Goal: Task Accomplishment & Management: Complete application form

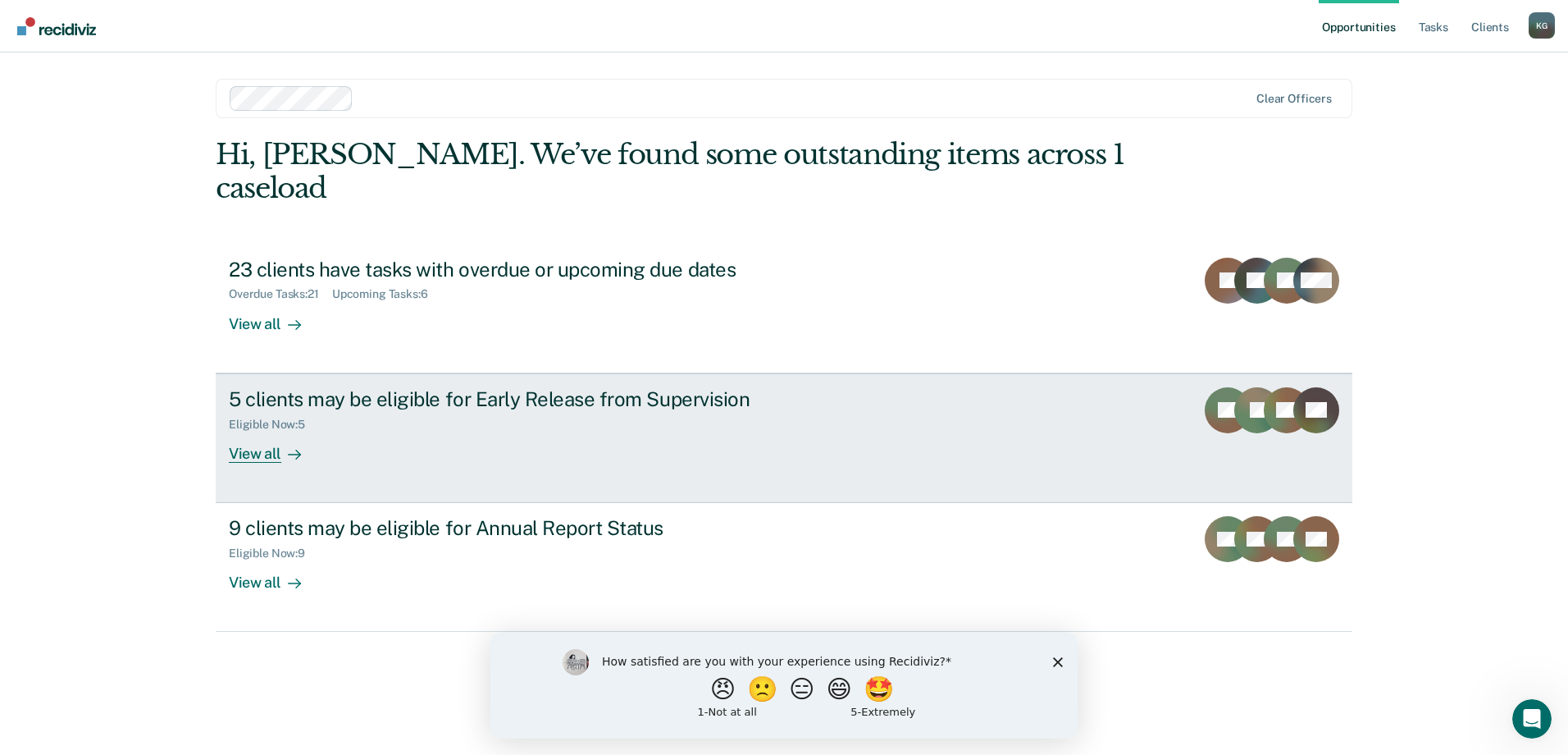
click at [386, 402] on div "5 clients may be eligible for Early Release from Supervision Eligible Now : 5 V…" at bounding box center [537, 425] width 615 height 76
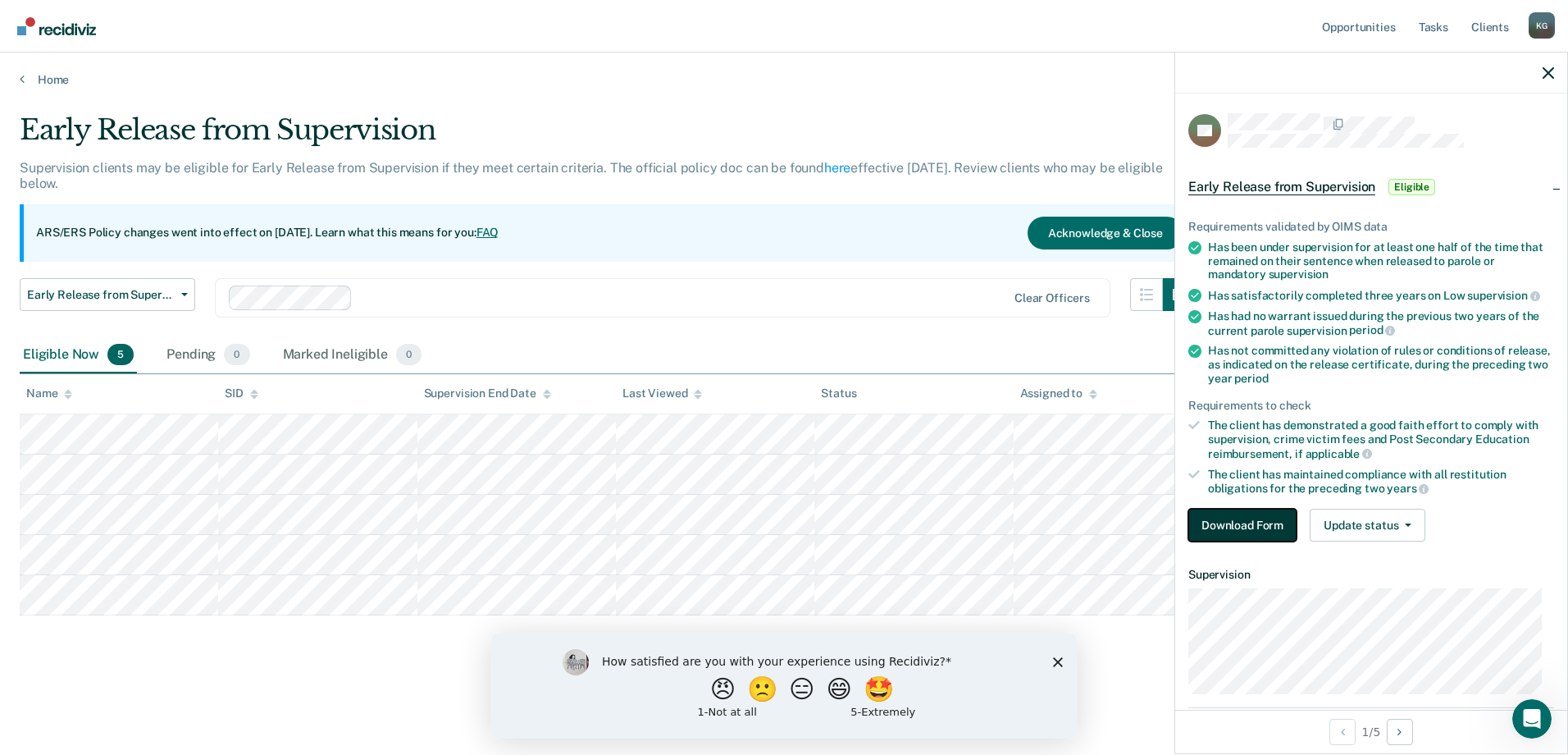
click at [1239, 509] on button "Download Form" at bounding box center [1243, 525] width 109 height 33
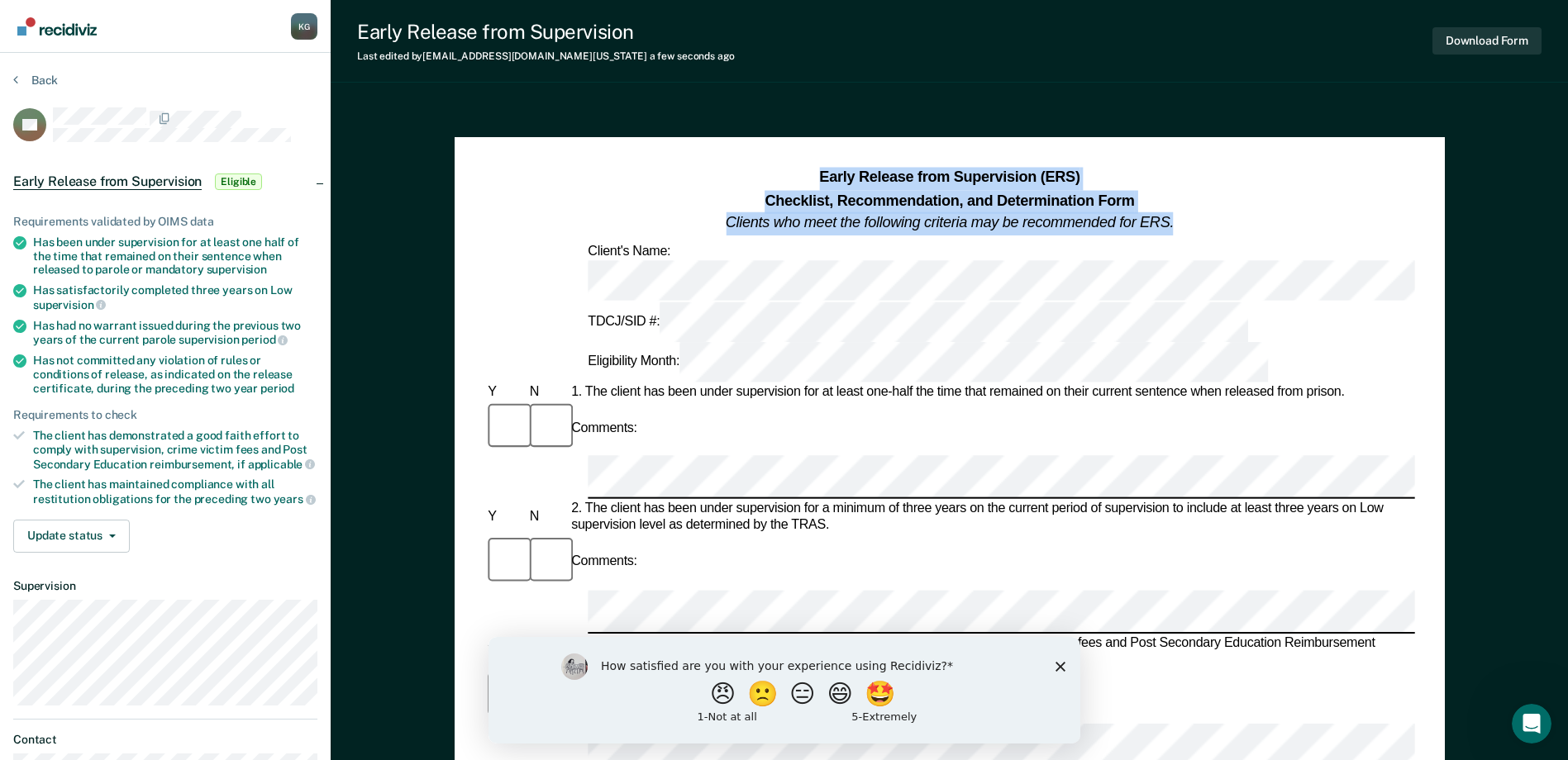
drag, startPoint x: 820, startPoint y: 174, endPoint x: 1172, endPoint y: 216, distance: 354.5
click at [1172, 216] on h1 "Early Release from Supervision (ERS) Checklist, Recommendation, and Determinati…" at bounding box center [950, 200] width 448 height 68
drag, startPoint x: 1172, startPoint y: 216, endPoint x: 1161, endPoint y: 226, distance: 14.9
copy h1 "Early Release from Supervision (ERS) Checklist, Recommendation, and Determinati…"
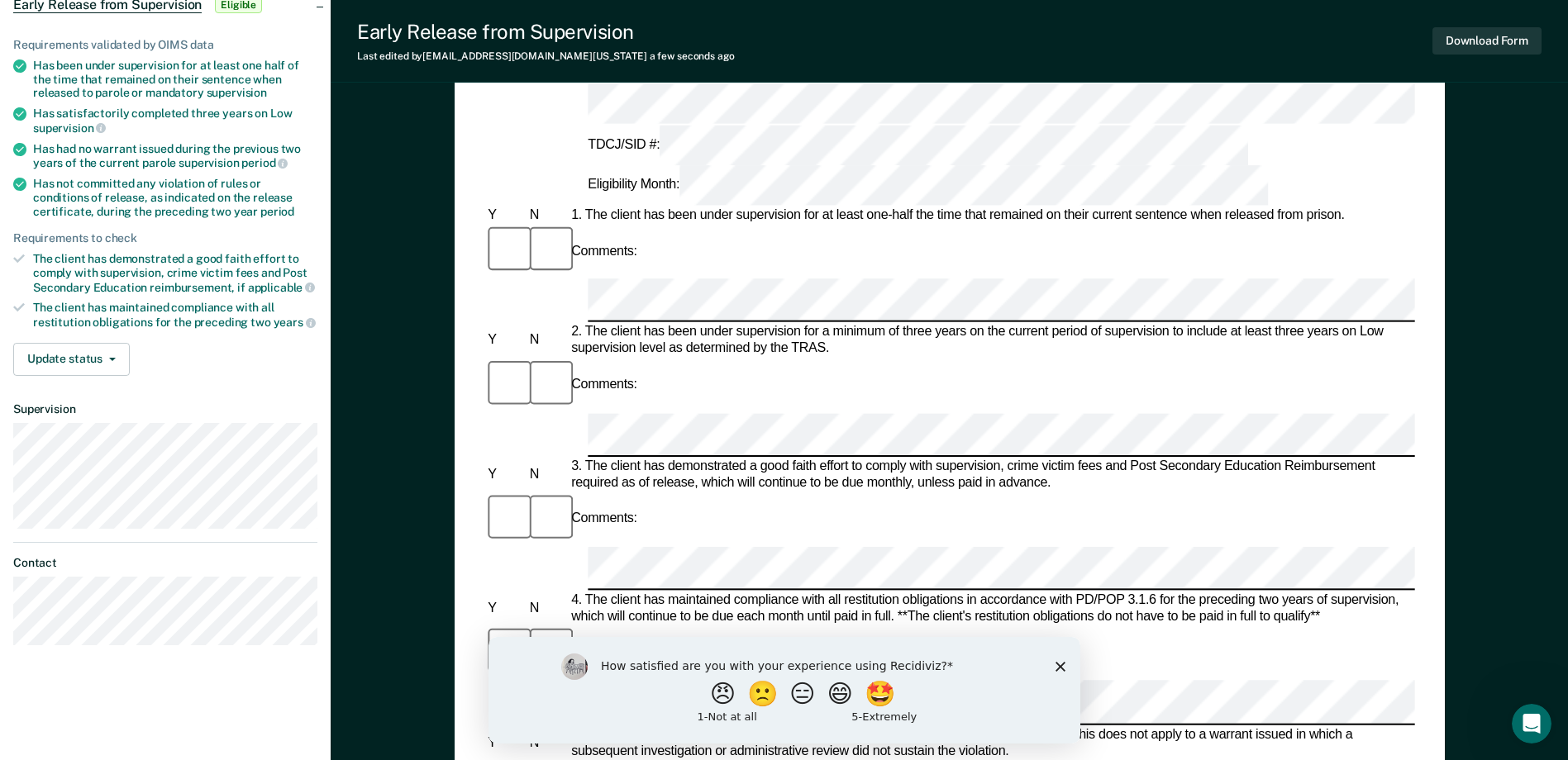
scroll to position [330, 0]
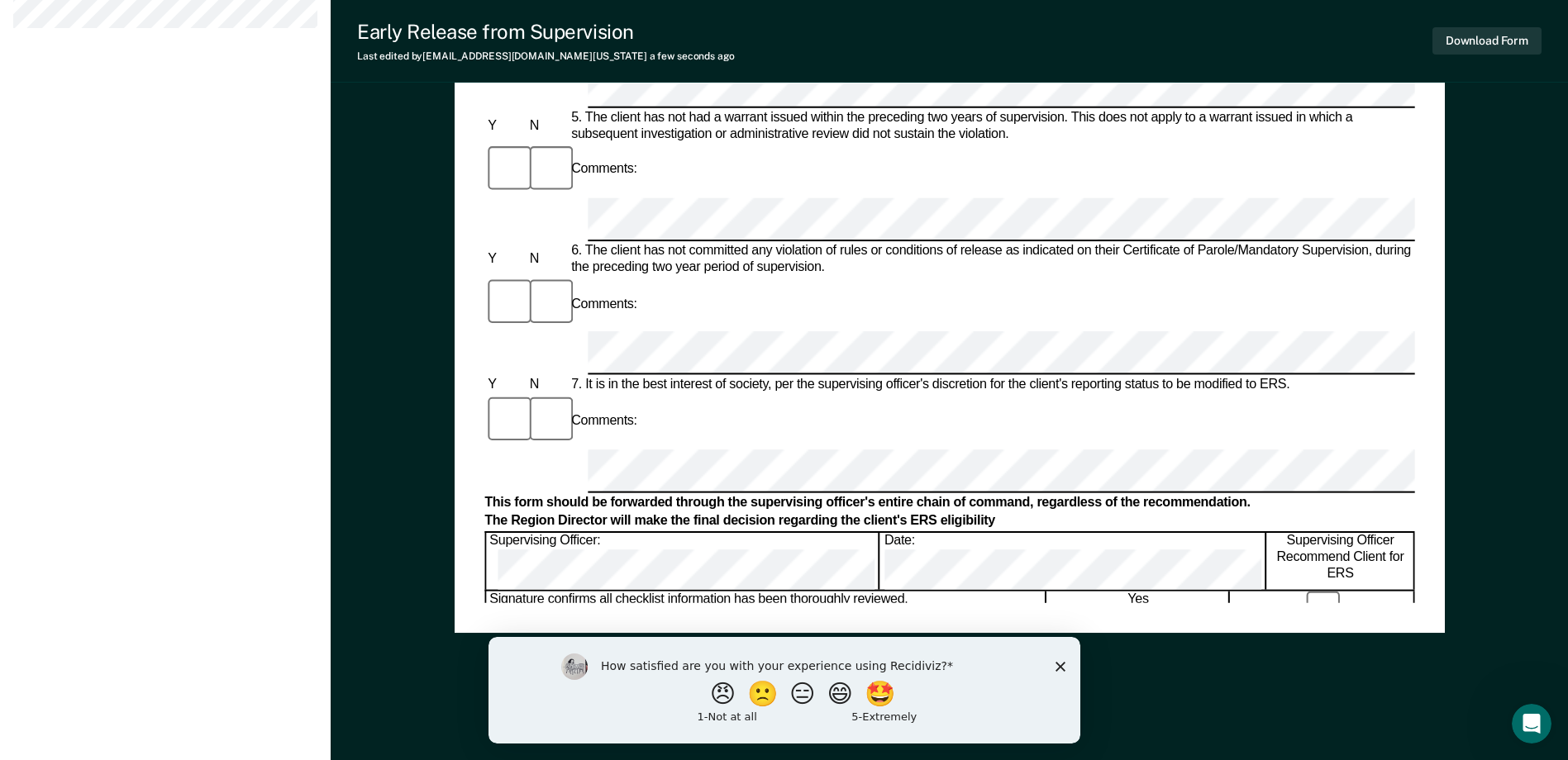
scroll to position [795, 0]
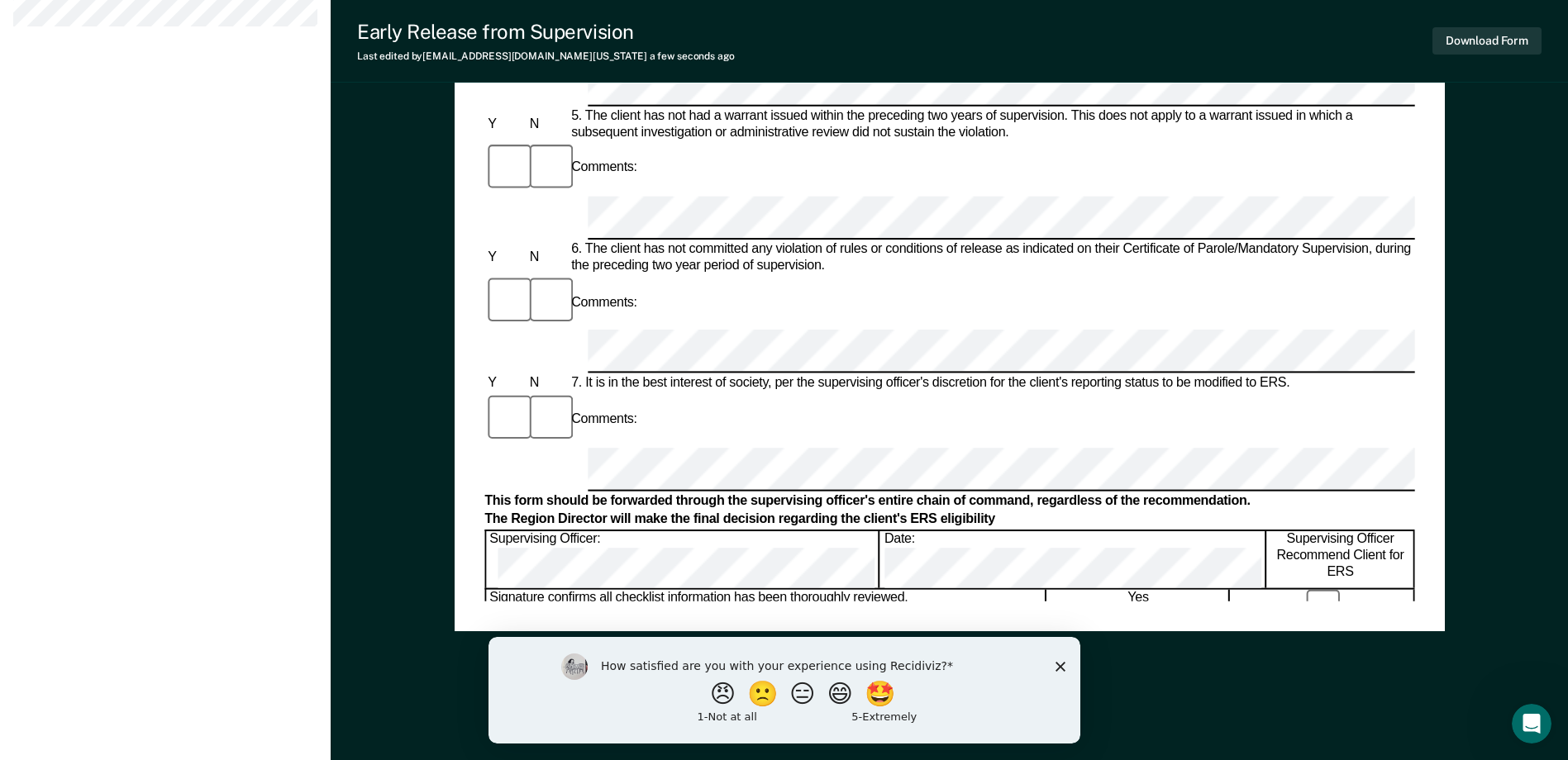
click at [1059, 668] on icon "Close survey" at bounding box center [1060, 666] width 10 height 10
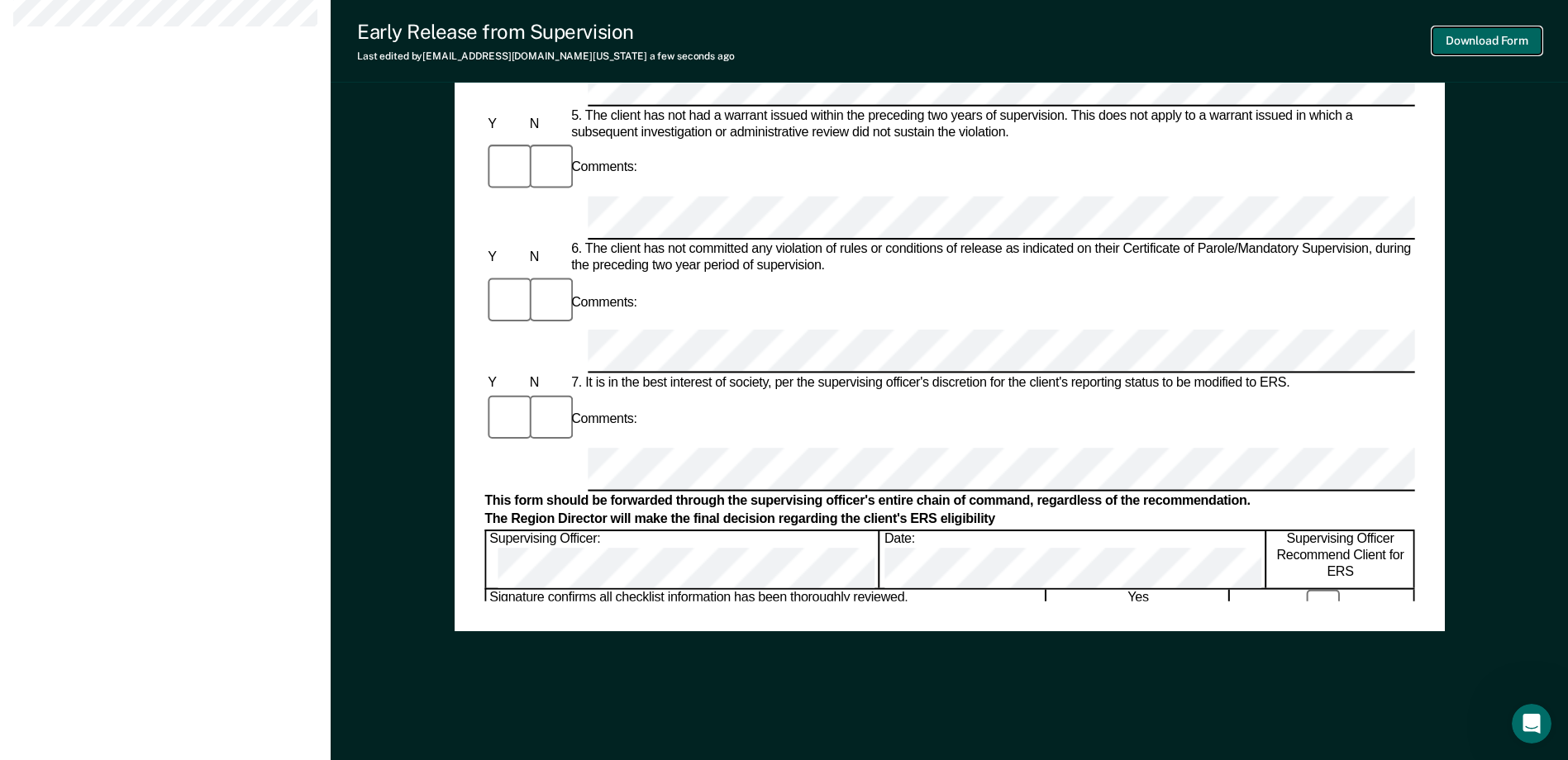
click at [1500, 40] on button "Download Form" at bounding box center [1487, 41] width 109 height 27
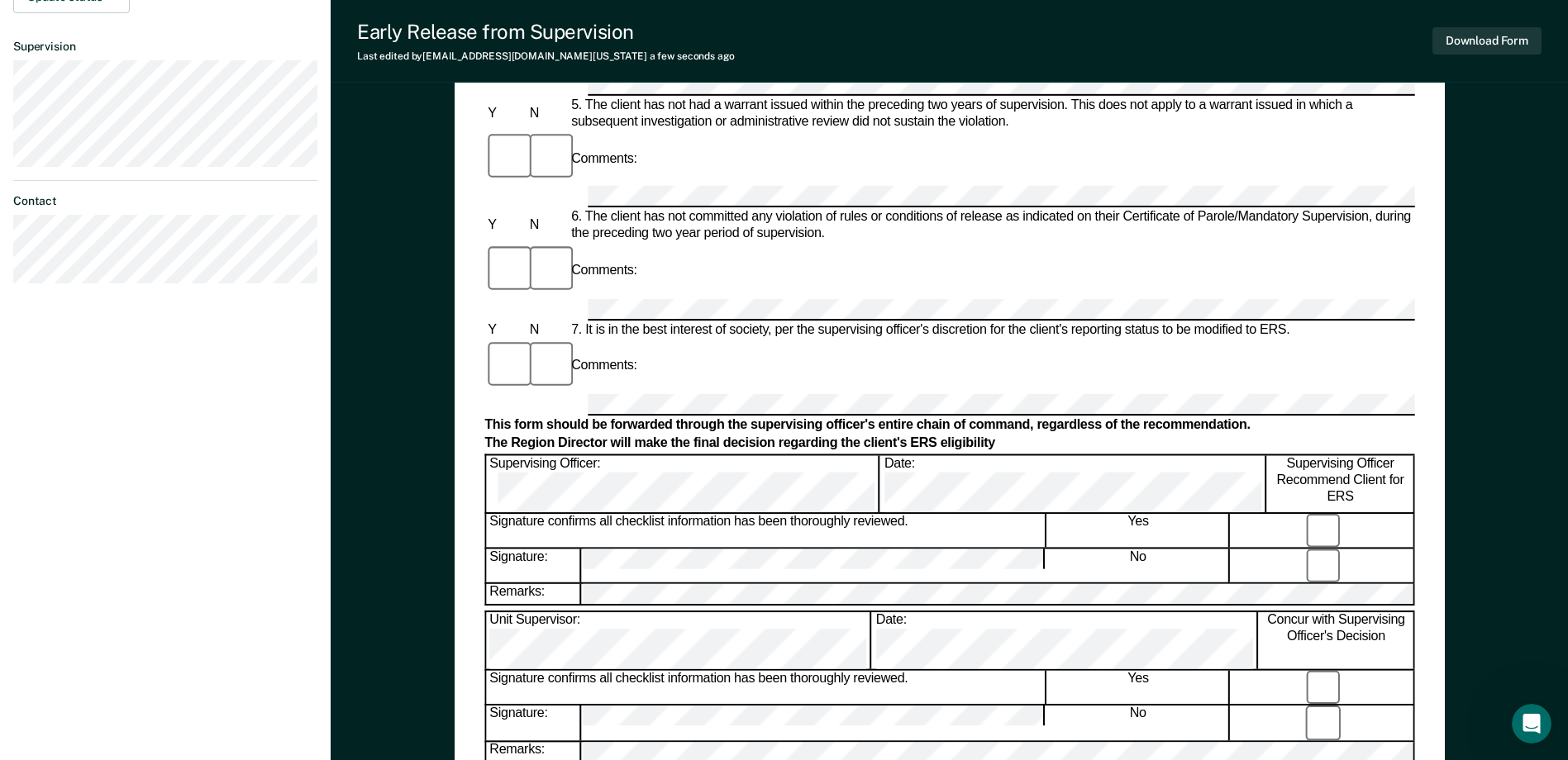
scroll to position [630, 0]
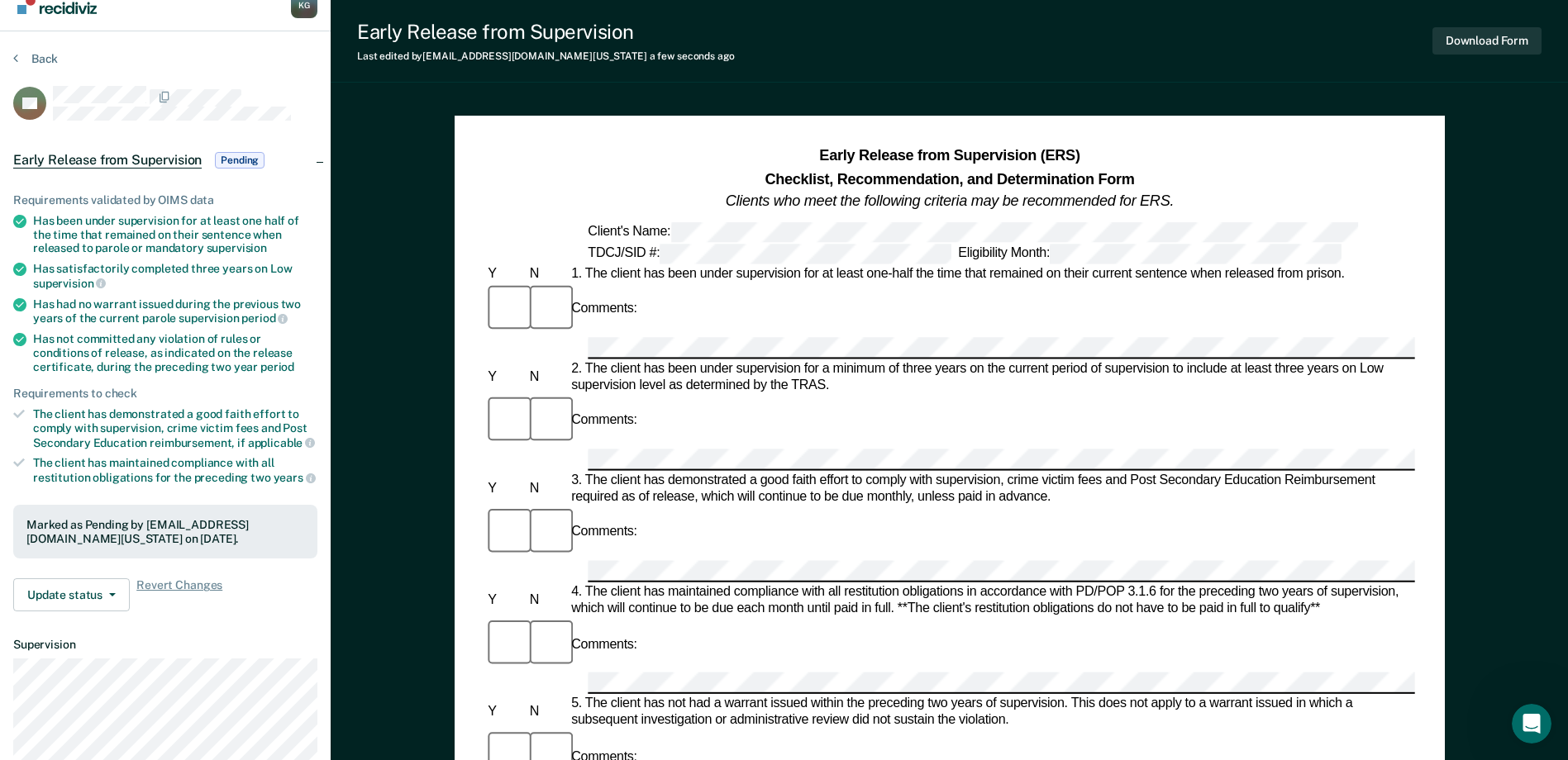
scroll to position [0, 0]
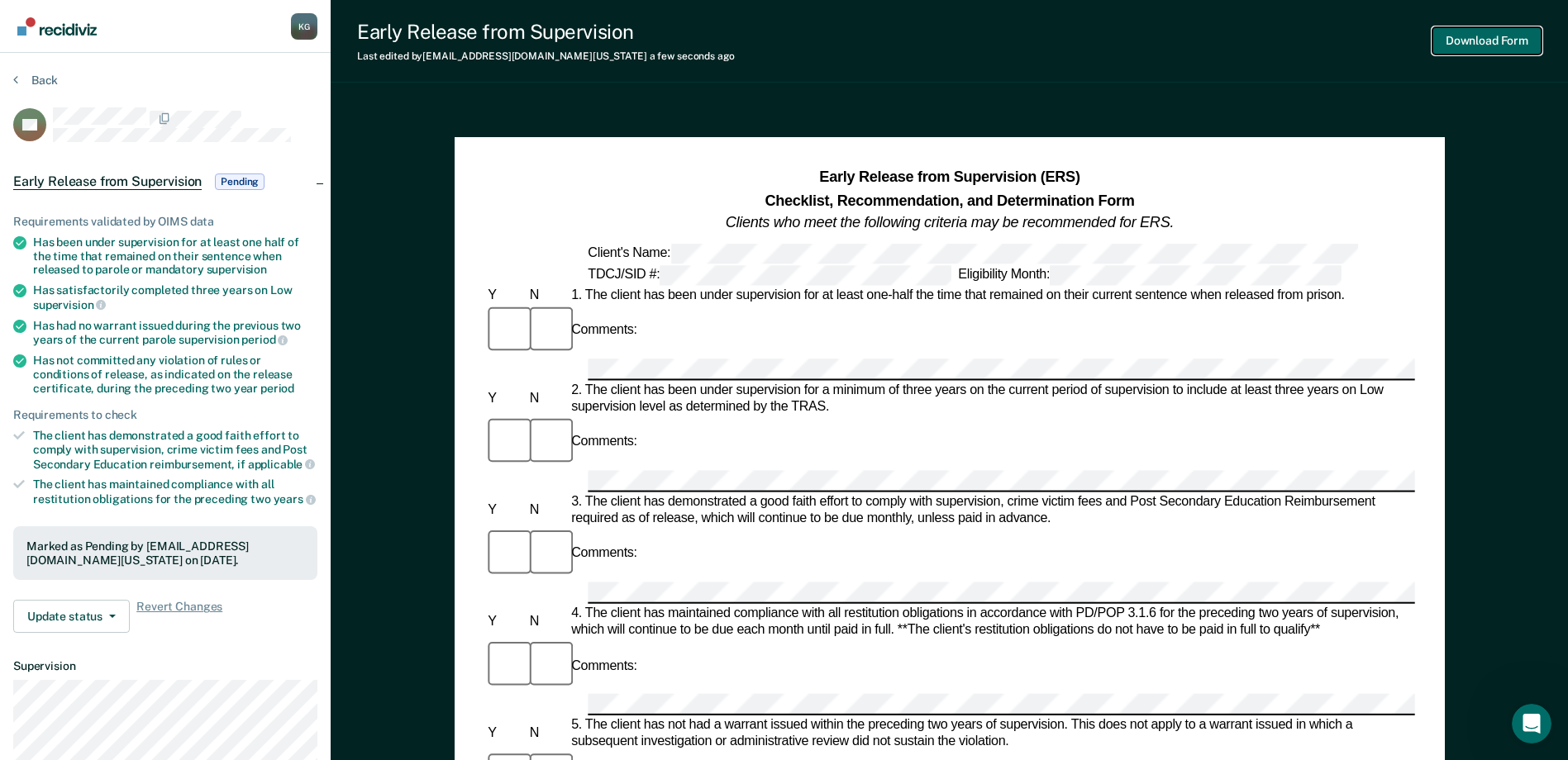
click at [1474, 46] on button "Download Form" at bounding box center [1487, 41] width 109 height 27
click at [312, 30] on div "K G" at bounding box center [304, 26] width 27 height 27
click at [52, 25] on img "Main navigation" at bounding box center [57, 26] width 80 height 18
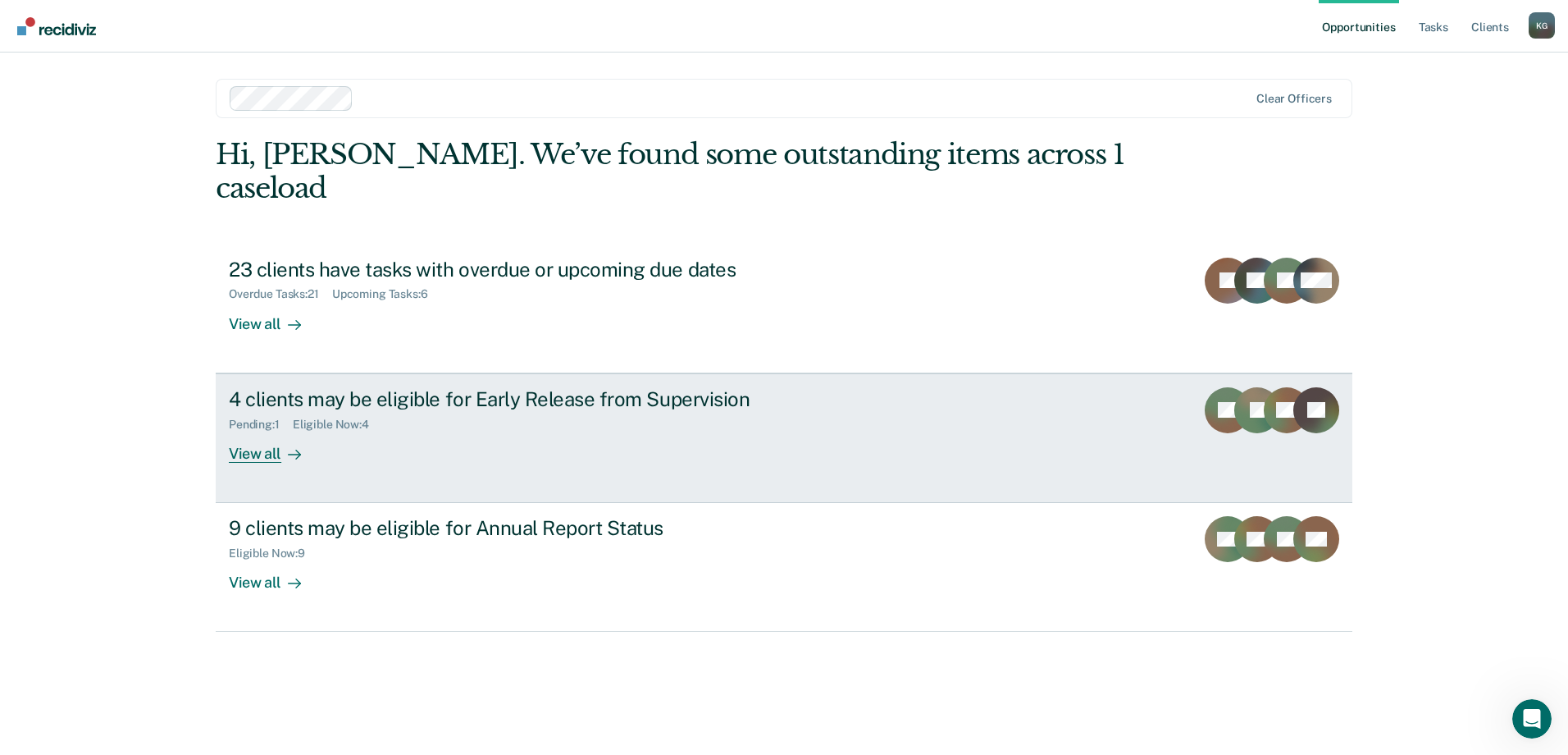
click at [1031, 431] on link "4 clients may be eligible for Early Release from Supervision Pending : 1 Eligib…" at bounding box center [784, 438] width 1137 height 130
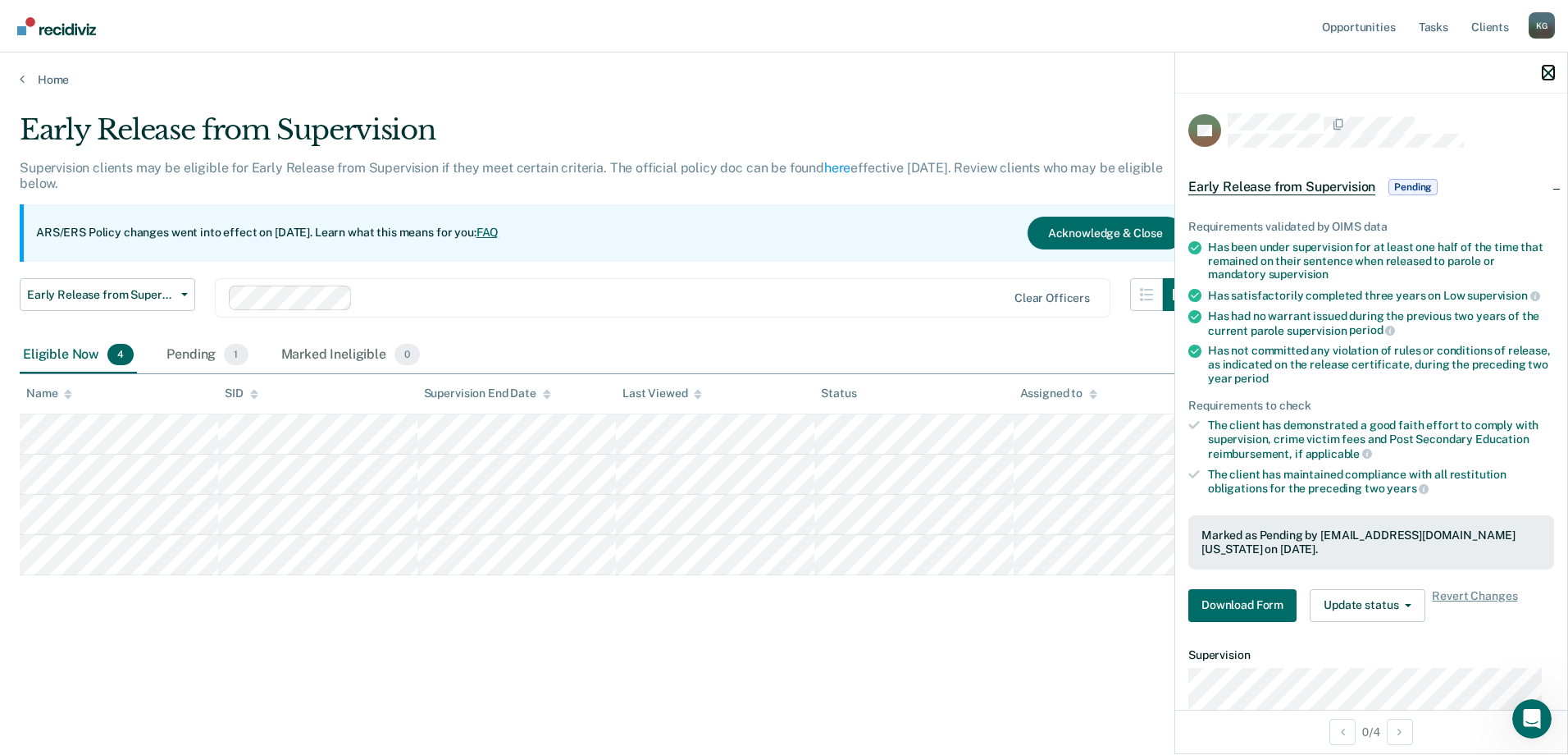
click at [1545, 67] on icon "button" at bounding box center [1548, 73] width 12 height 12
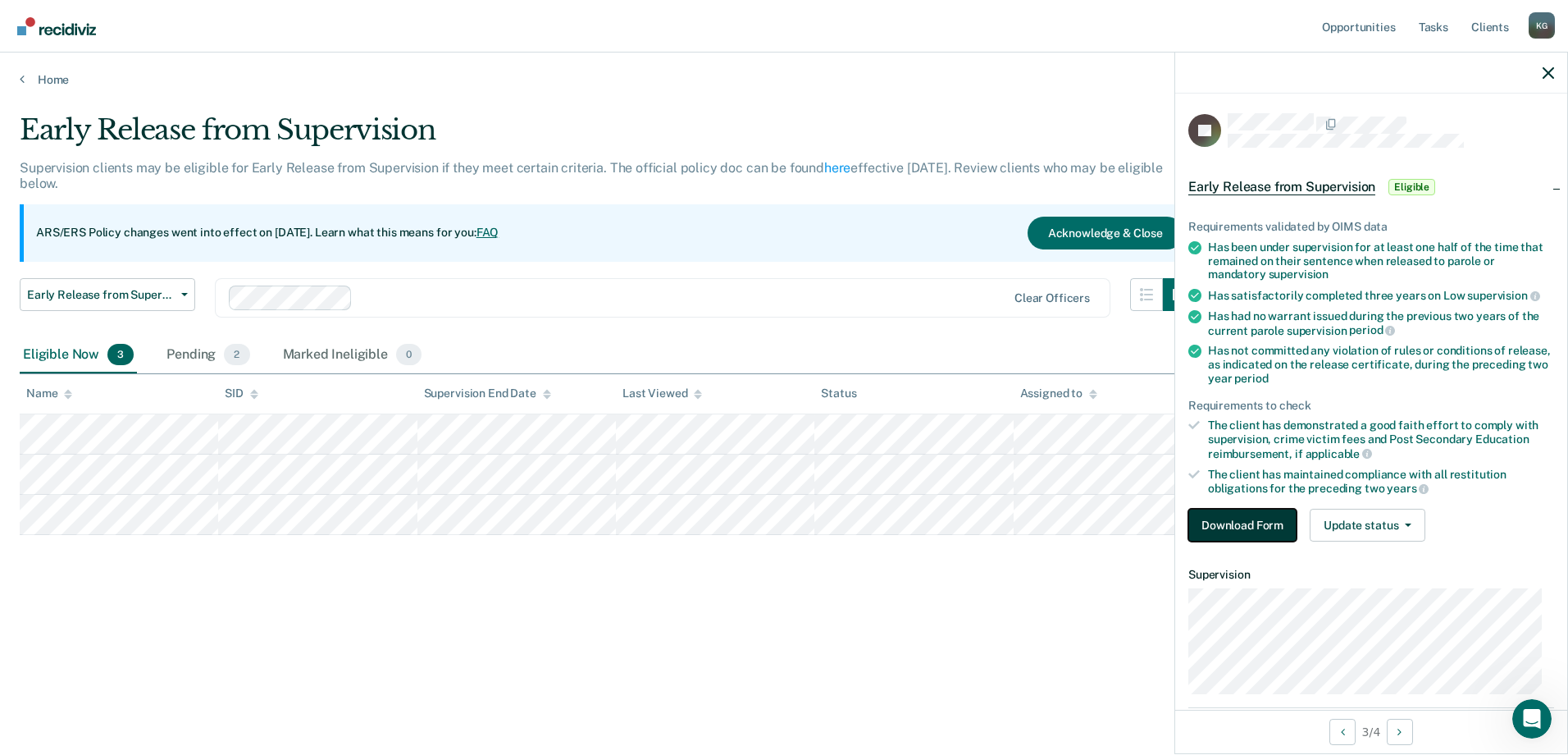
click at [1234, 518] on button "Download Form" at bounding box center [1243, 525] width 109 height 33
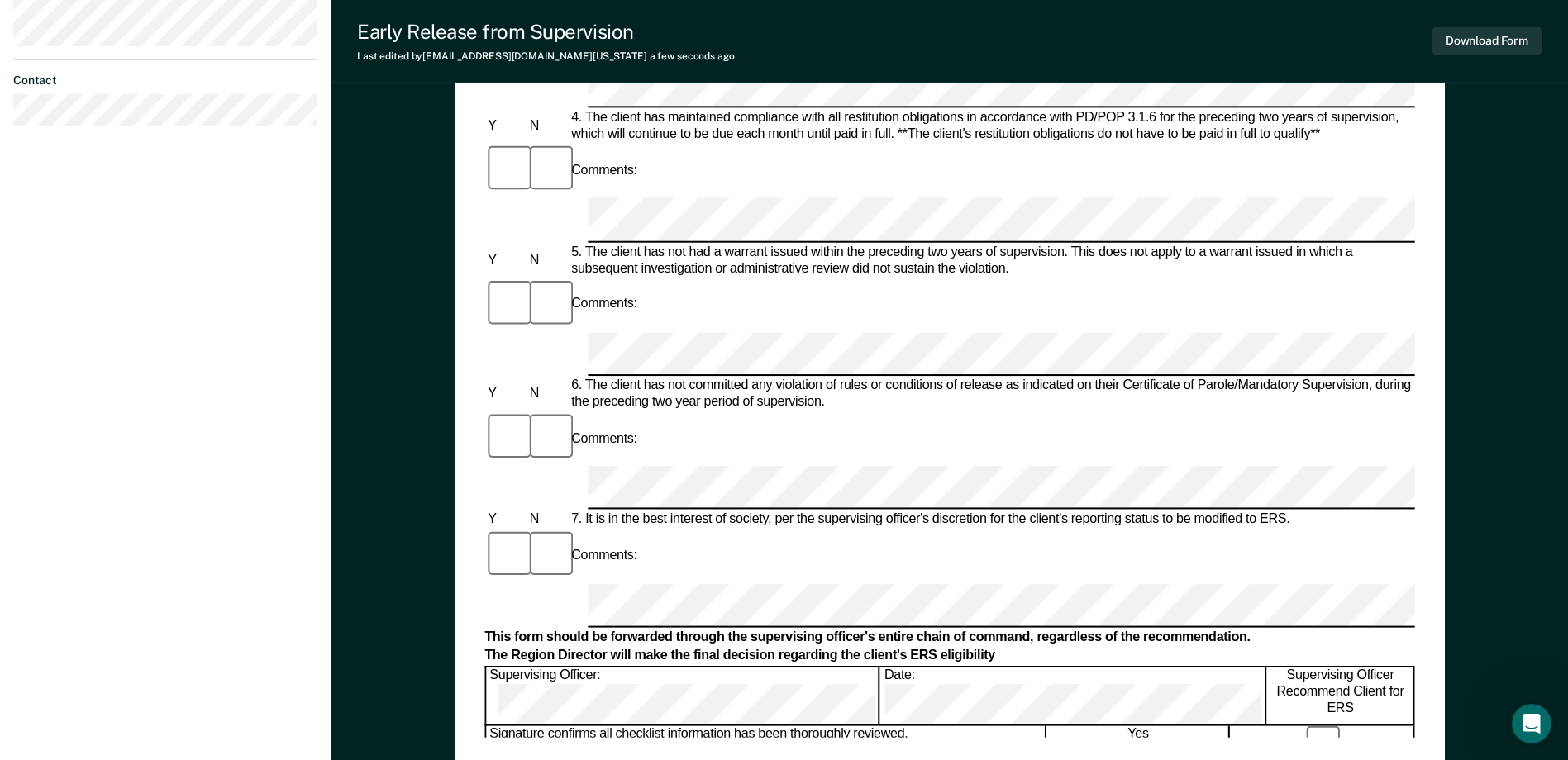
scroll to position [661, 0]
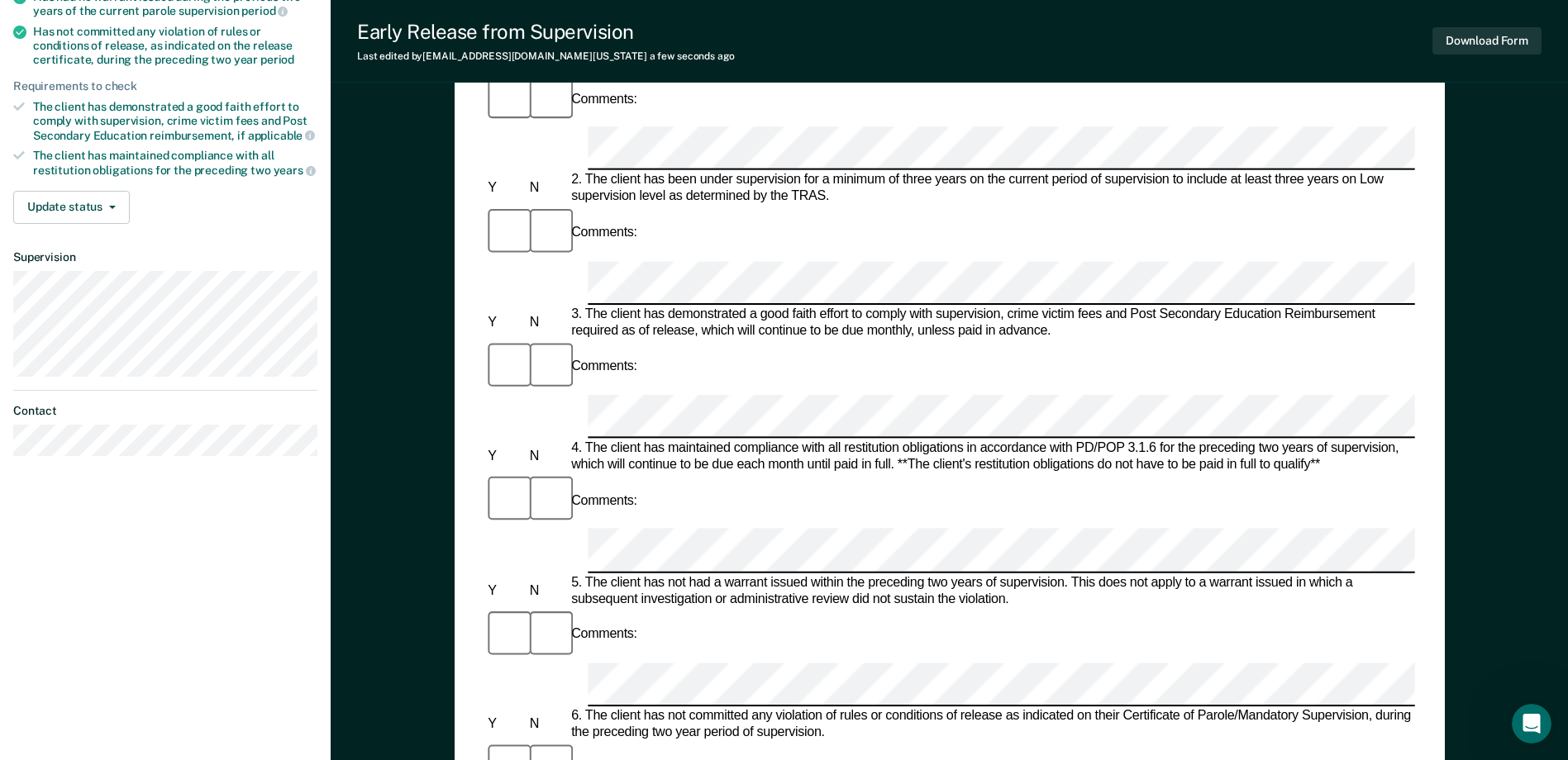
scroll to position [330, 0]
click at [1044, 739] on div "Comments:" at bounding box center [949, 767] width 930 height 56
click at [1470, 41] on button "Download Form" at bounding box center [1487, 41] width 109 height 27
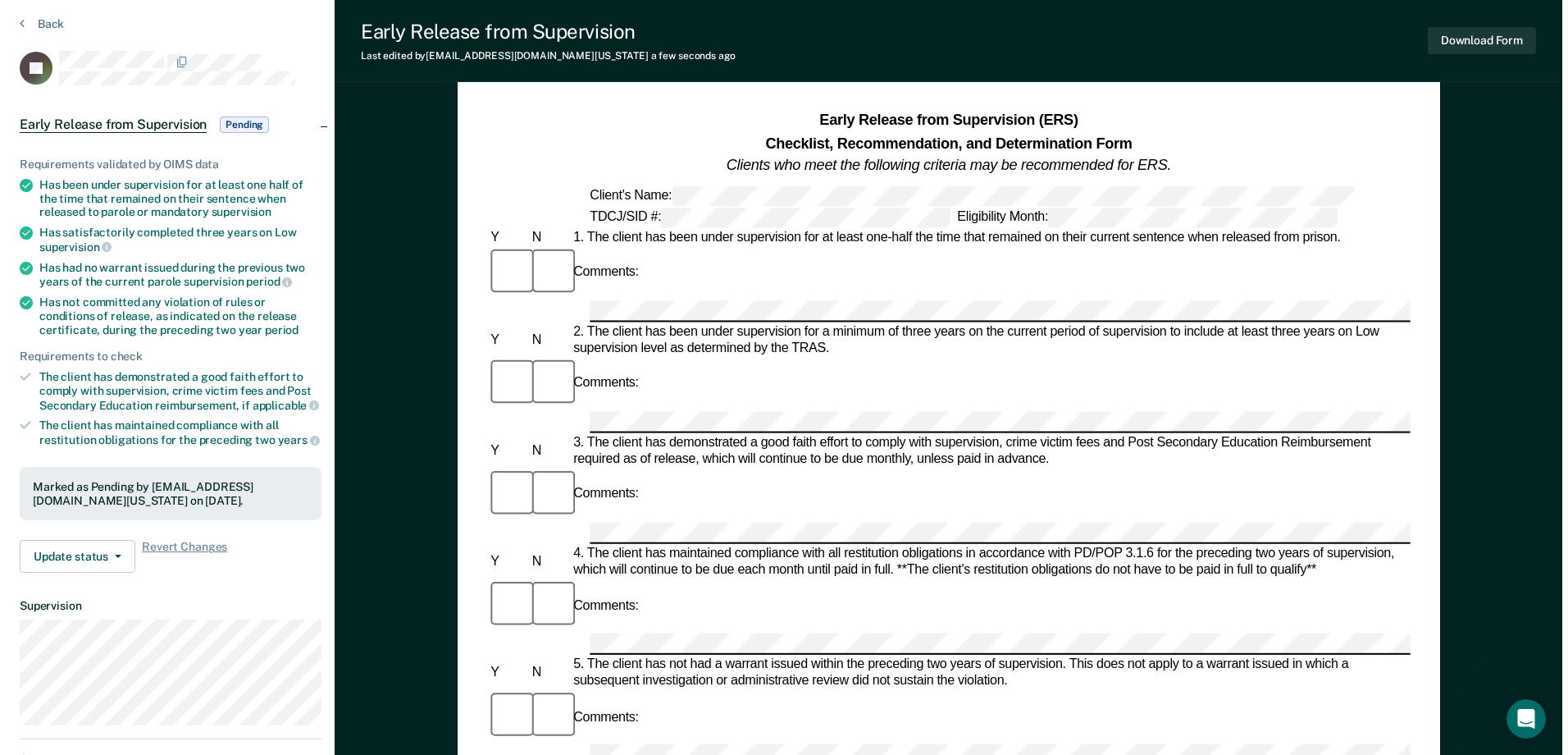
scroll to position [0, 0]
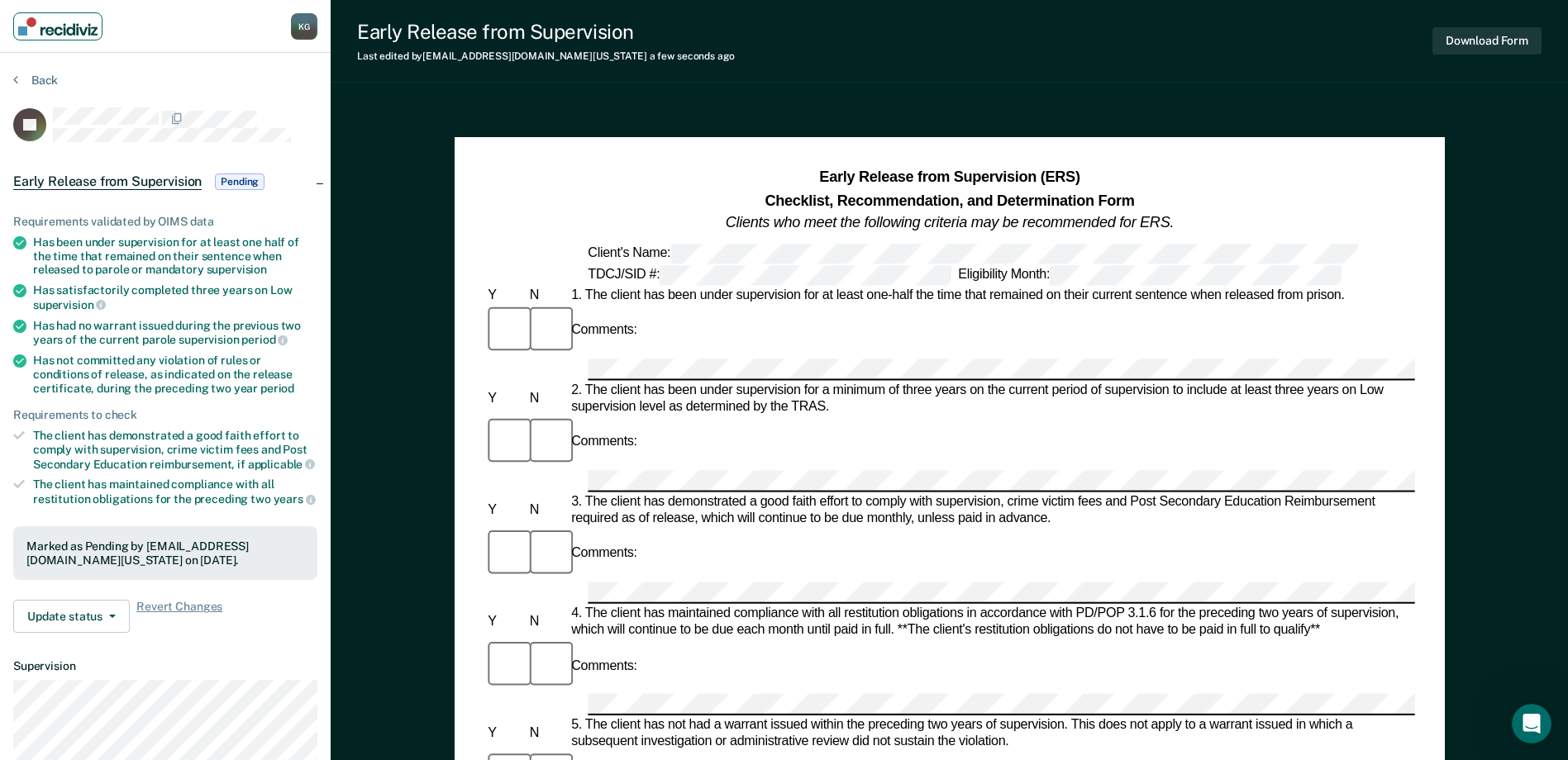
click at [77, 31] on img "Main navigation" at bounding box center [57, 26] width 80 height 18
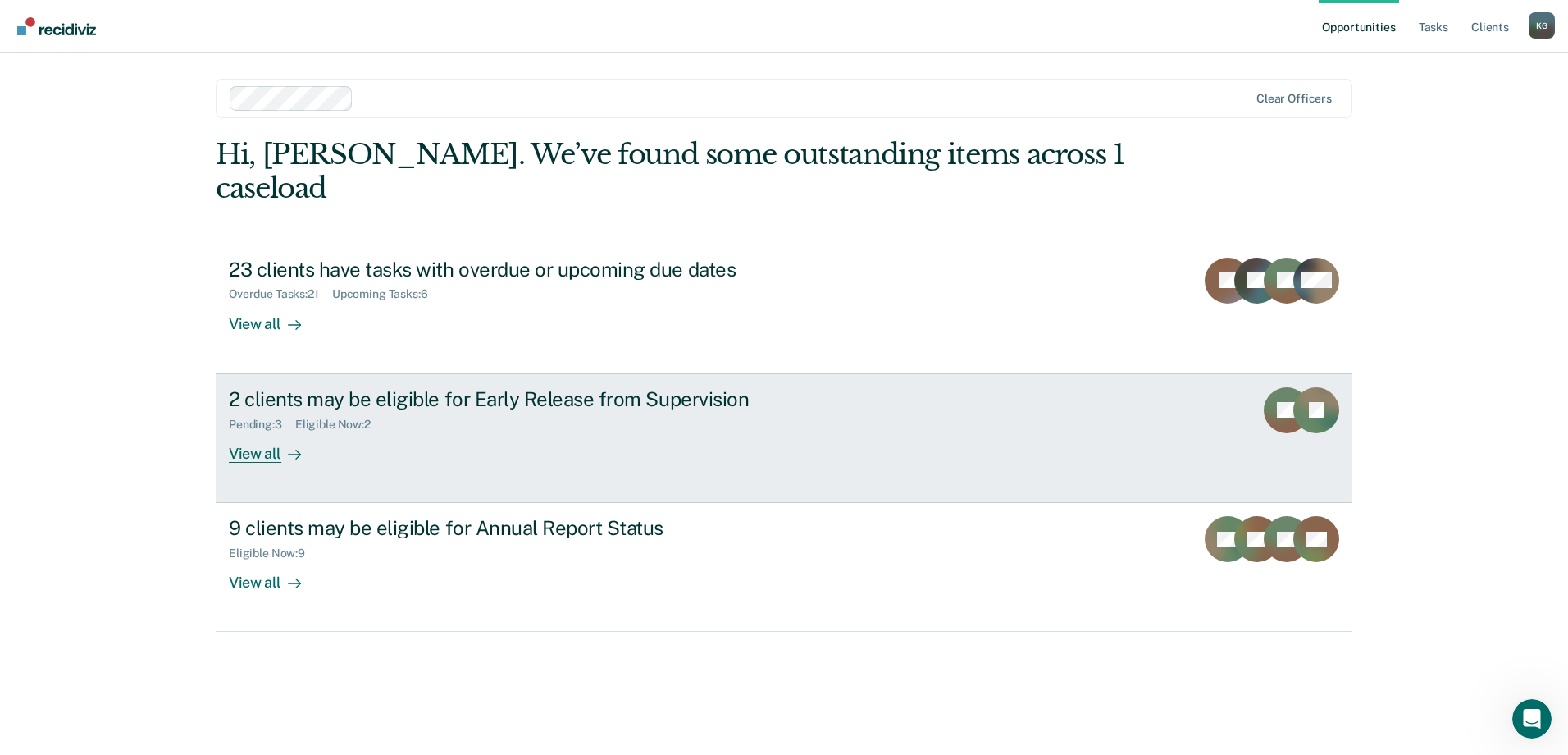
click at [480, 405] on div "2 clients may be eligible for Early Release from Supervision Pending : 3 Eligib…" at bounding box center [537, 425] width 615 height 76
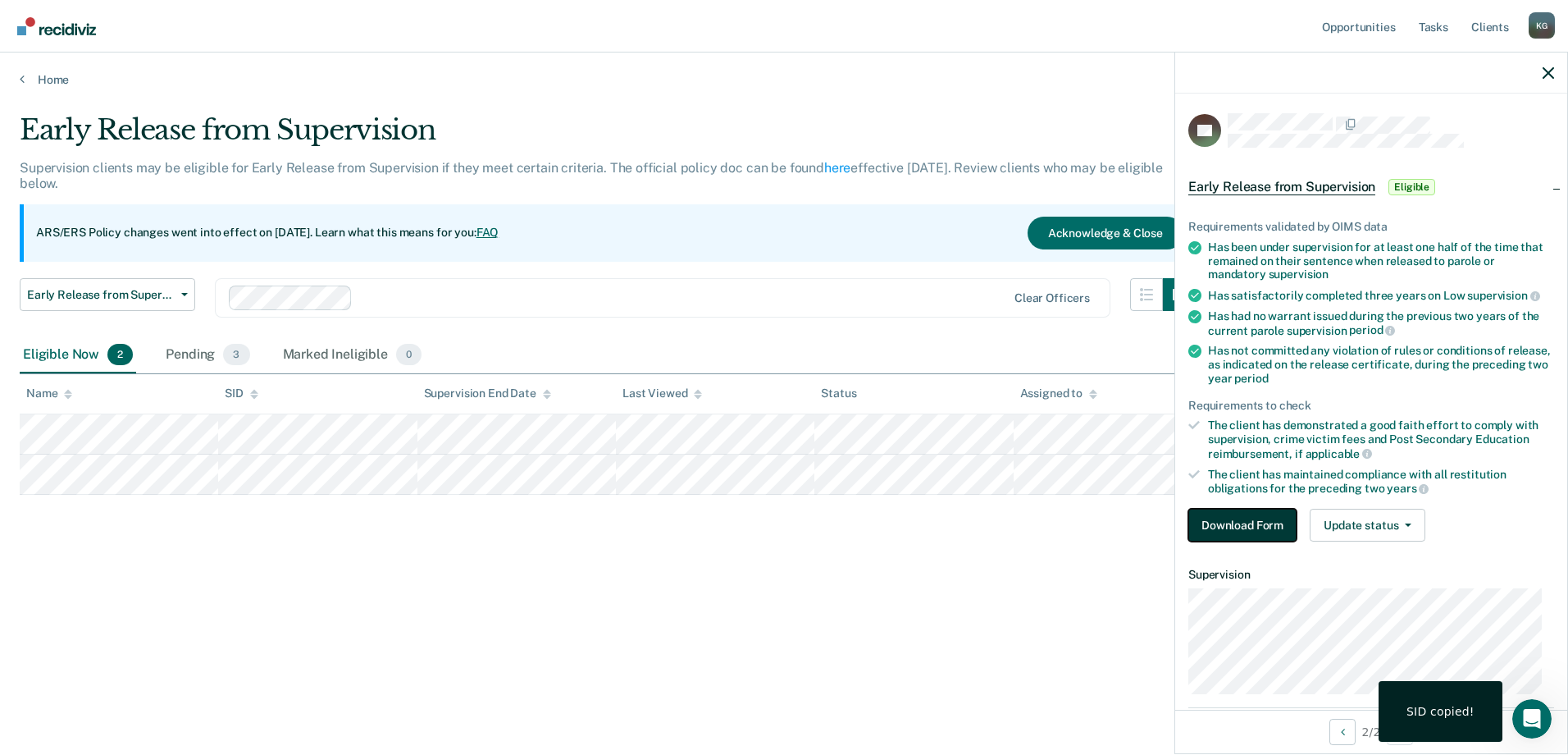
click at [1247, 521] on button "Download Form" at bounding box center [1243, 525] width 109 height 33
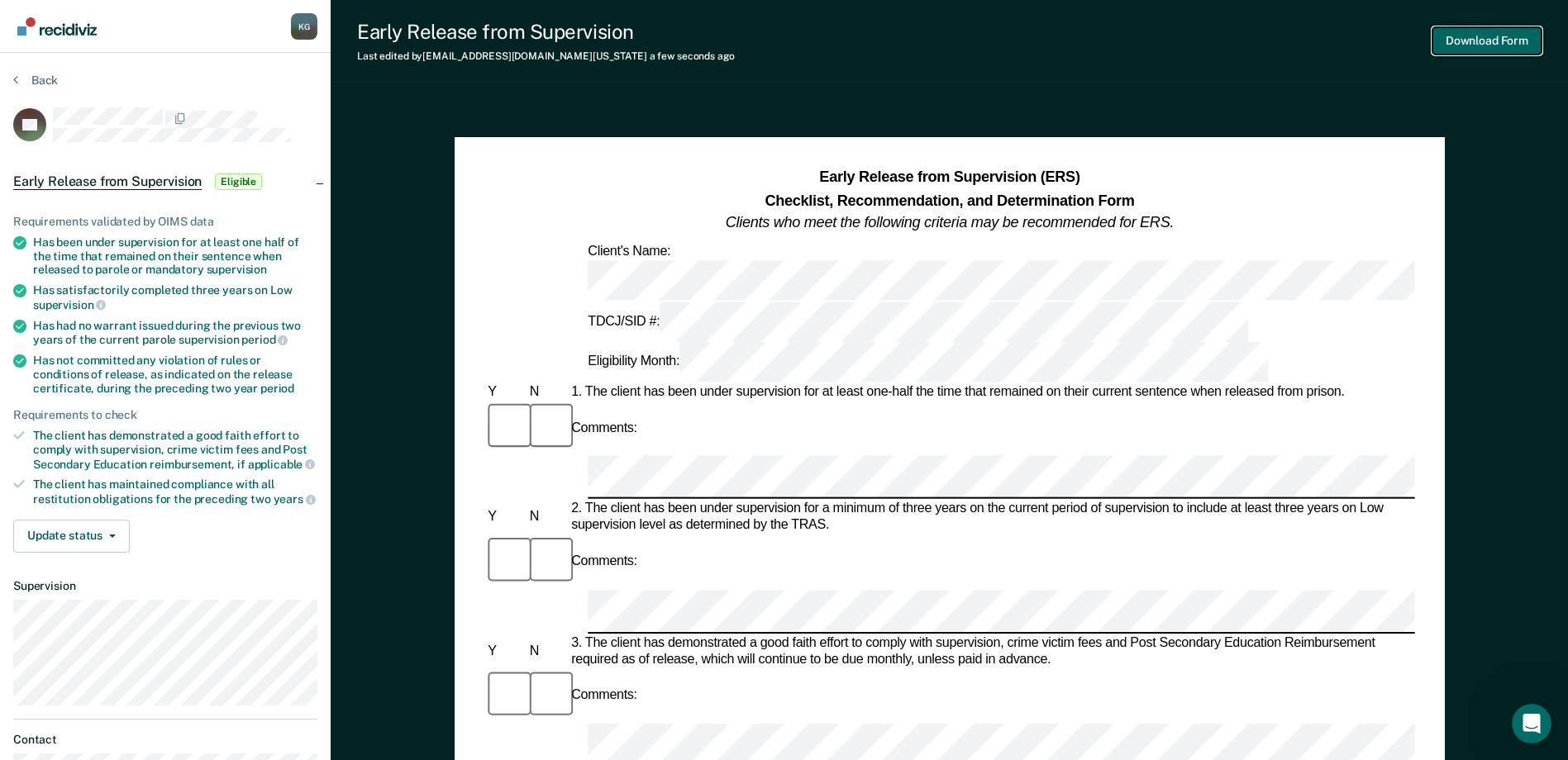
click at [1470, 42] on button "Download Form" at bounding box center [1487, 41] width 109 height 27
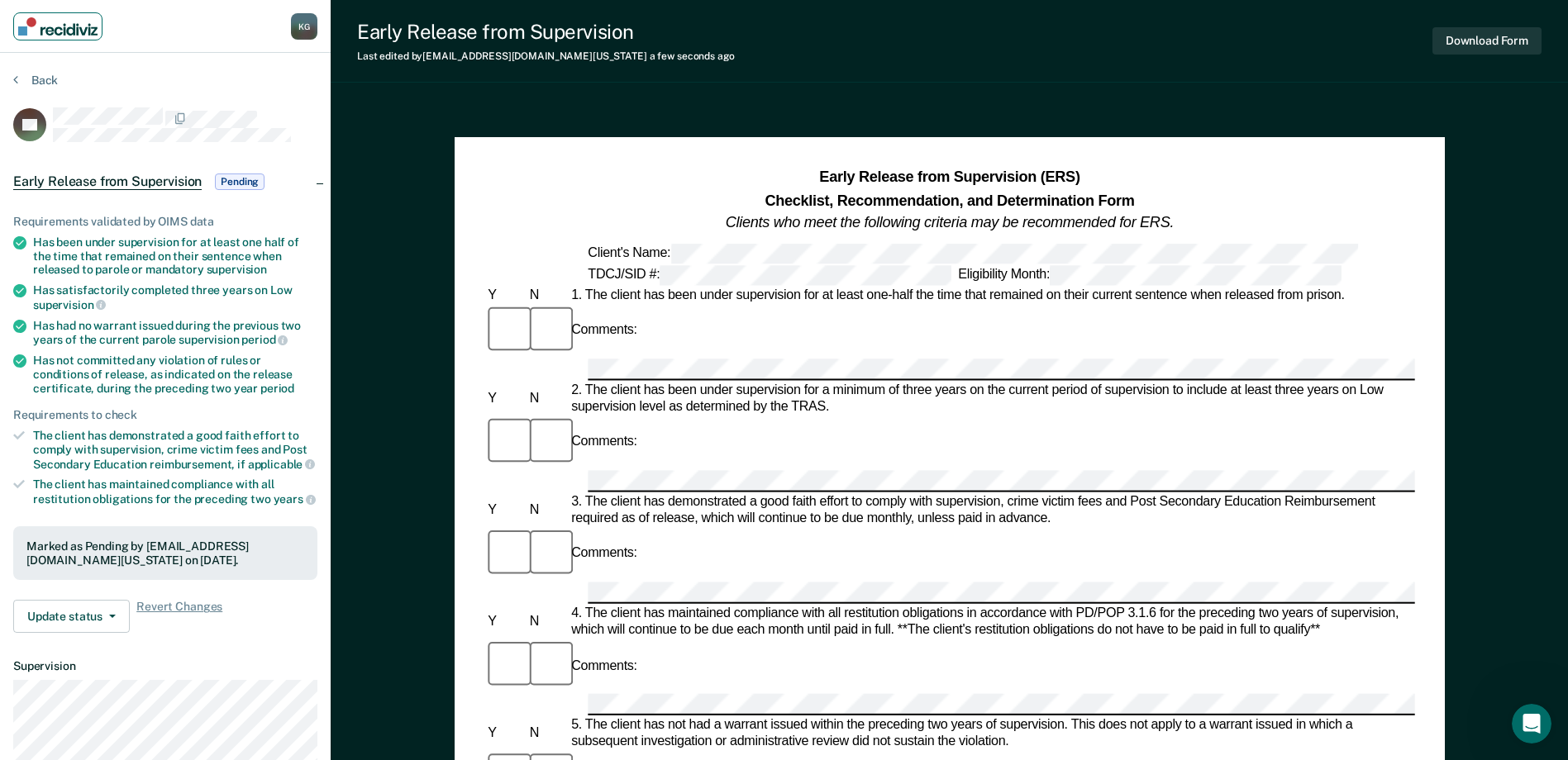
click at [49, 29] on img "Main navigation" at bounding box center [57, 26] width 80 height 18
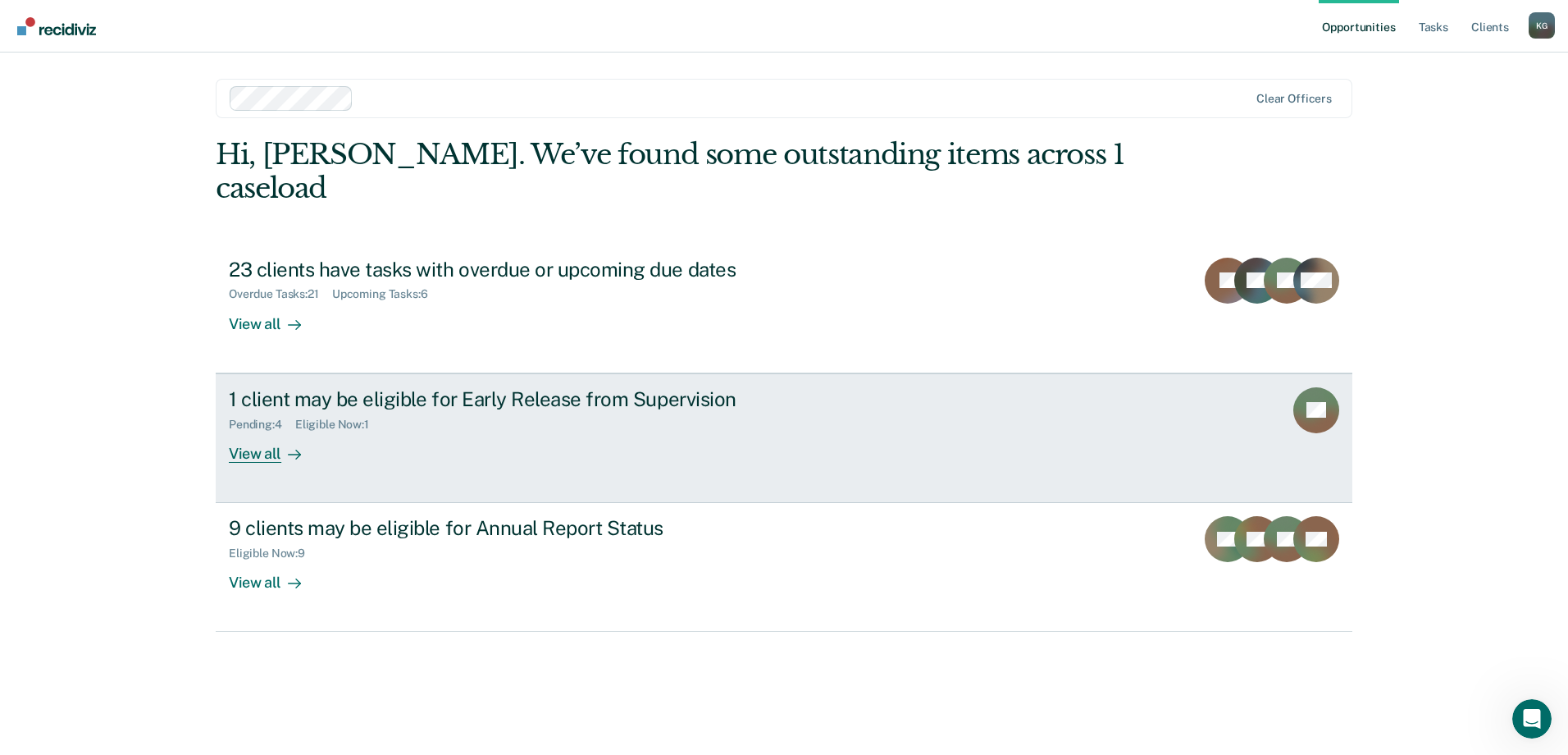
click at [584, 404] on div "1 client may be eligible for Early Release from Supervision Pending : 4 Eligibl…" at bounding box center [537, 425] width 615 height 76
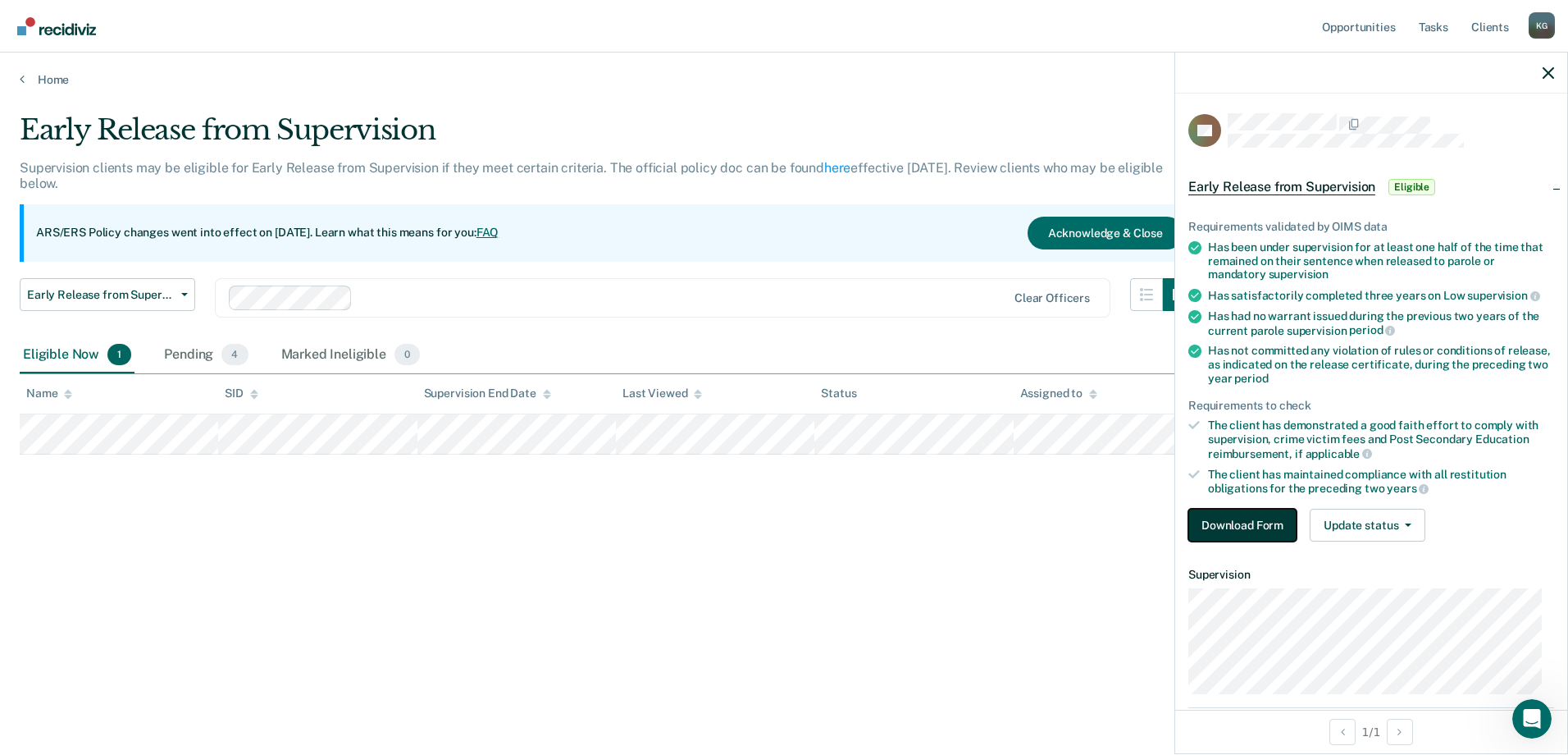
click at [1246, 519] on button "Download Form" at bounding box center [1243, 525] width 109 height 33
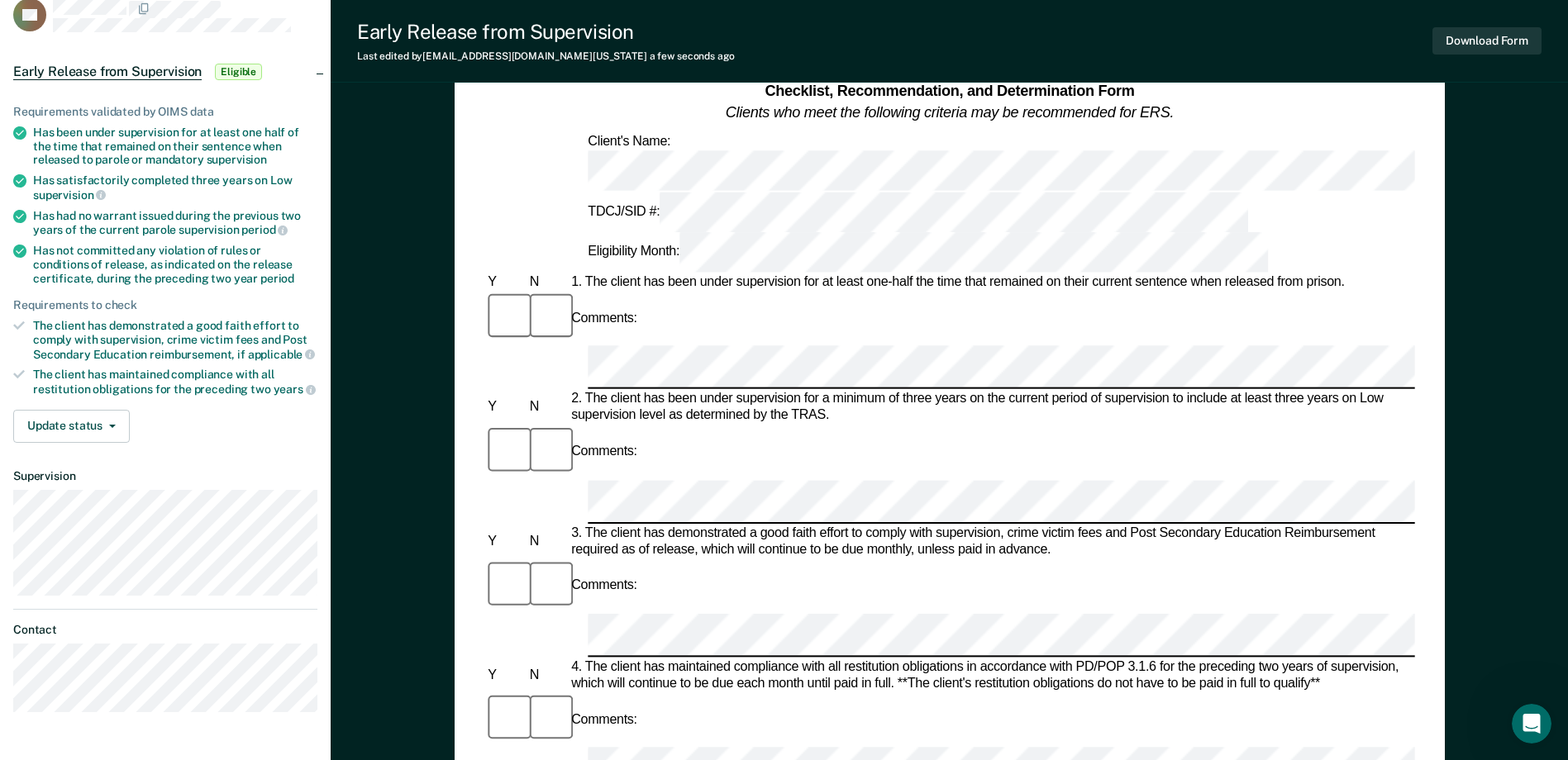
scroll to position [83, 0]
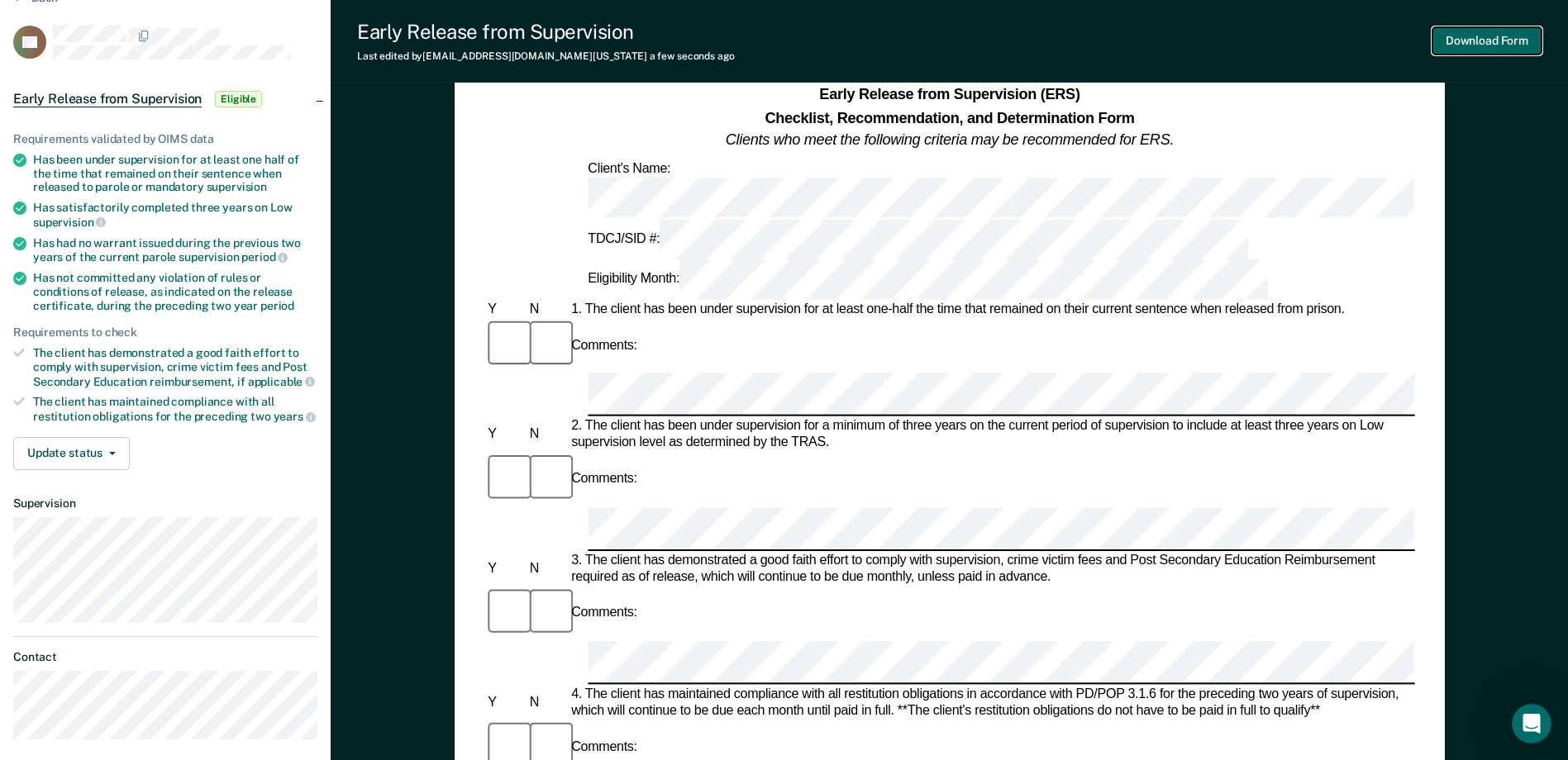
click at [1453, 42] on button "Download Form" at bounding box center [1487, 41] width 109 height 27
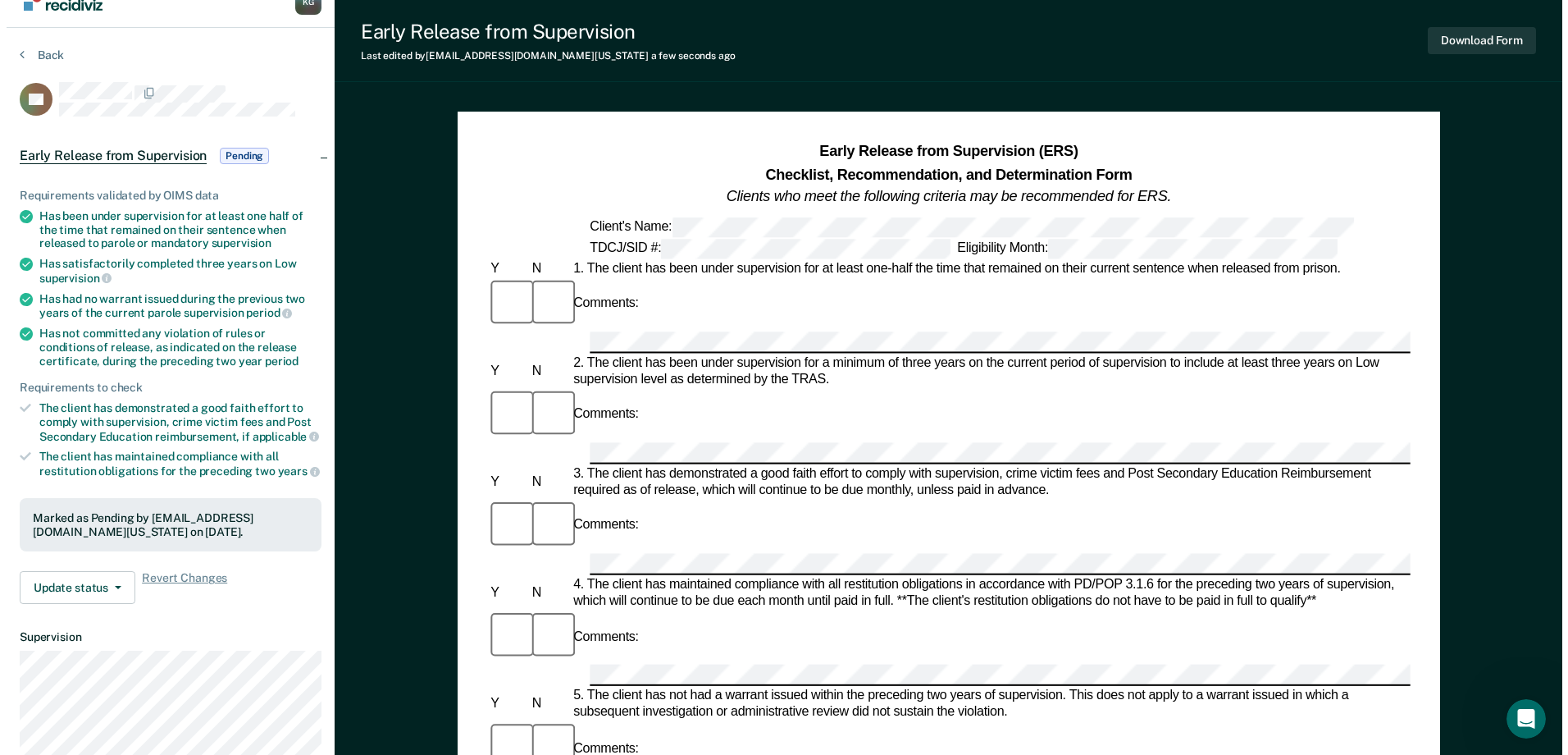
scroll to position [0, 0]
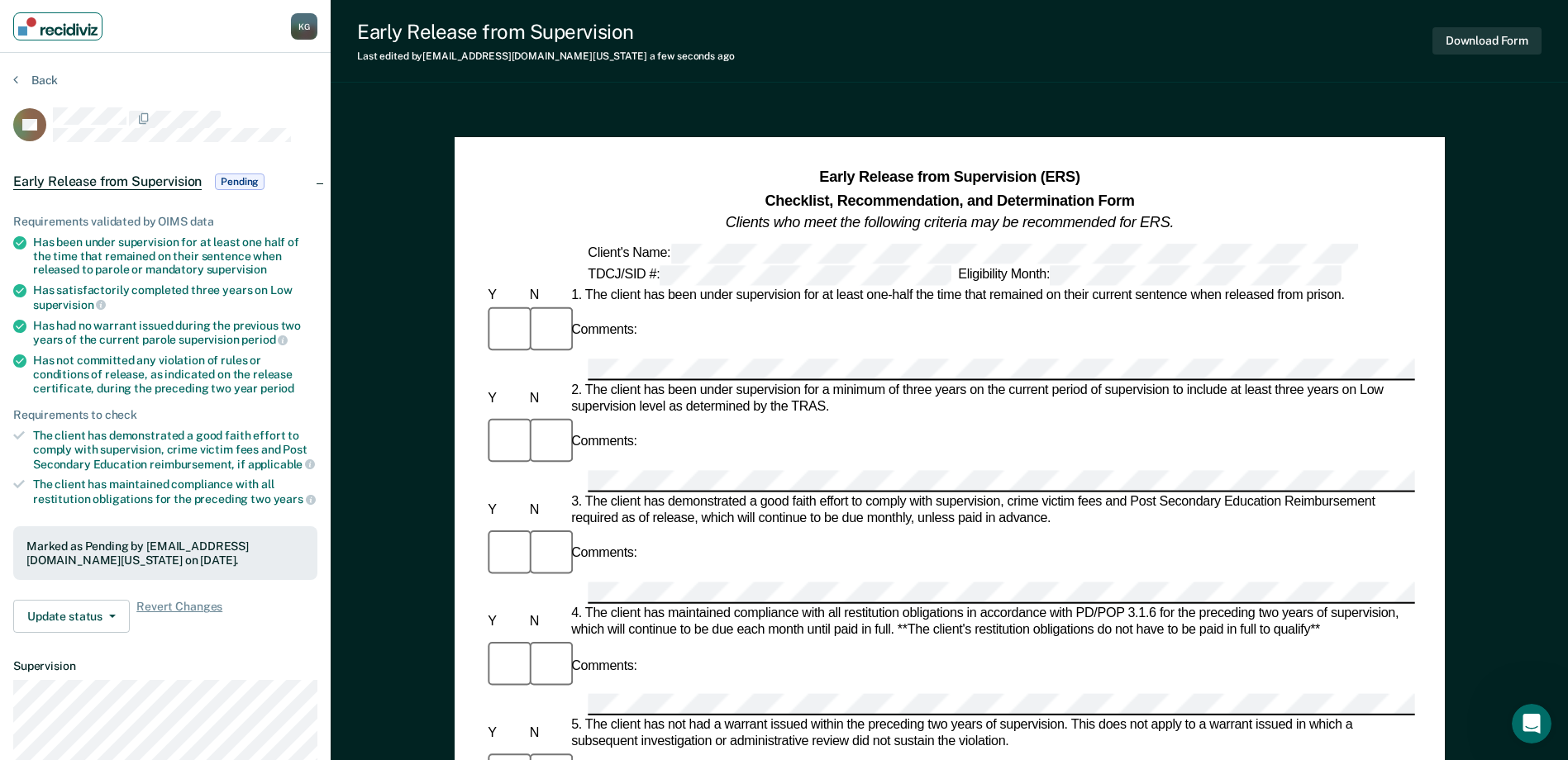
click at [54, 23] on img "Main navigation" at bounding box center [57, 26] width 80 height 18
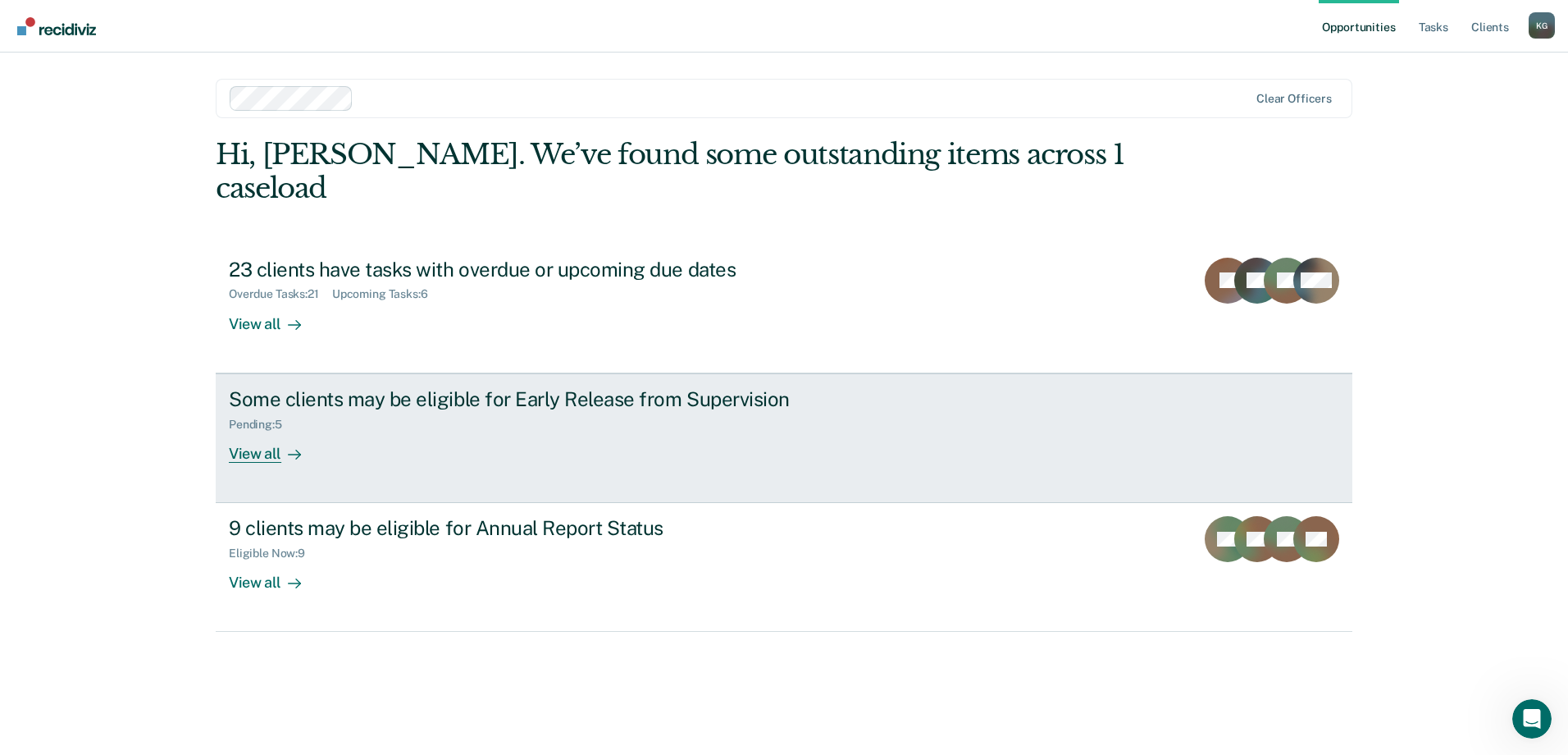
click at [624, 398] on div "Some clients may be eligible for Early Release from Supervision Pending : 5 Vie…" at bounding box center [537, 425] width 615 height 76
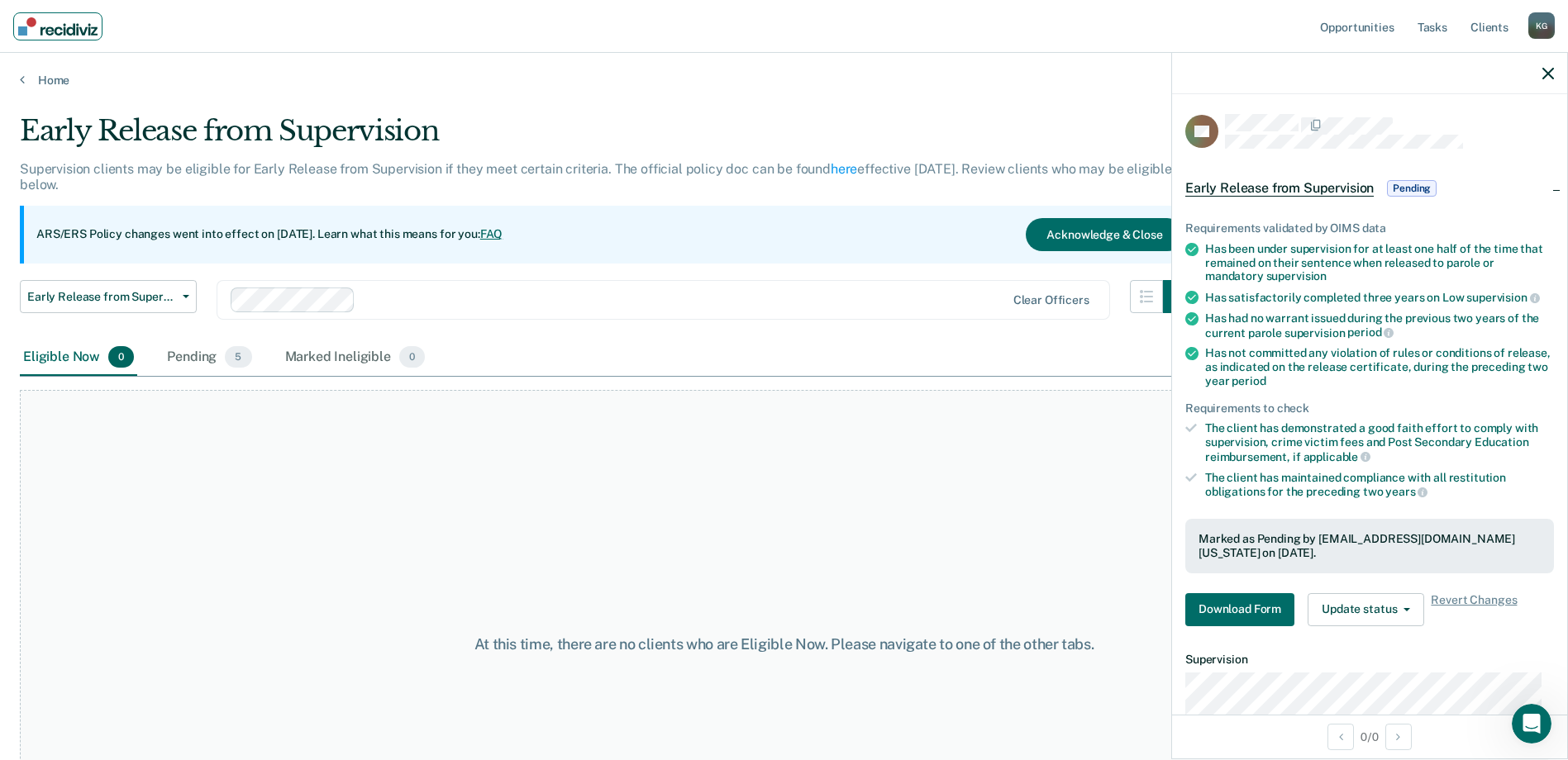
click at [52, 30] on img "Main navigation" at bounding box center [57, 26] width 80 height 18
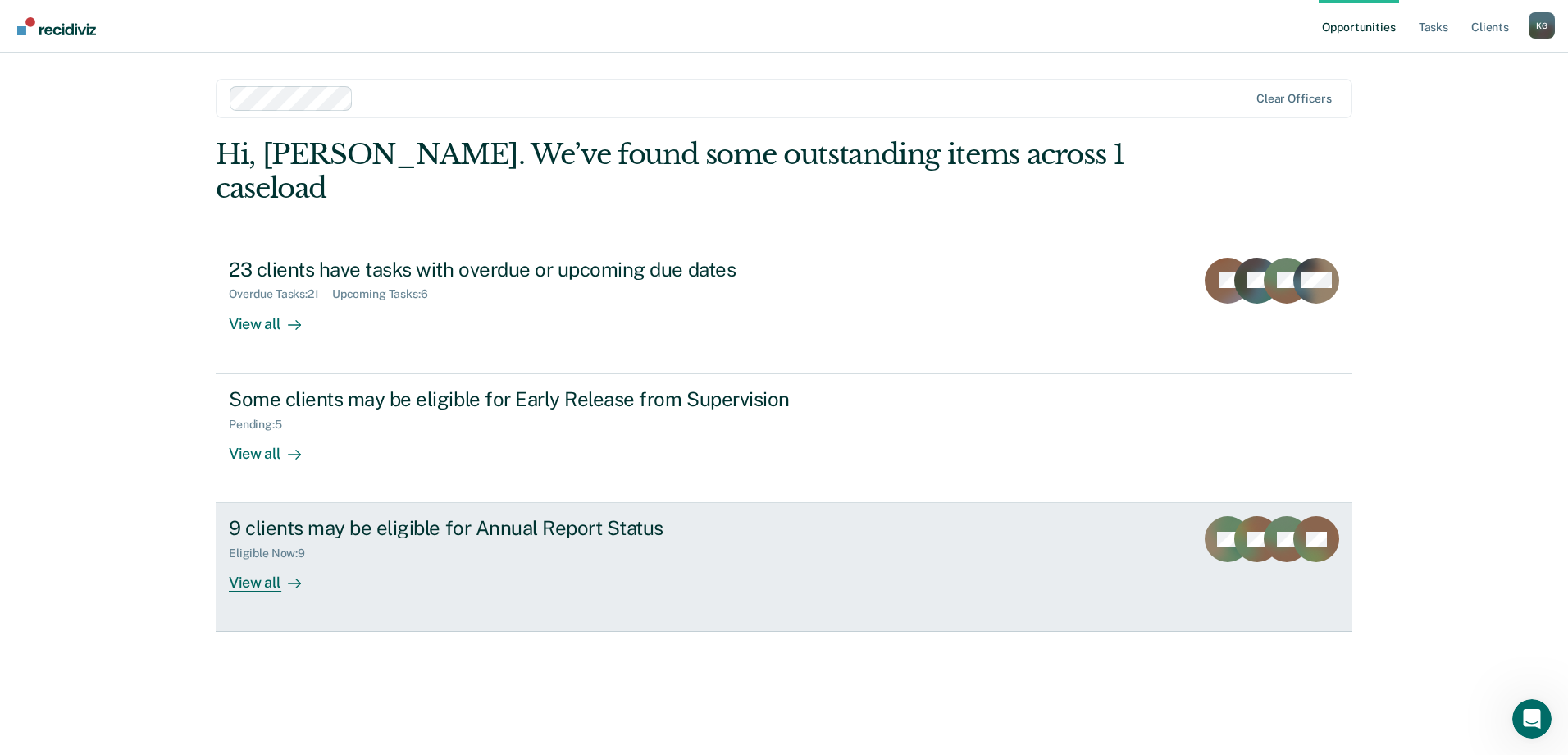
click at [515, 540] on div "Eligible Now : 9" at bounding box center [517, 550] width 576 height 20
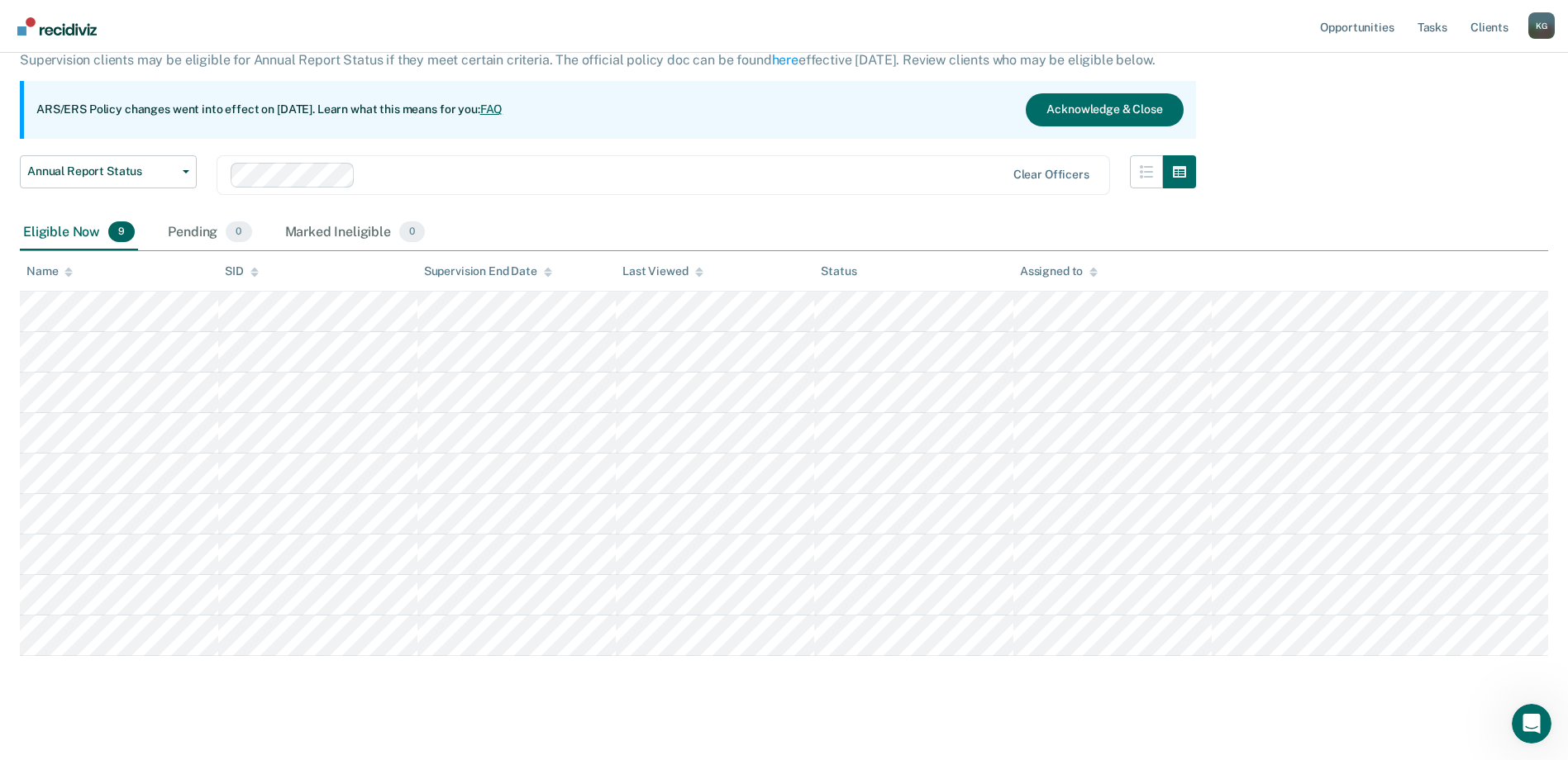
scroll to position [124, 0]
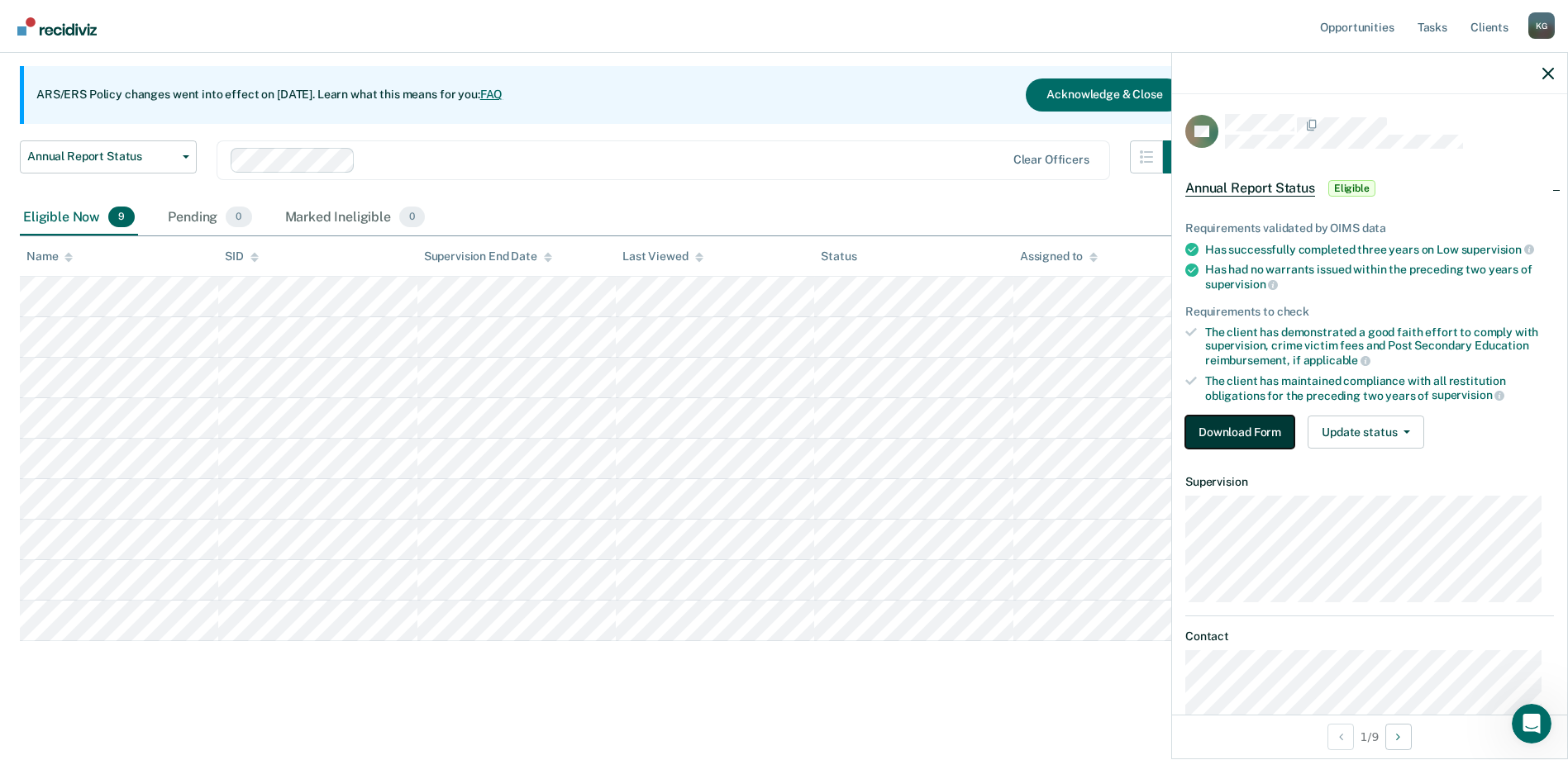
click at [1258, 439] on button "Download Form" at bounding box center [1240, 432] width 109 height 33
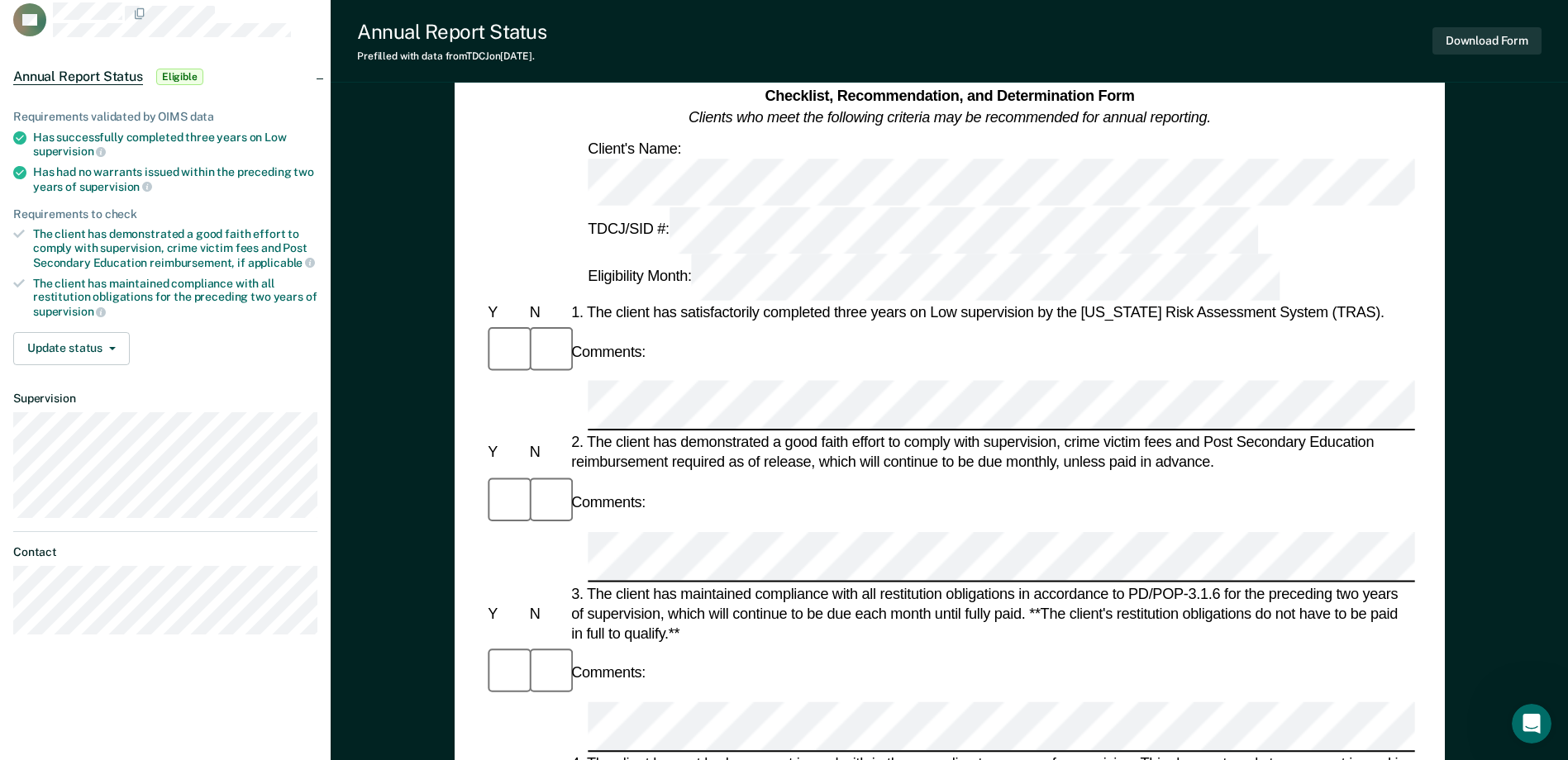
scroll to position [83, 0]
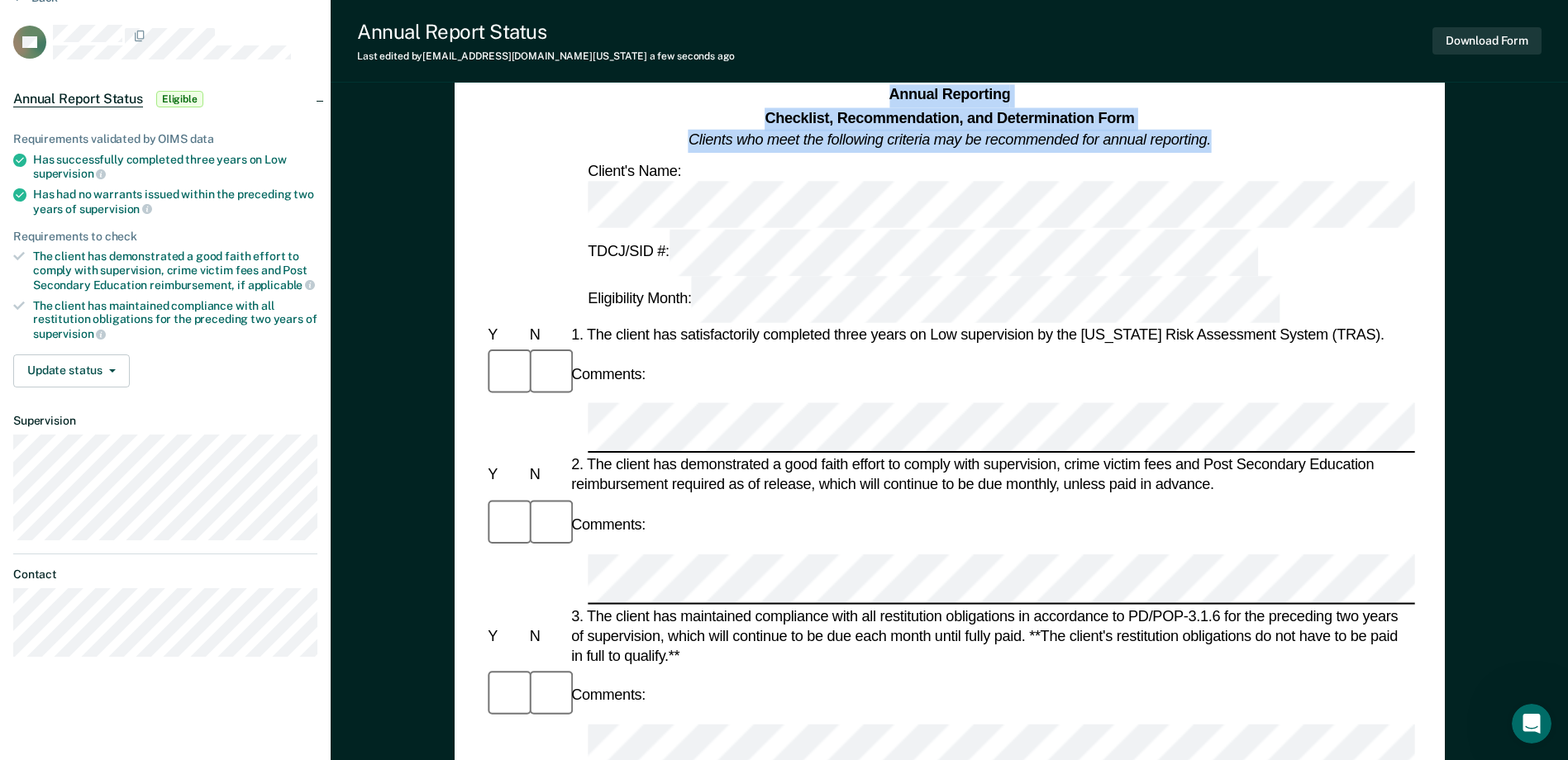
drag, startPoint x: 889, startPoint y: 91, endPoint x: 1212, endPoint y: 137, distance: 326.3
click at [1212, 137] on div "Annual Reporting Checklist, Recommendation, and Determination Form Clients who …" at bounding box center [949, 118] width 930 height 68
drag, startPoint x: 1212, startPoint y: 137, endPoint x: 1202, endPoint y: 137, distance: 10.0
copy h1 "Annual Reporting Checklist, Recommendation, and Determination Form Clients who …"
drag, startPoint x: 699, startPoint y: 301, endPoint x: 851, endPoint y: 312, distance: 152.4
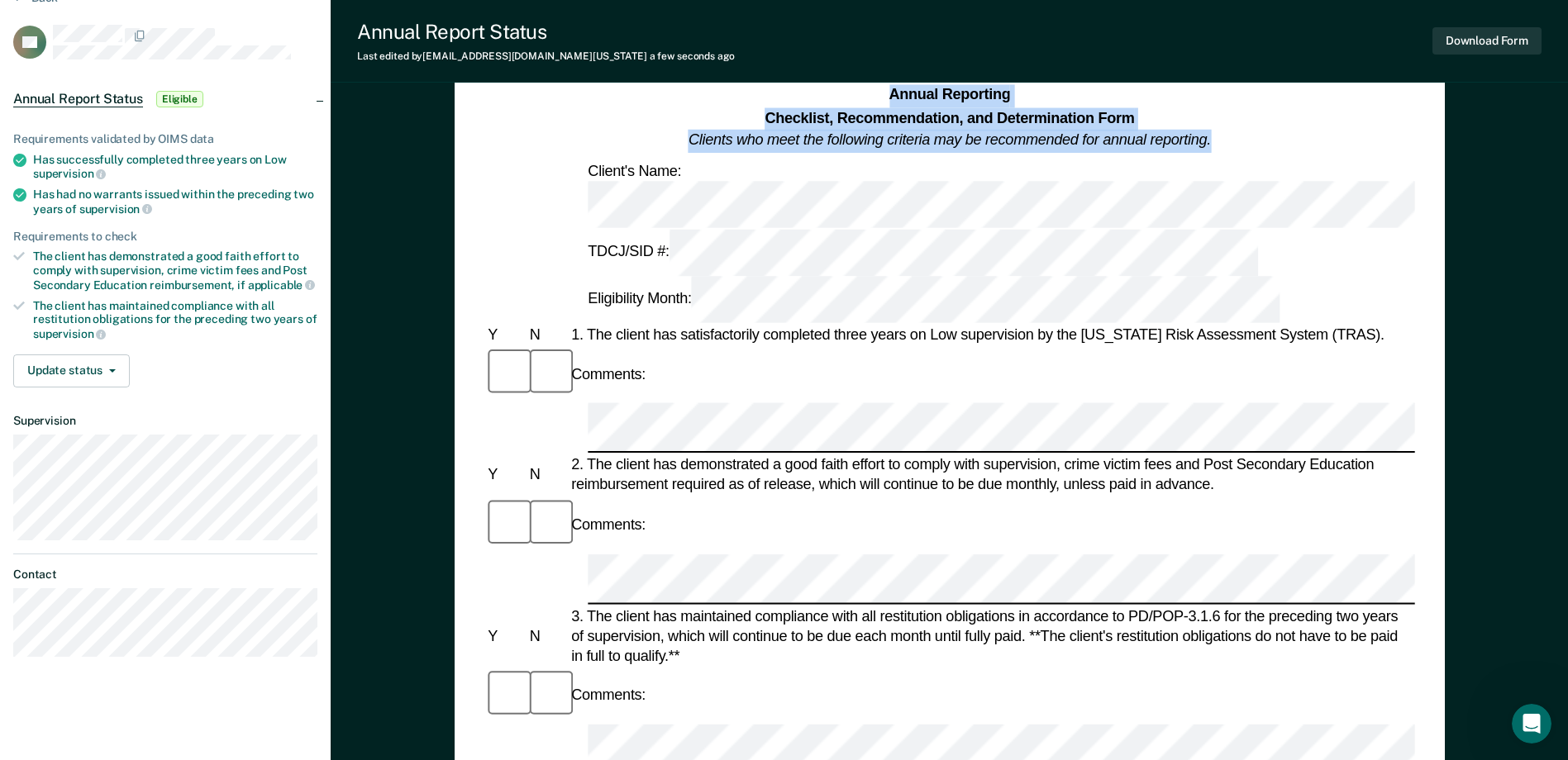
click at [699, 455] on div "2. The client has demonstrated a good faith effort to comply with supervision, …" at bounding box center [991, 474] width 847 height 39
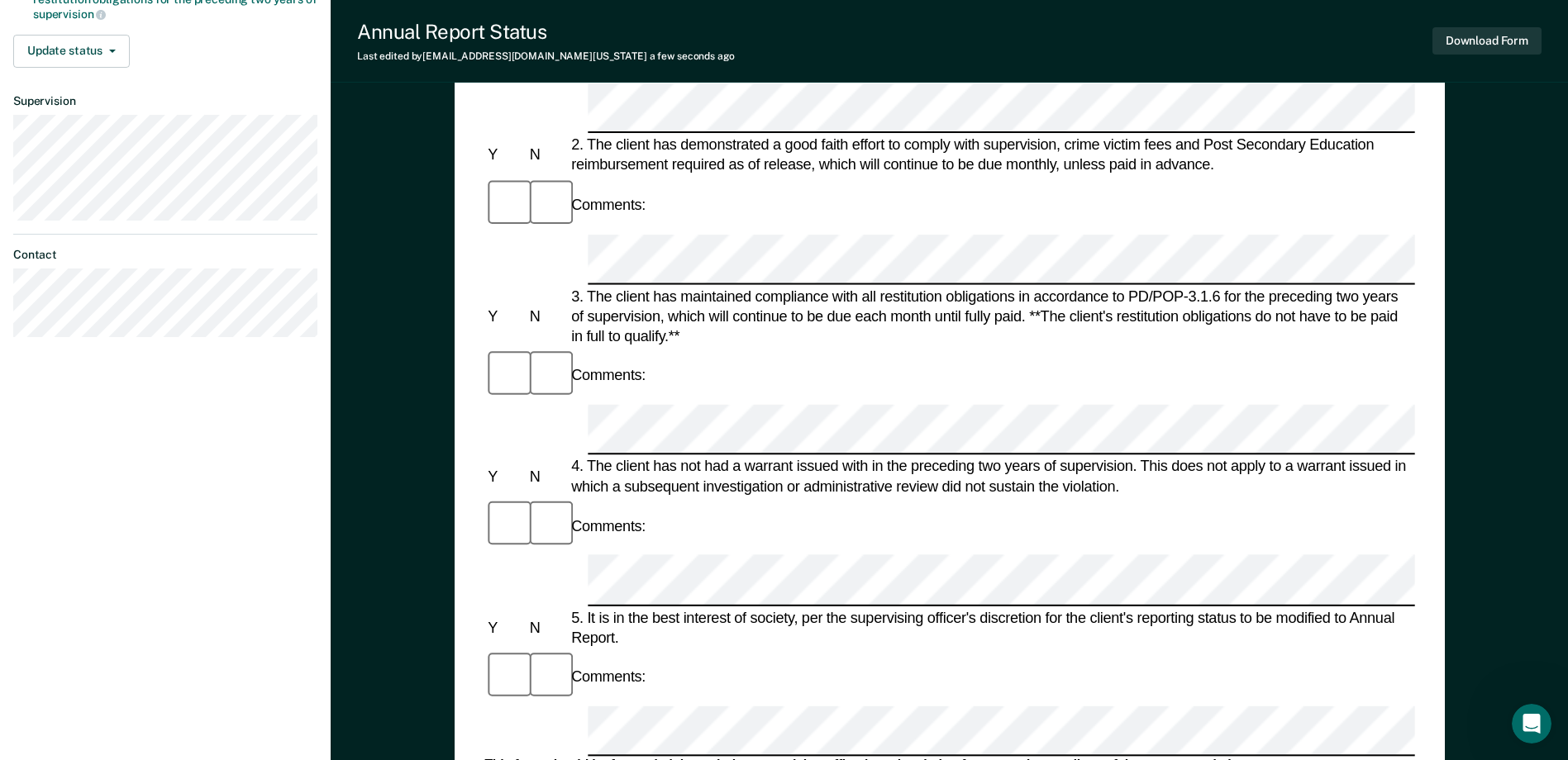
scroll to position [496, 0]
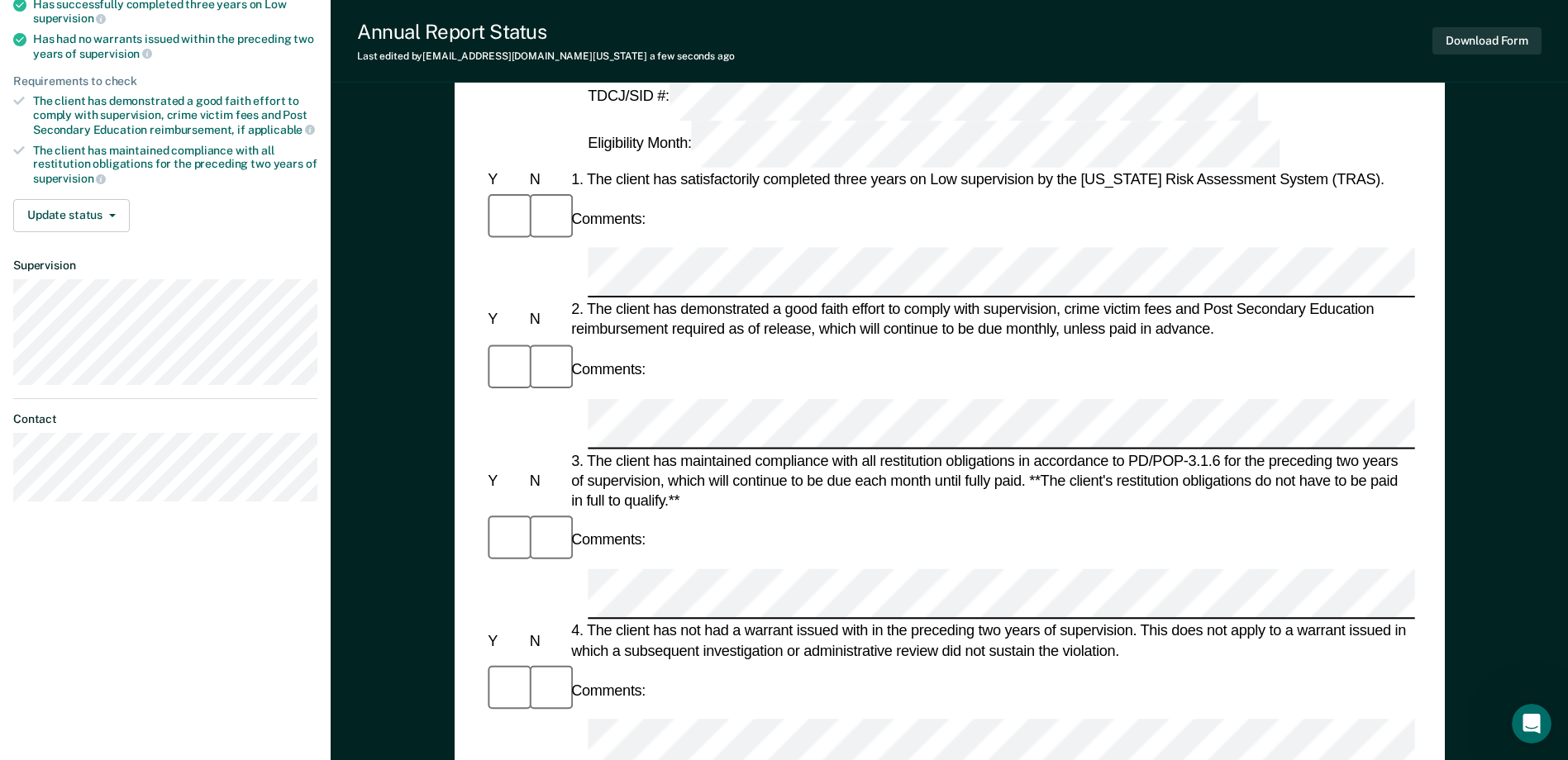
scroll to position [248, 0]
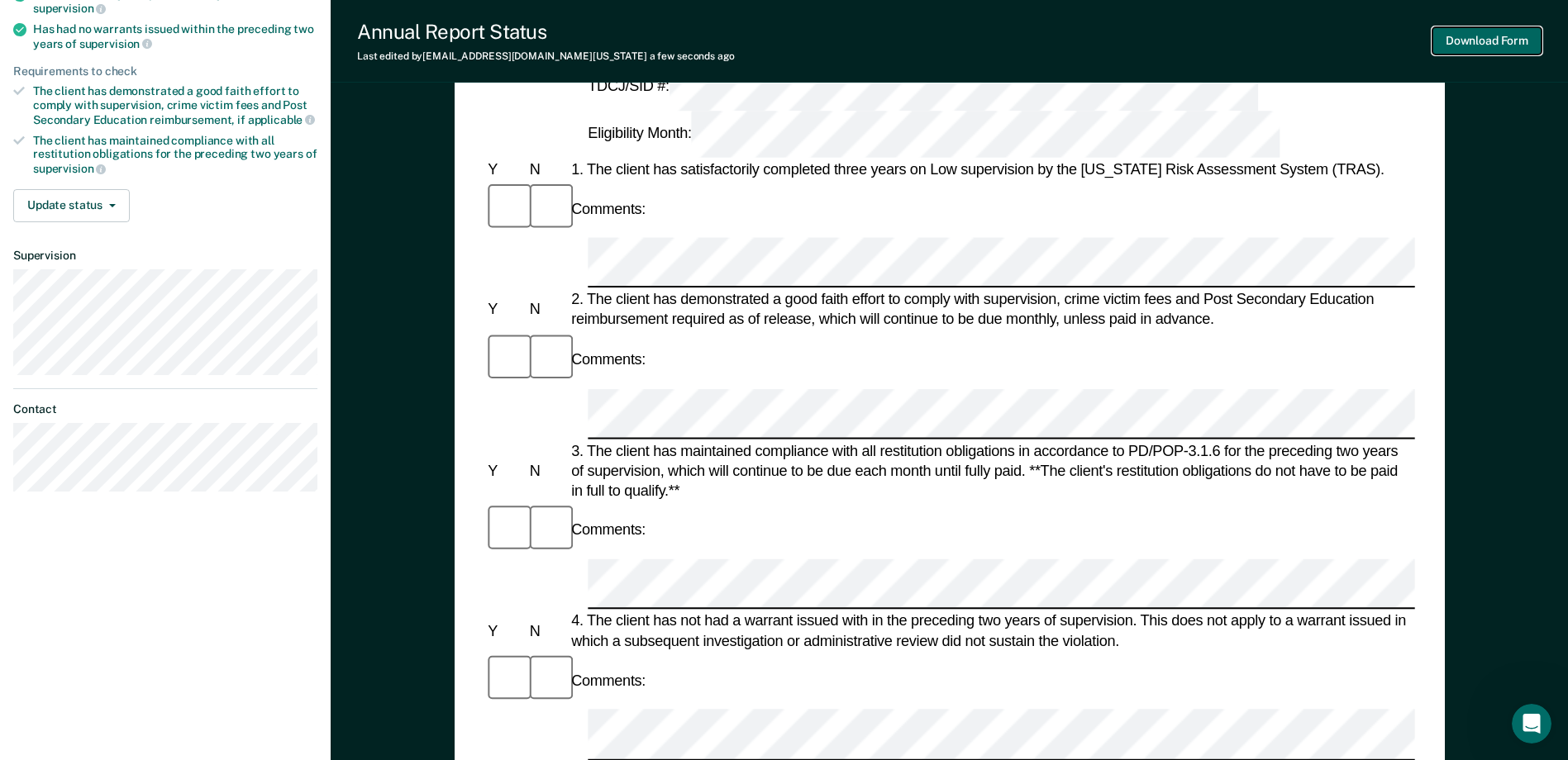
click at [1470, 45] on button "Download Form" at bounding box center [1487, 41] width 109 height 27
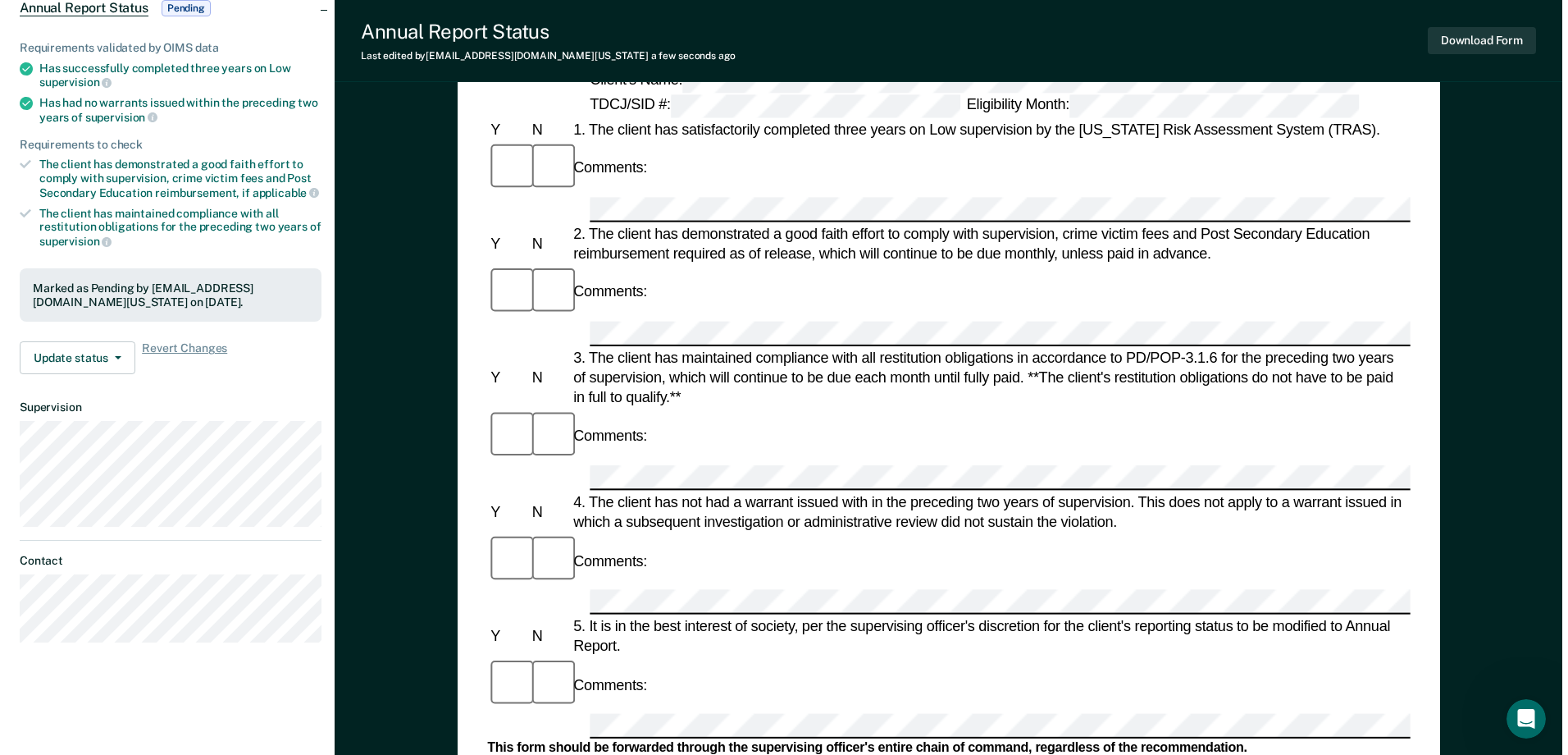
scroll to position [0, 0]
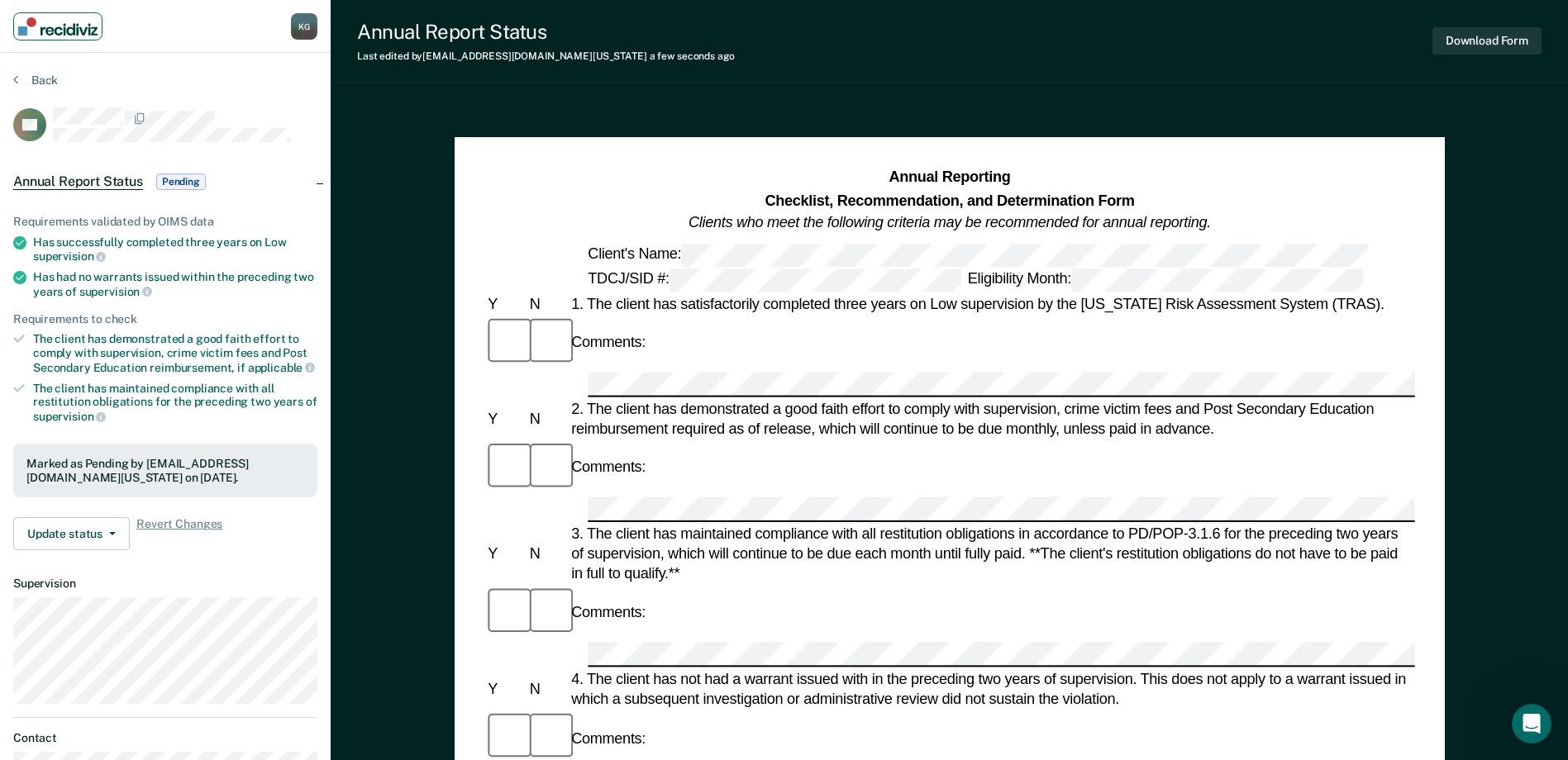
click at [45, 37] on link "Main navigation" at bounding box center [57, 26] width 89 height 28
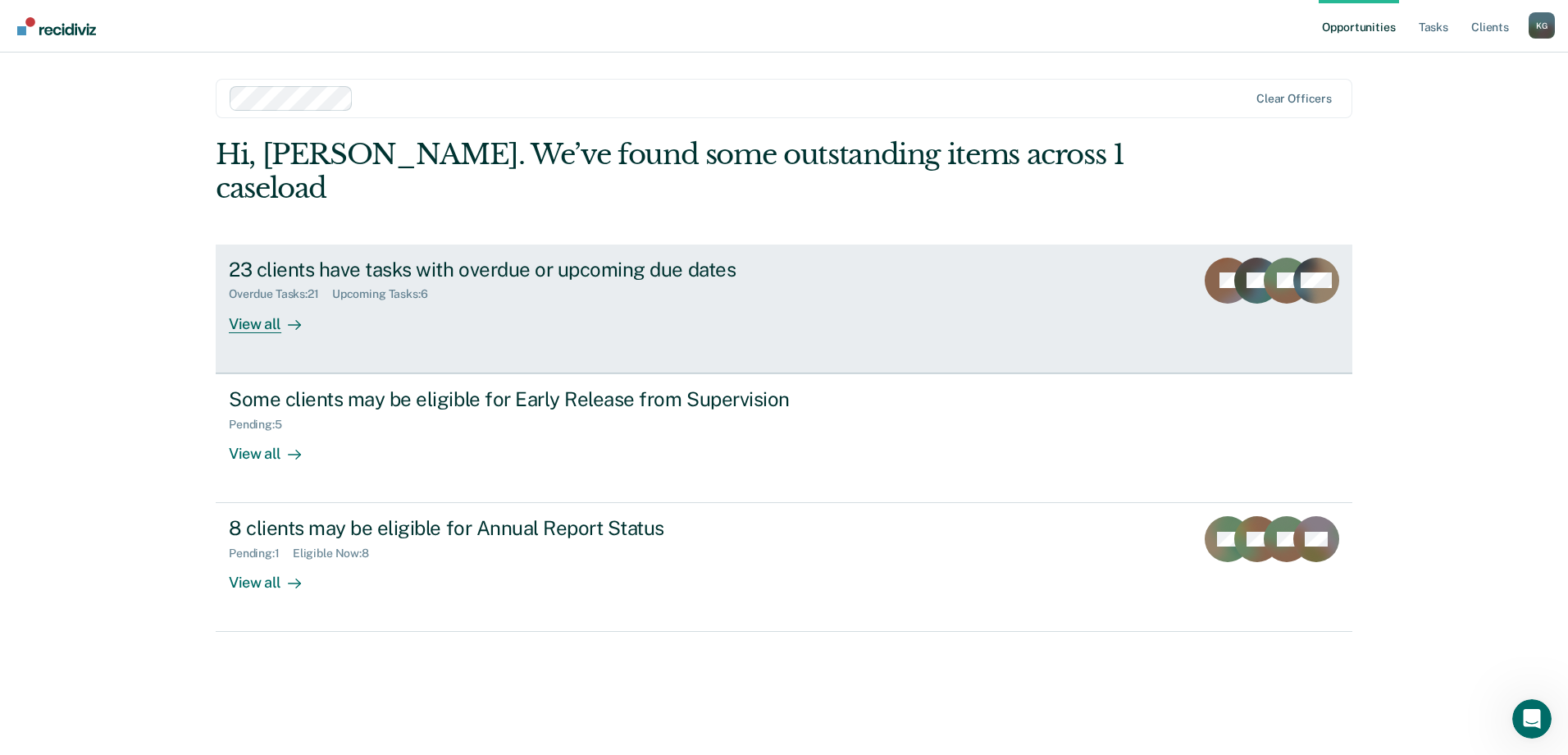
click at [488, 290] on div "23 clients have tasks with overdue or upcoming due dates Overdue Tasks : 21 Upc…" at bounding box center [537, 295] width 615 height 76
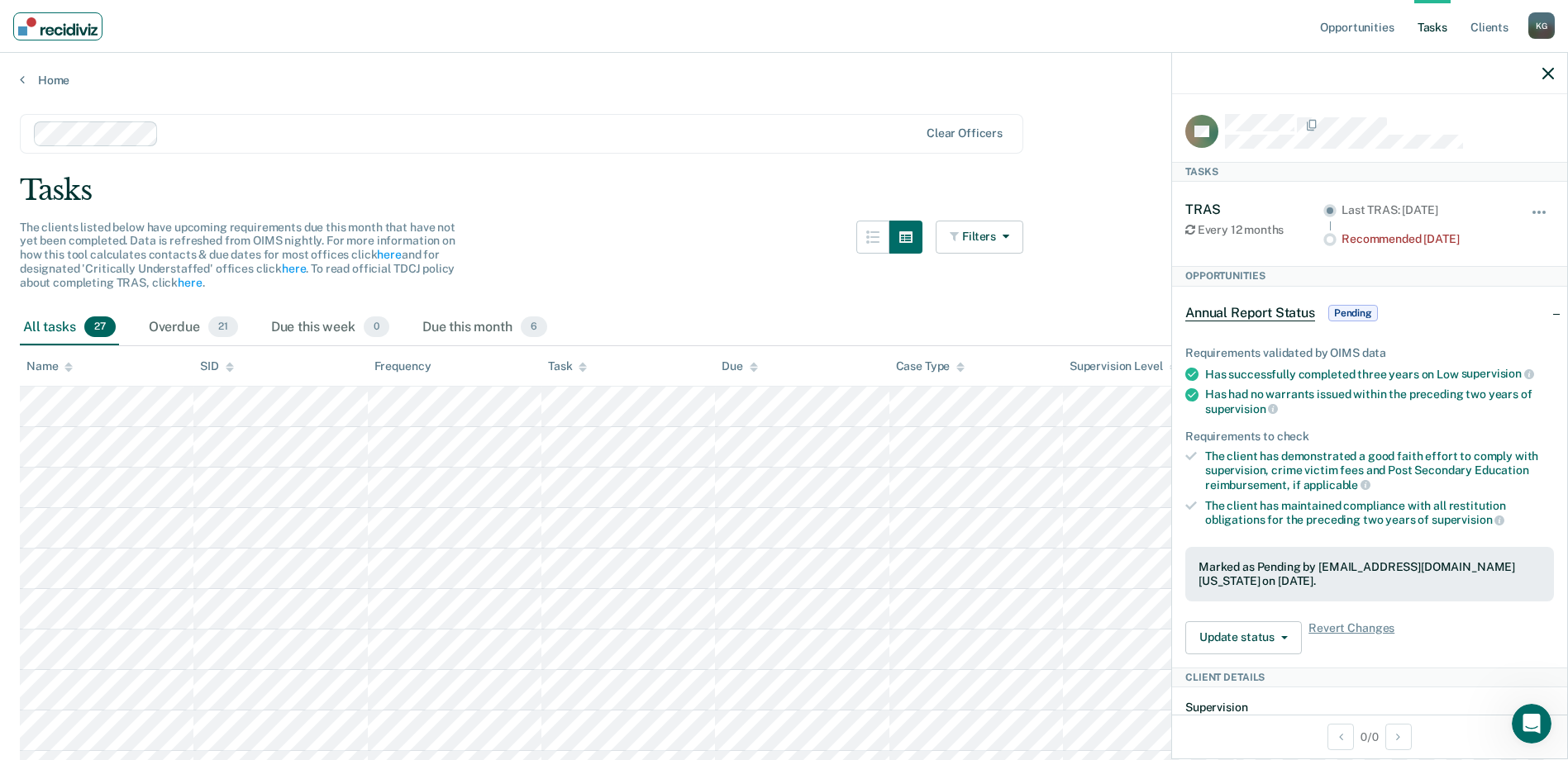
click at [37, 24] on img "Main navigation" at bounding box center [57, 26] width 80 height 18
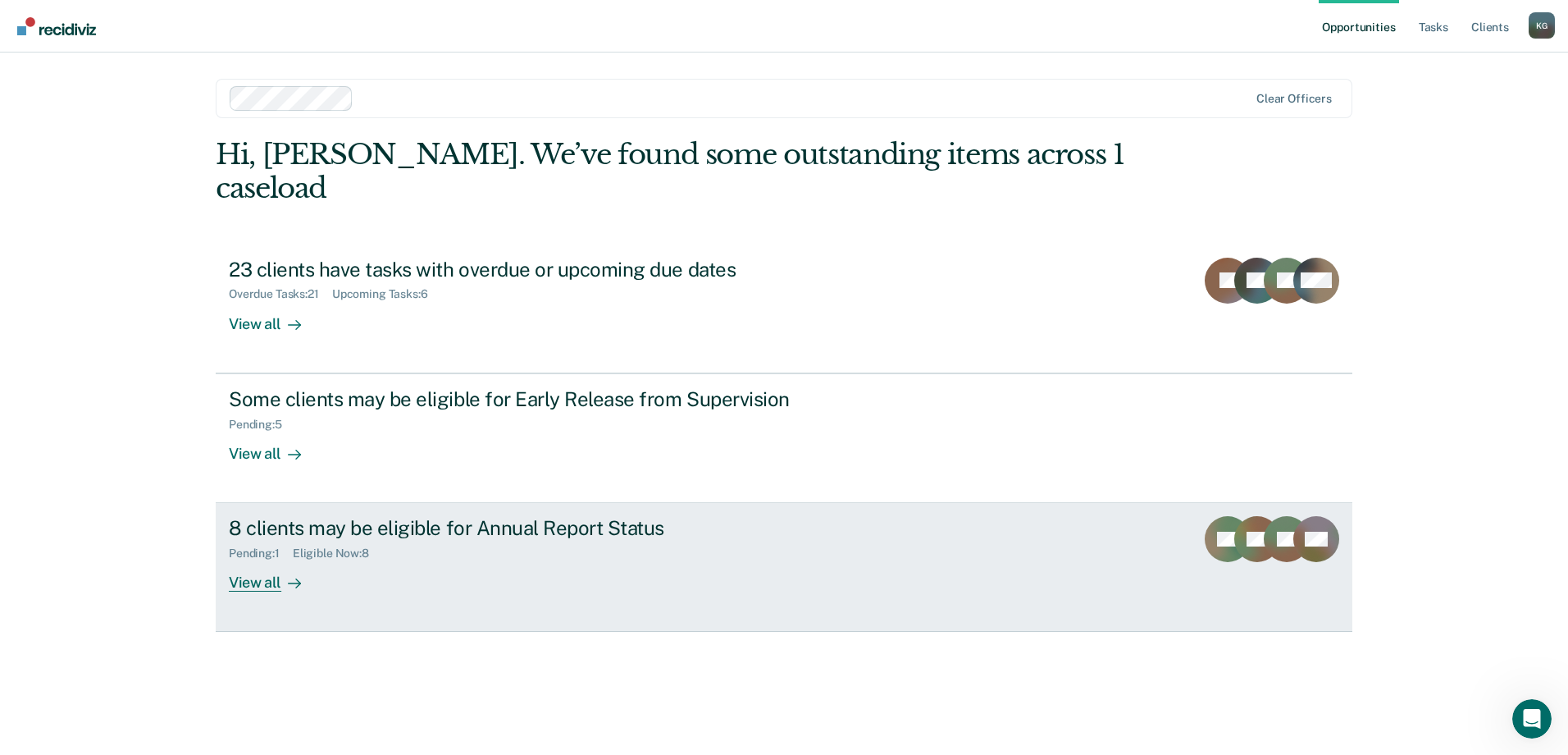
click at [369, 557] on div "8 clients may be eligible for Annual Report Status Pending : 1 Eligible Now : 8…" at bounding box center [537, 554] width 615 height 76
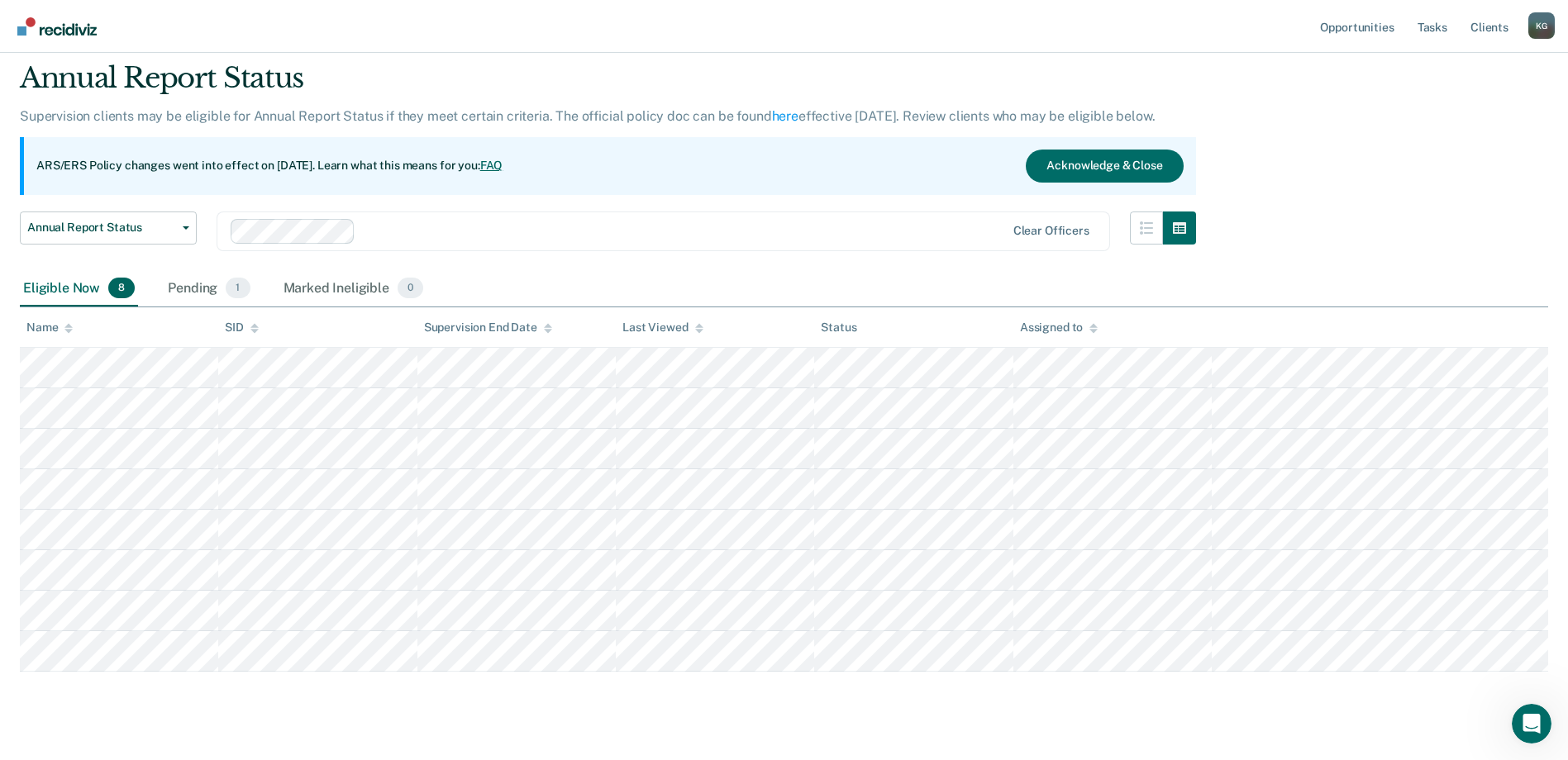
scroll to position [84, 0]
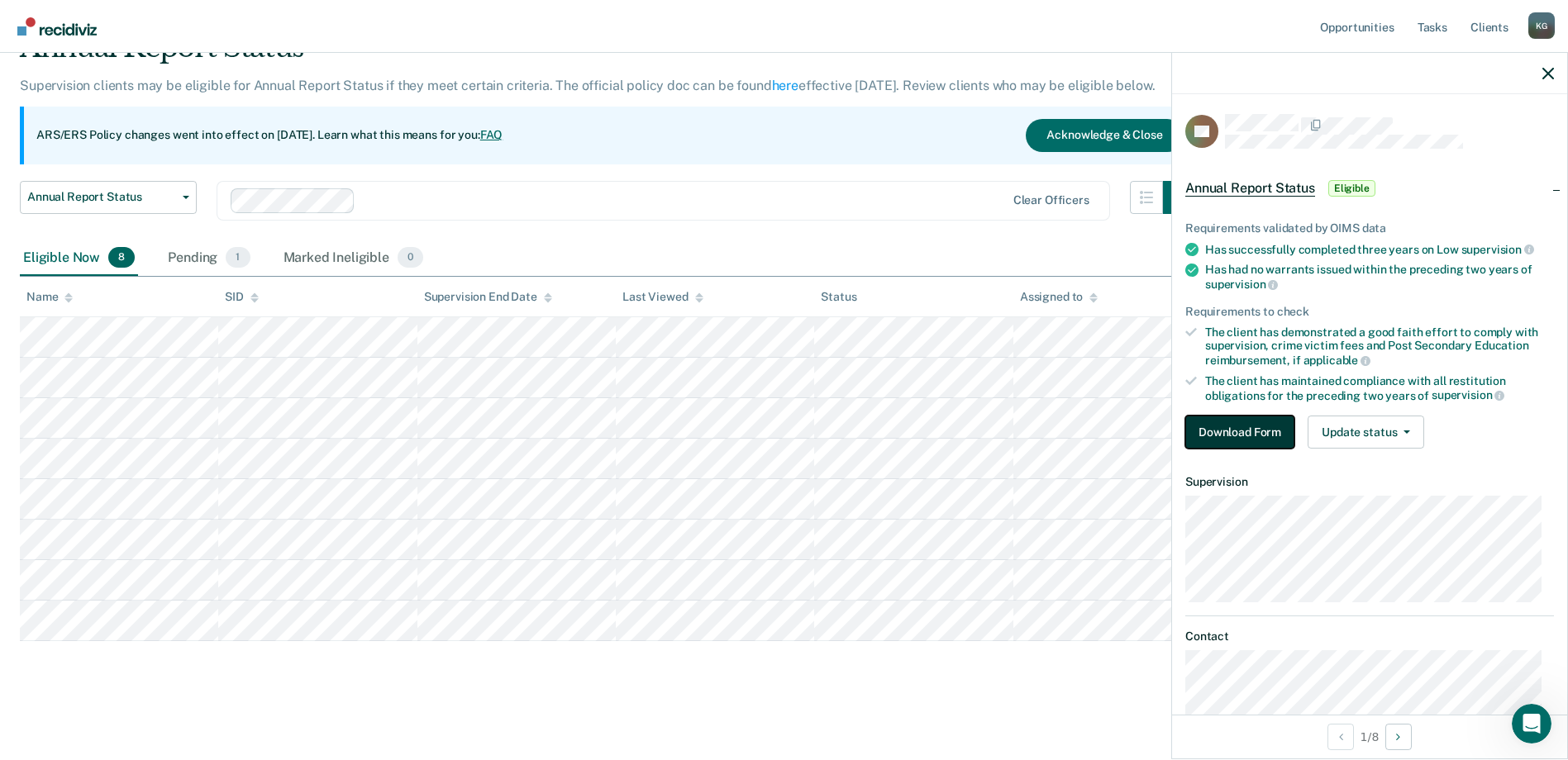
click at [1254, 426] on button "Download Form" at bounding box center [1240, 432] width 109 height 33
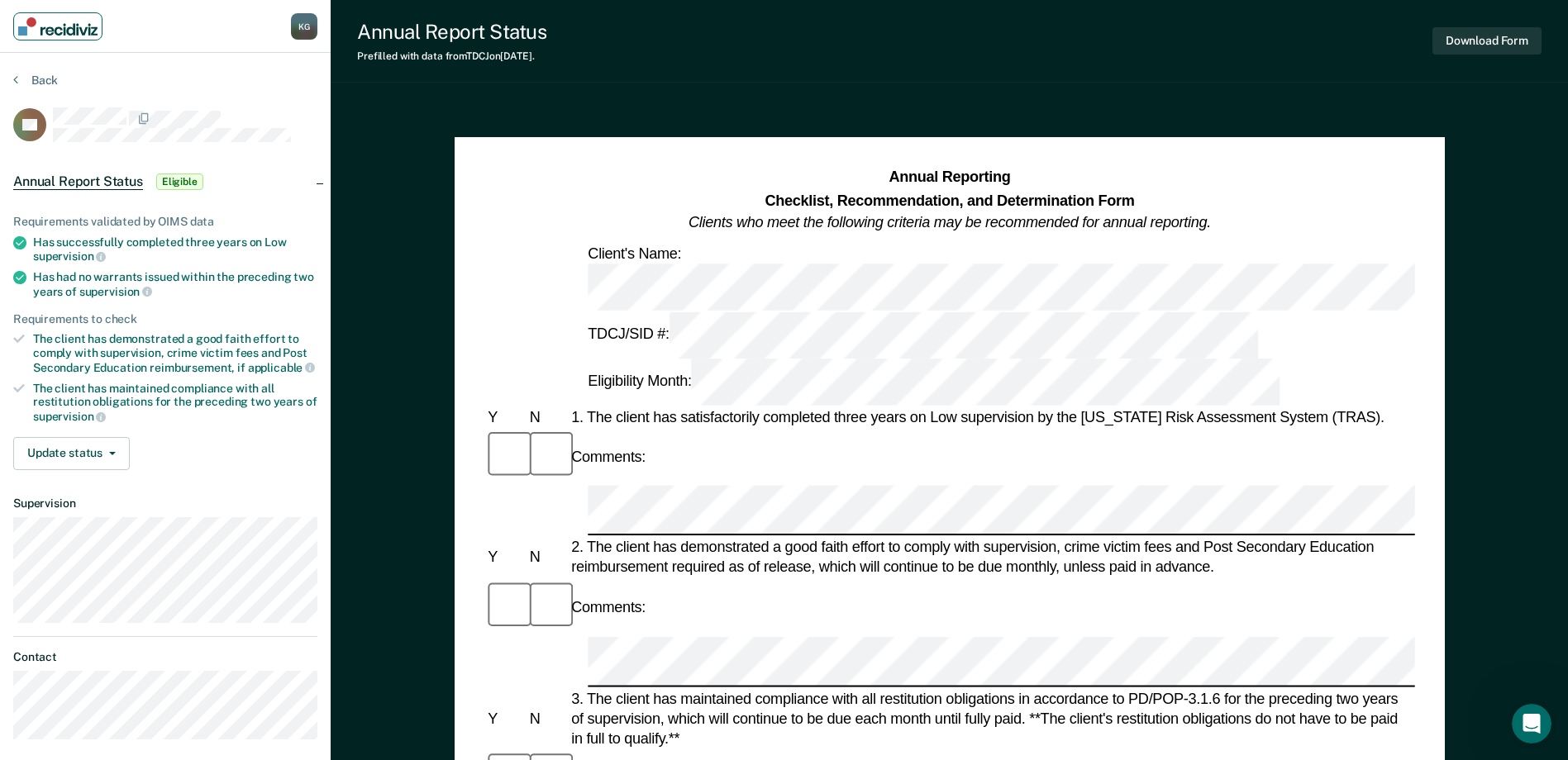
click at [53, 30] on img "Main navigation" at bounding box center [57, 26] width 80 height 18
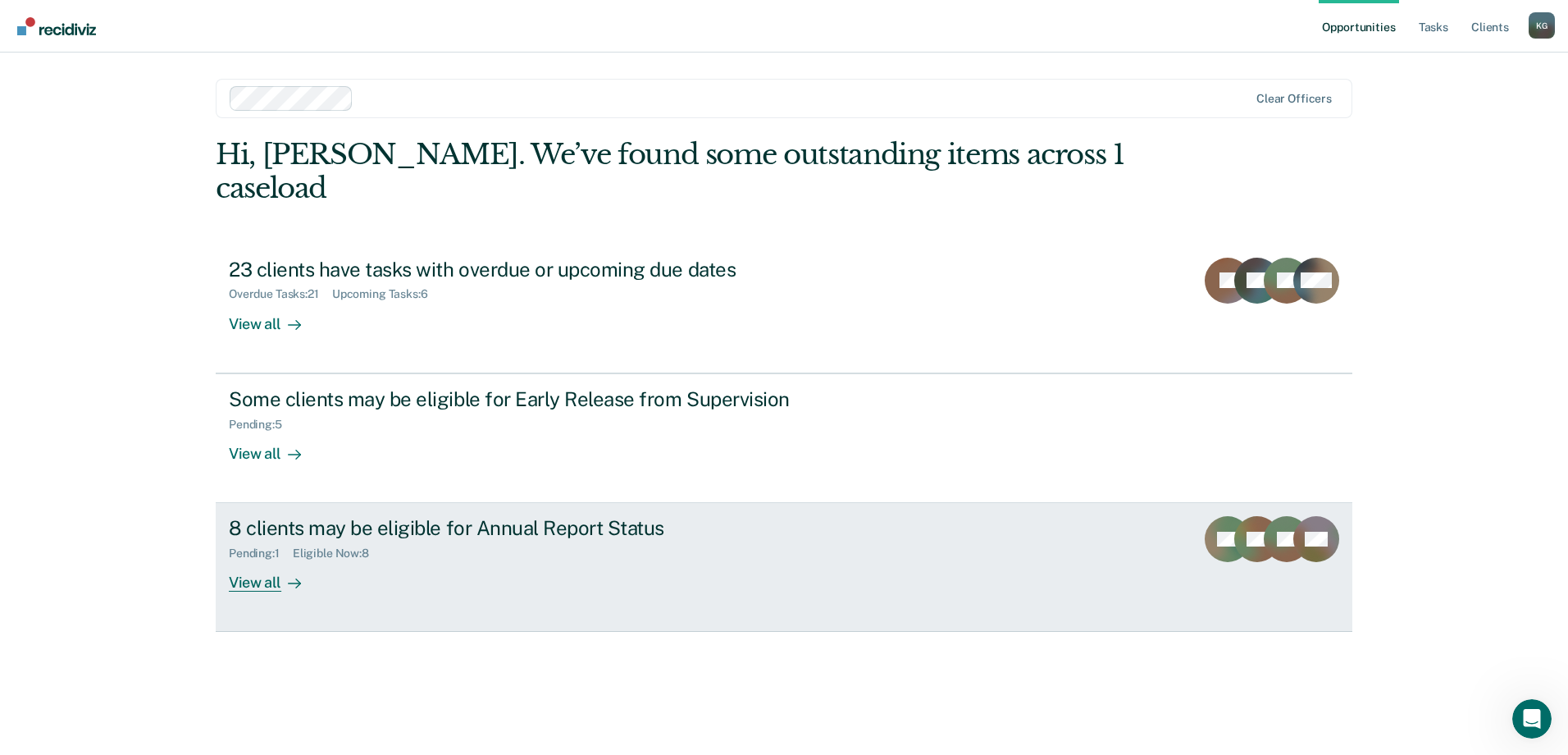
click at [623, 540] on div "Pending : 1 Eligible Now : 8" at bounding box center [517, 550] width 576 height 20
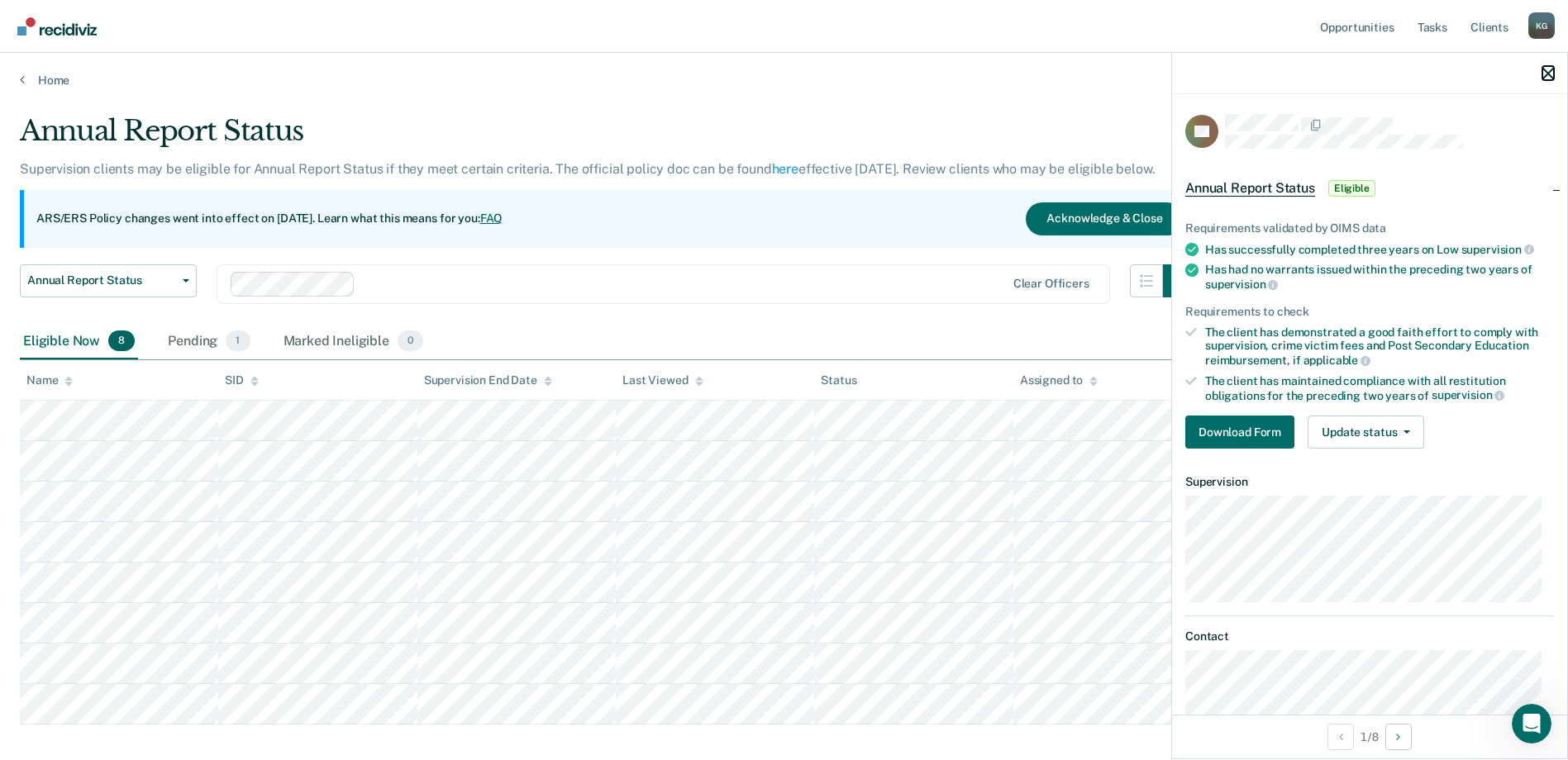
click at [1548, 72] on icon "button" at bounding box center [1548, 74] width 12 height 12
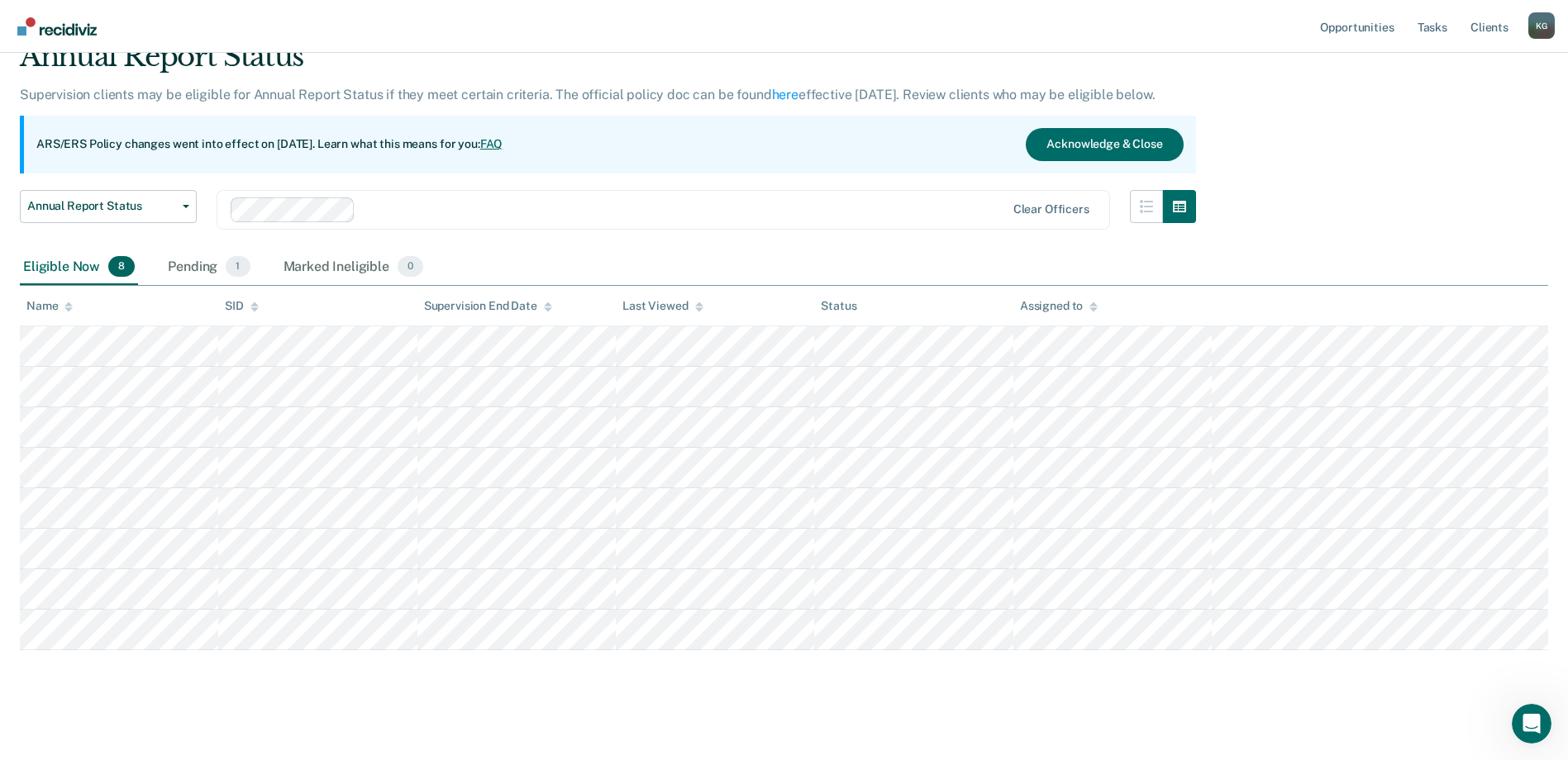
scroll to position [83, 0]
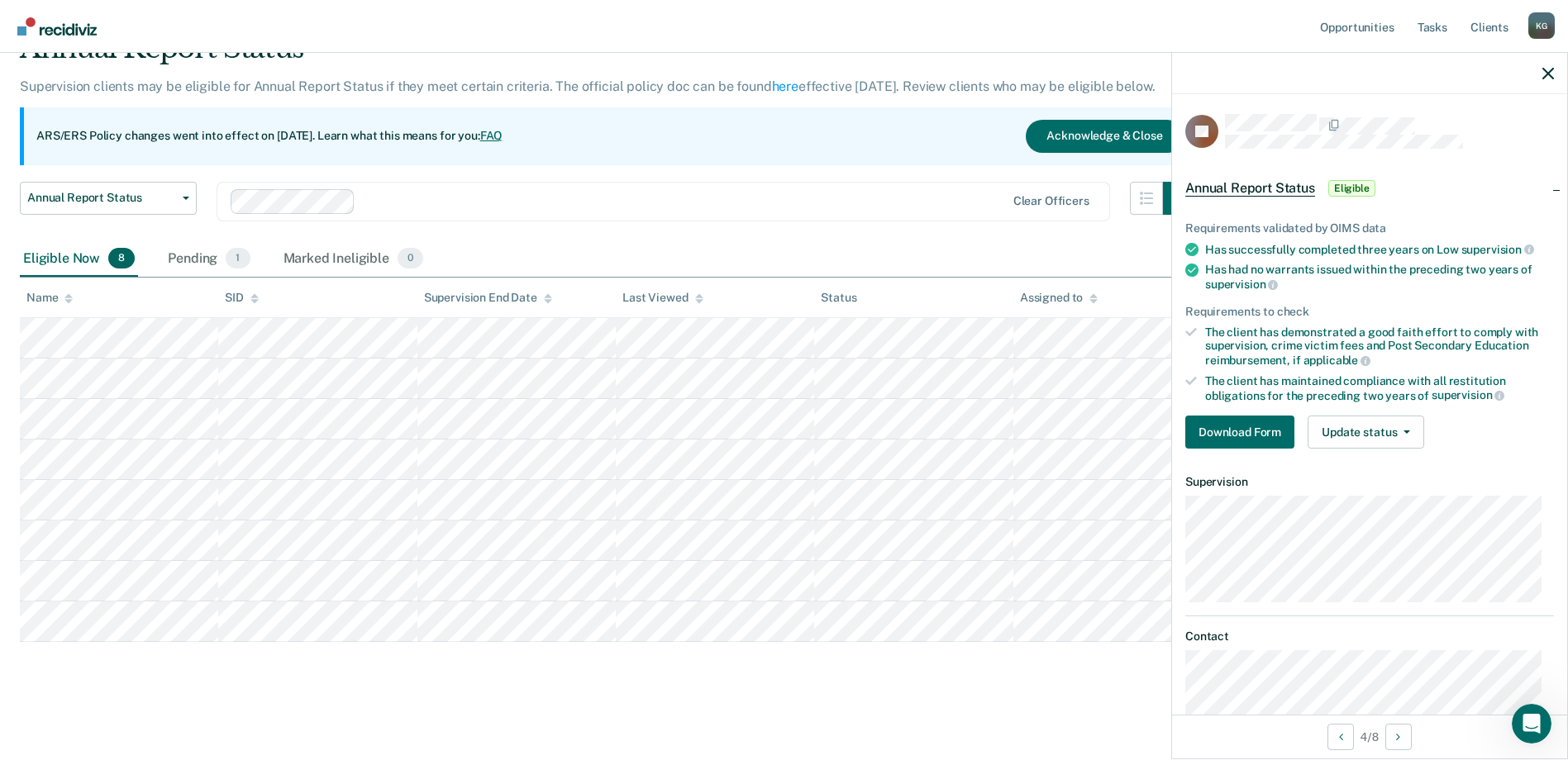
click at [1222, 412] on div "Requirements validated by OIMS data Has successfully completed three years on L…" at bounding box center [1370, 328] width 395 height 267
click at [1204, 426] on button "Download Form" at bounding box center [1240, 432] width 109 height 33
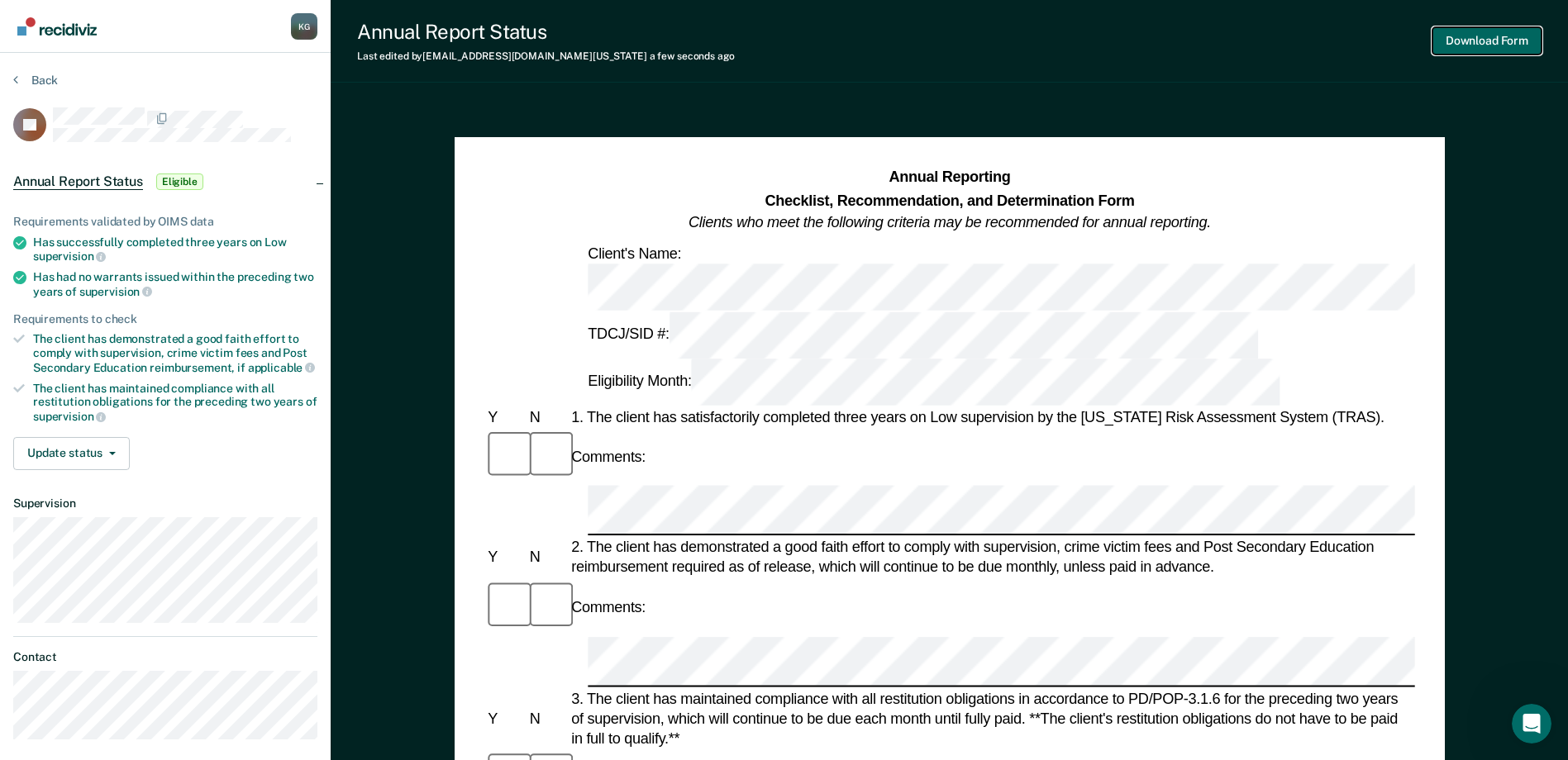
click at [1487, 46] on button "Download Form" at bounding box center [1487, 41] width 109 height 27
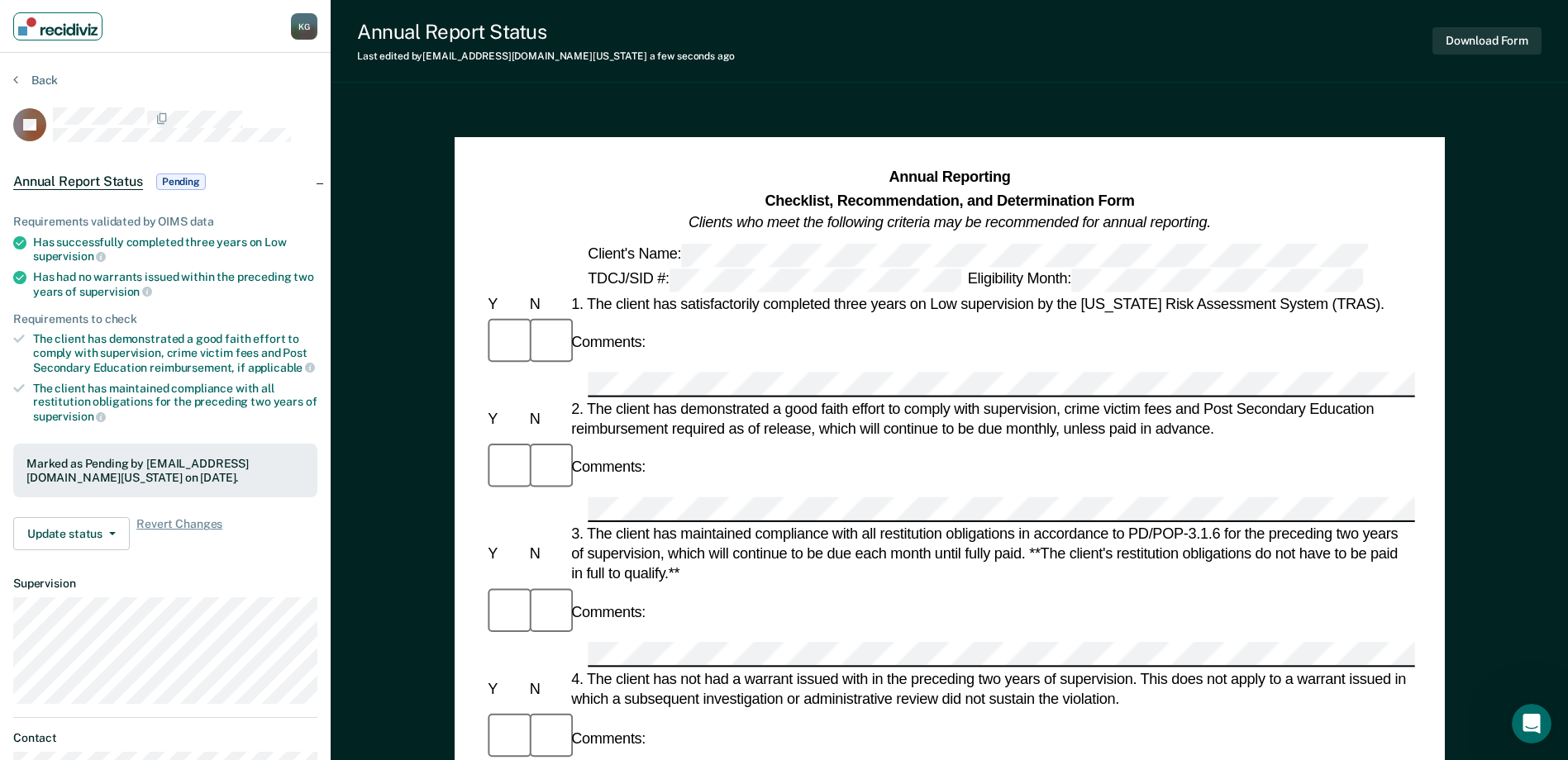
click at [68, 28] on img "Main navigation" at bounding box center [57, 26] width 80 height 18
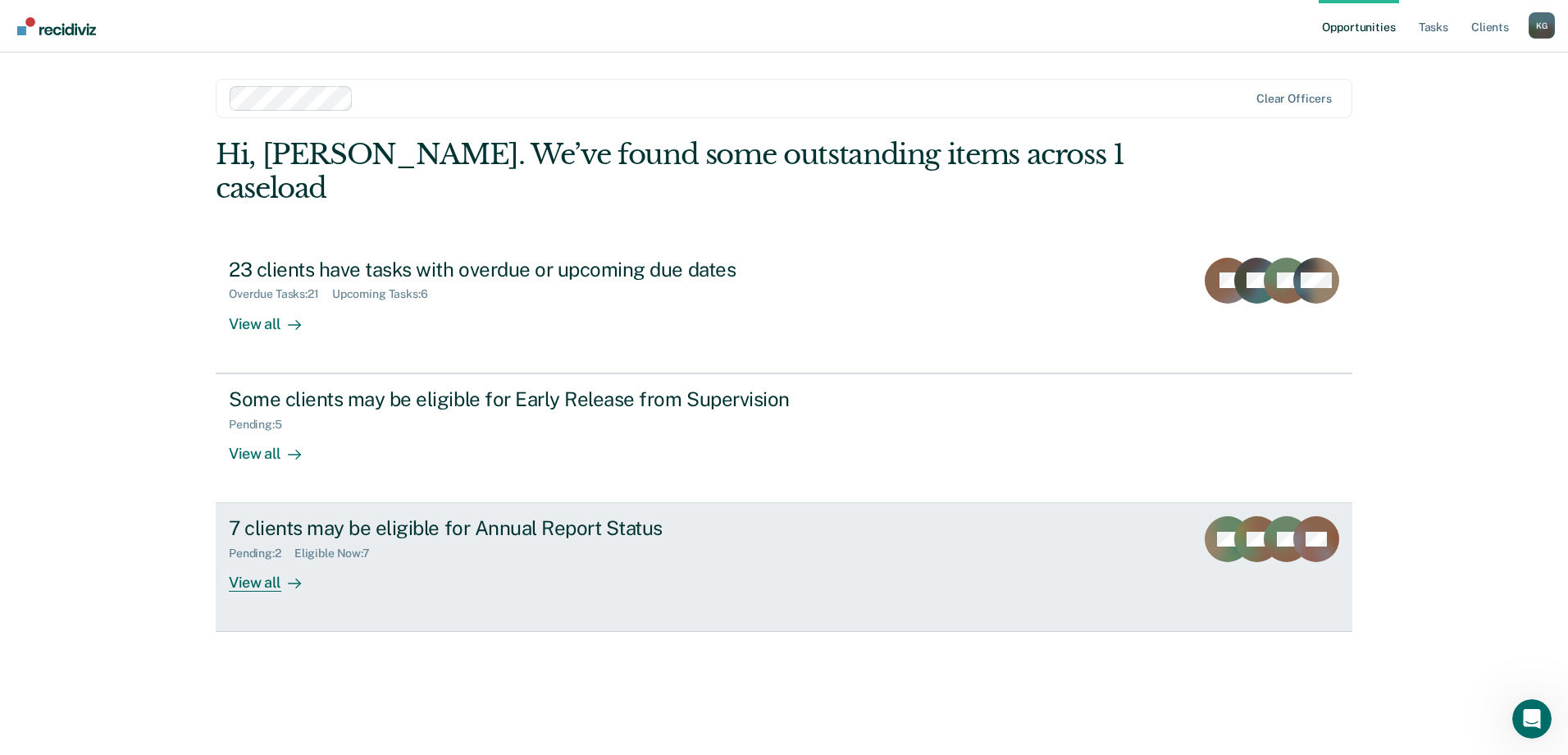
click at [413, 569] on link "7 clients may be eligible for Annual Report Status Pending : 2 Eligible Now : 7…" at bounding box center [784, 567] width 1137 height 129
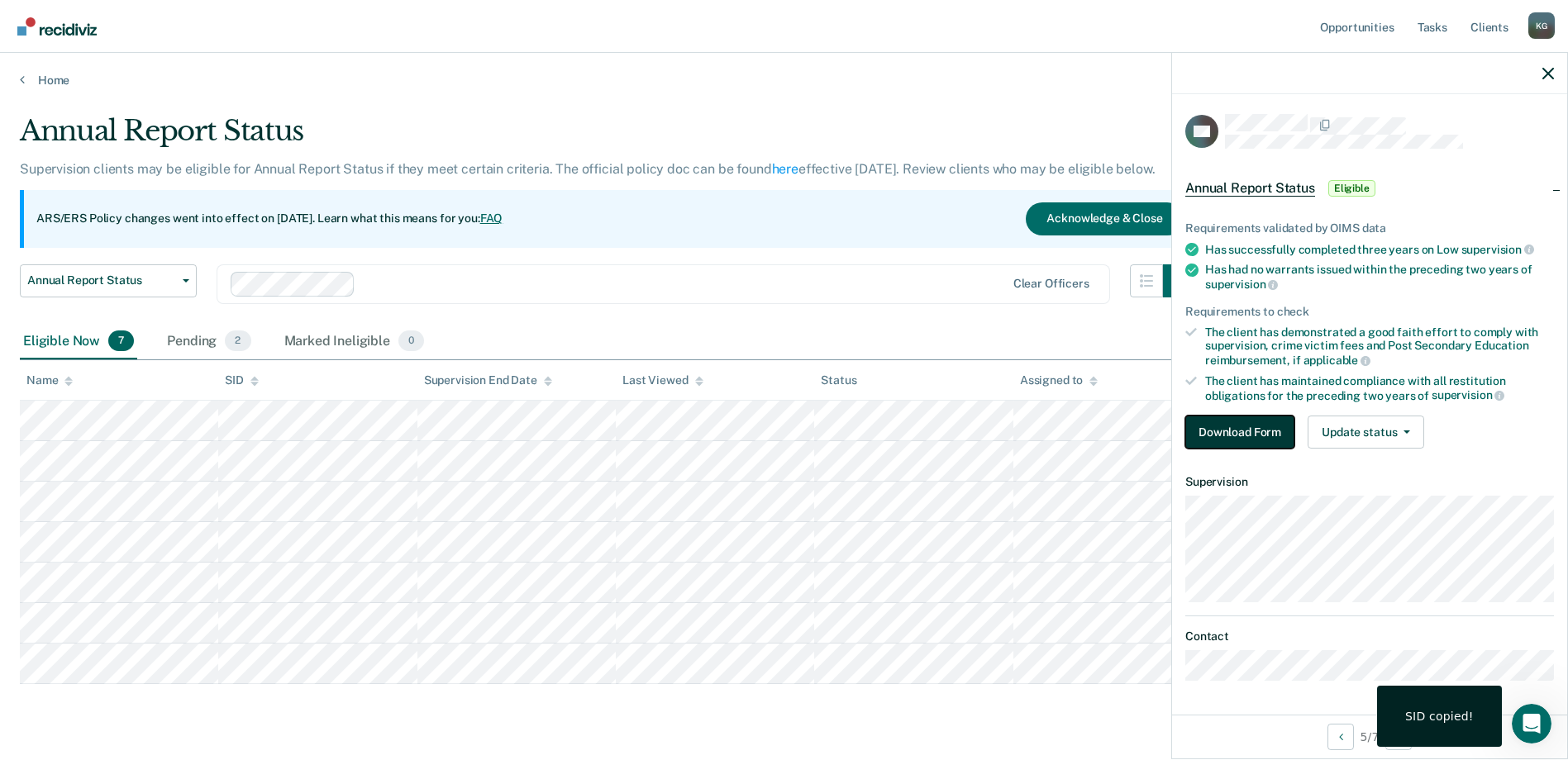
click at [1254, 434] on button "Download Form" at bounding box center [1240, 432] width 109 height 33
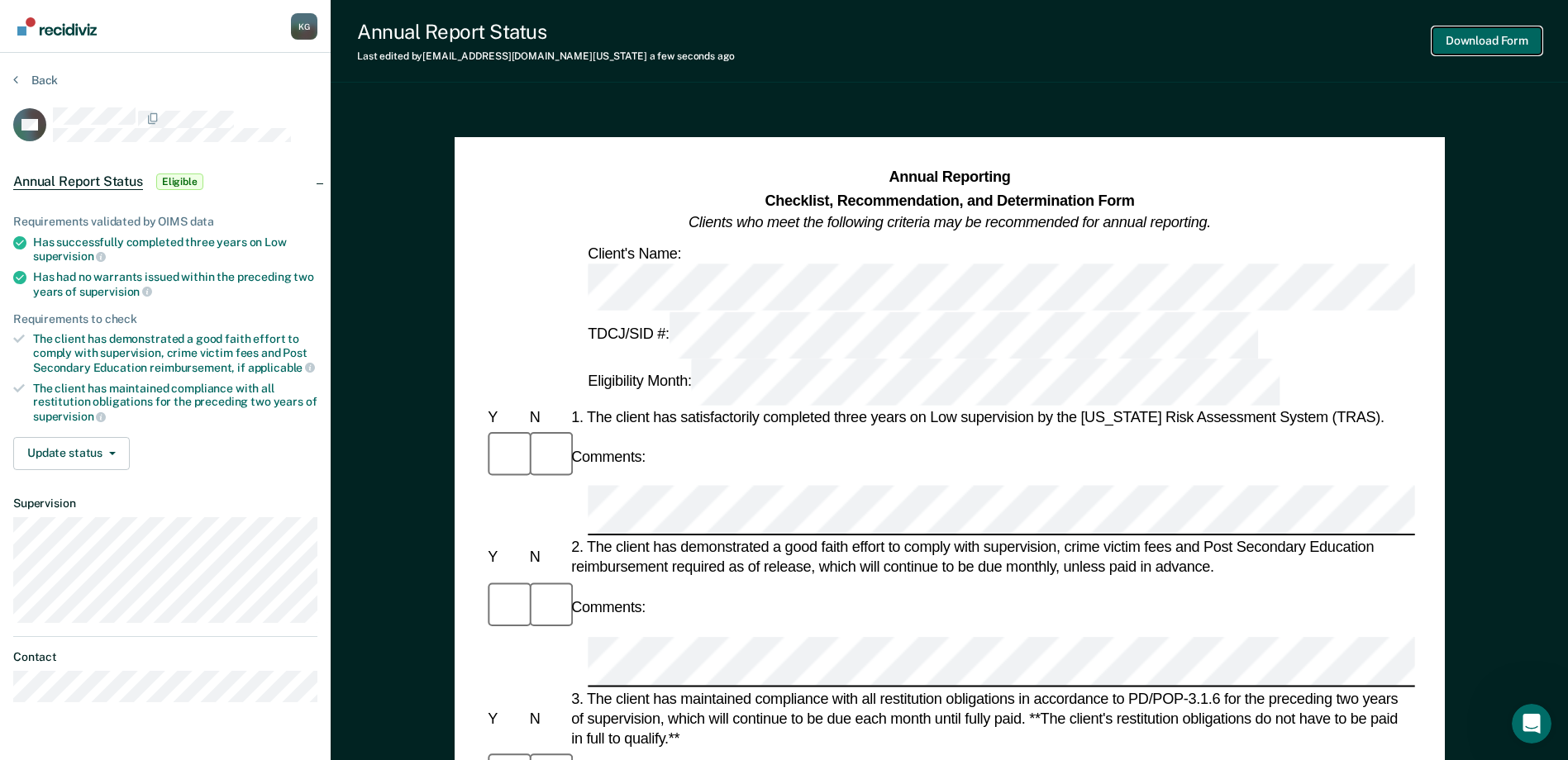
click at [1461, 43] on button "Download Form" at bounding box center [1487, 41] width 109 height 27
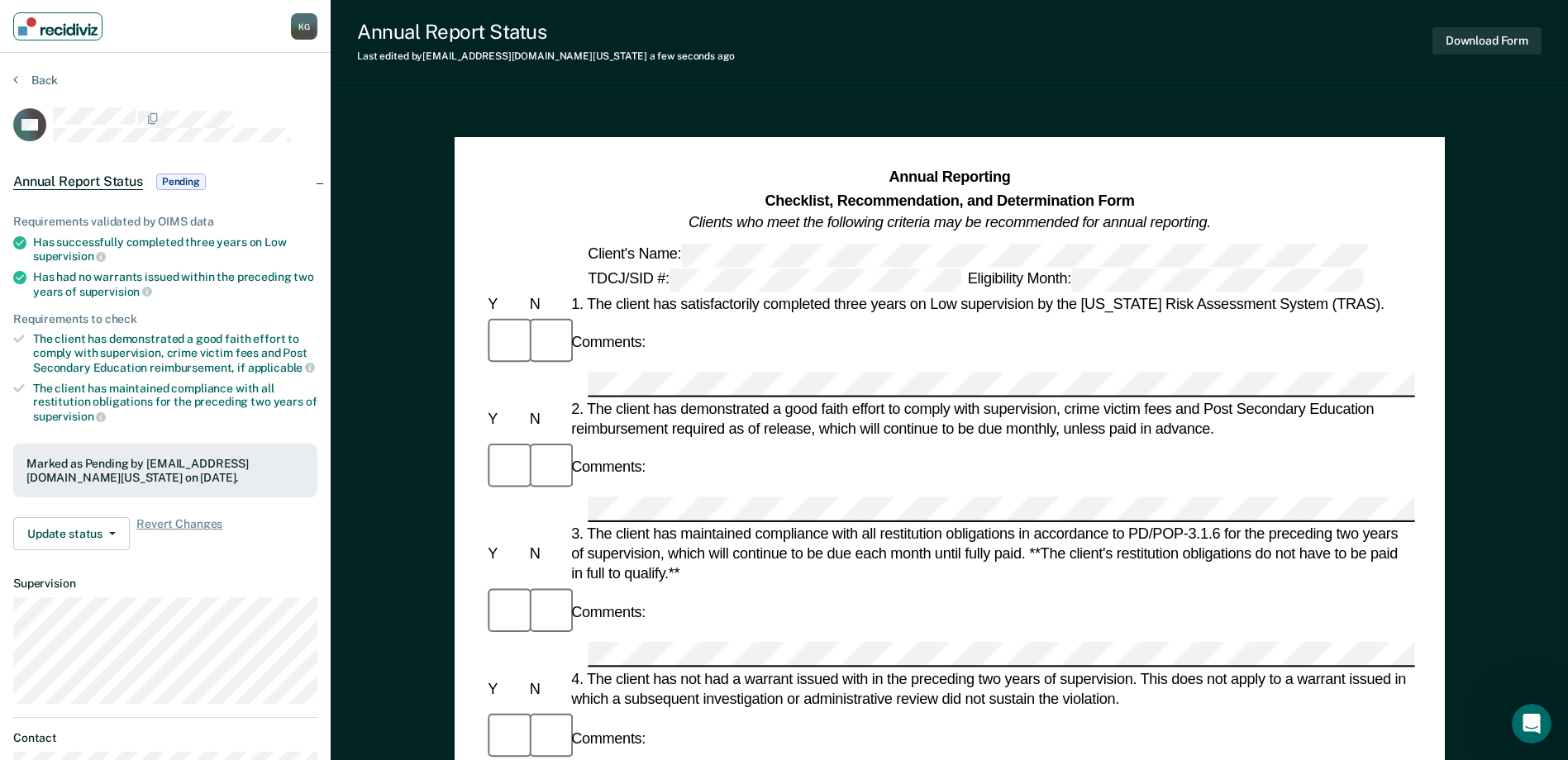
click at [74, 37] on link "Main navigation" at bounding box center [57, 26] width 89 height 28
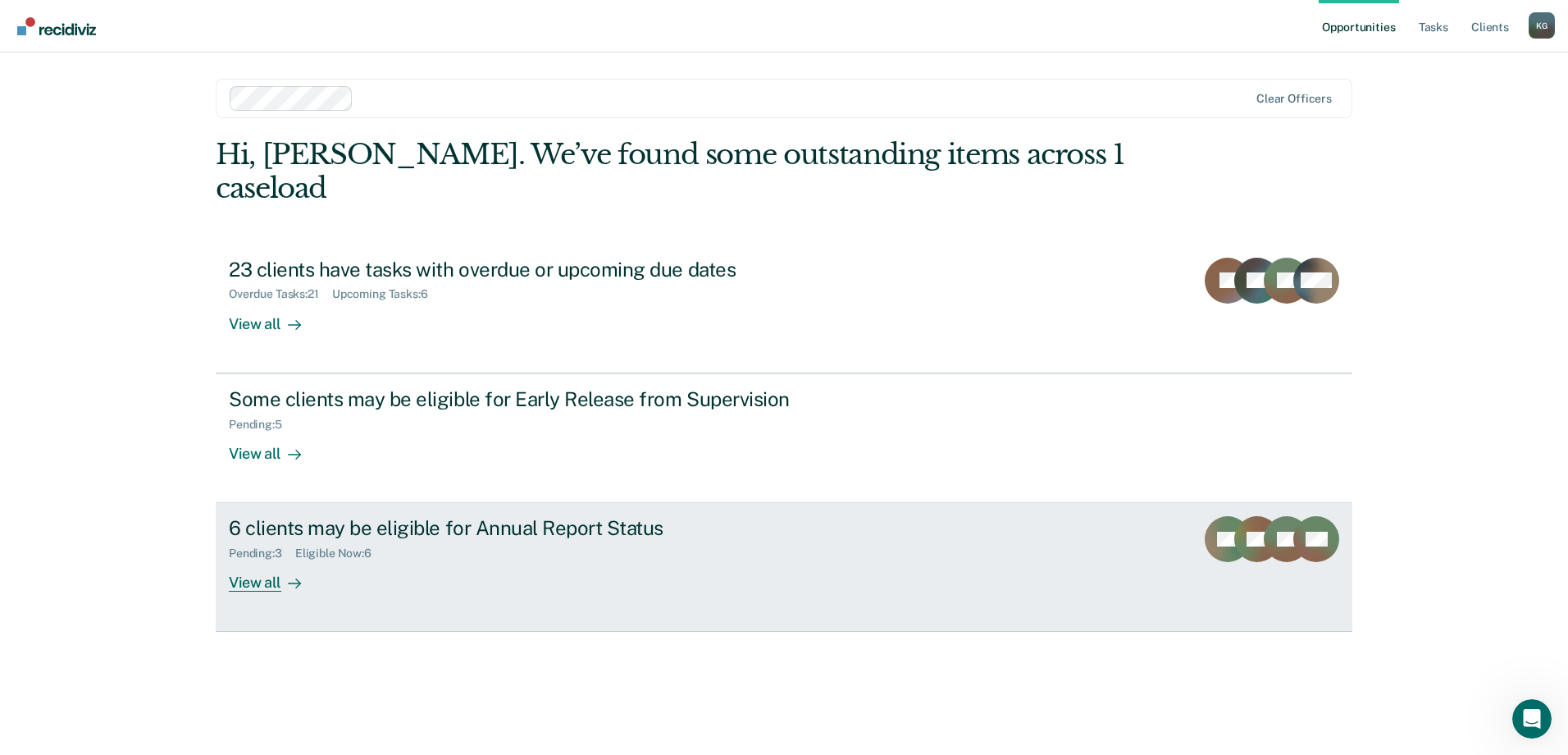
click at [466, 566] on link "6 clients may be eligible for Annual Report Status Pending : 3 Eligible Now : 6…" at bounding box center [784, 567] width 1137 height 129
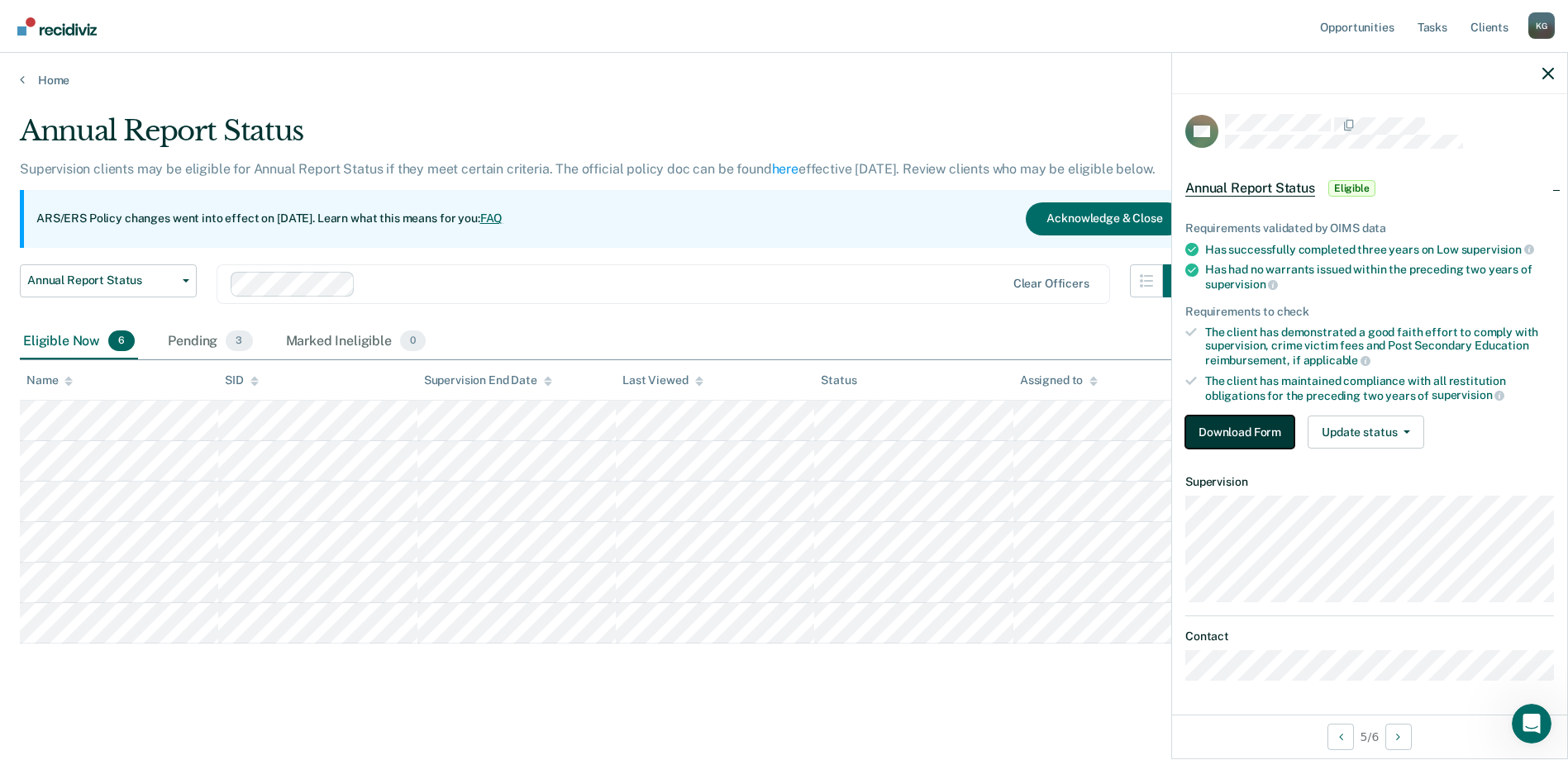
click at [1198, 438] on button "Download Form" at bounding box center [1240, 432] width 109 height 33
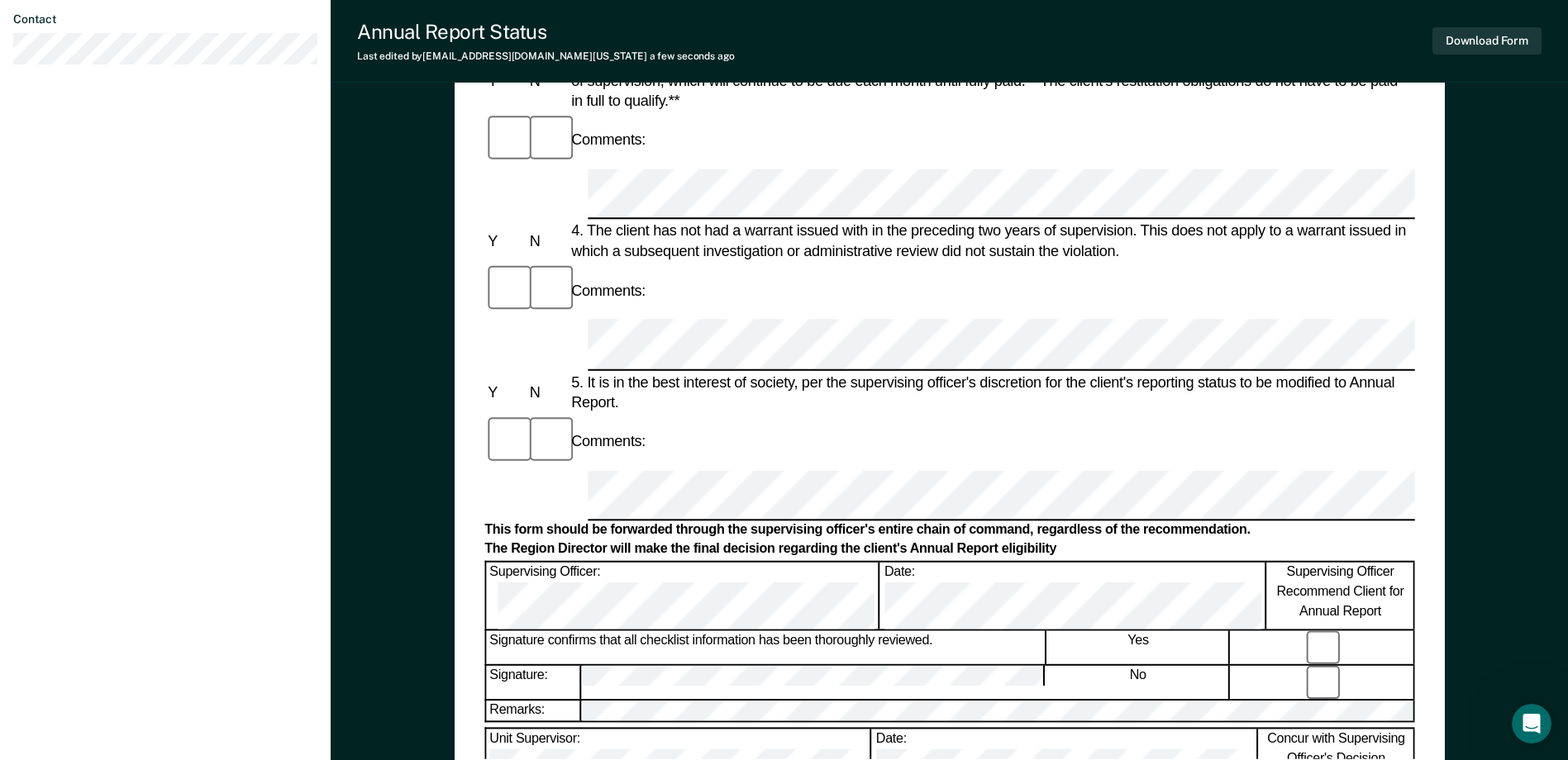
scroll to position [661, 0]
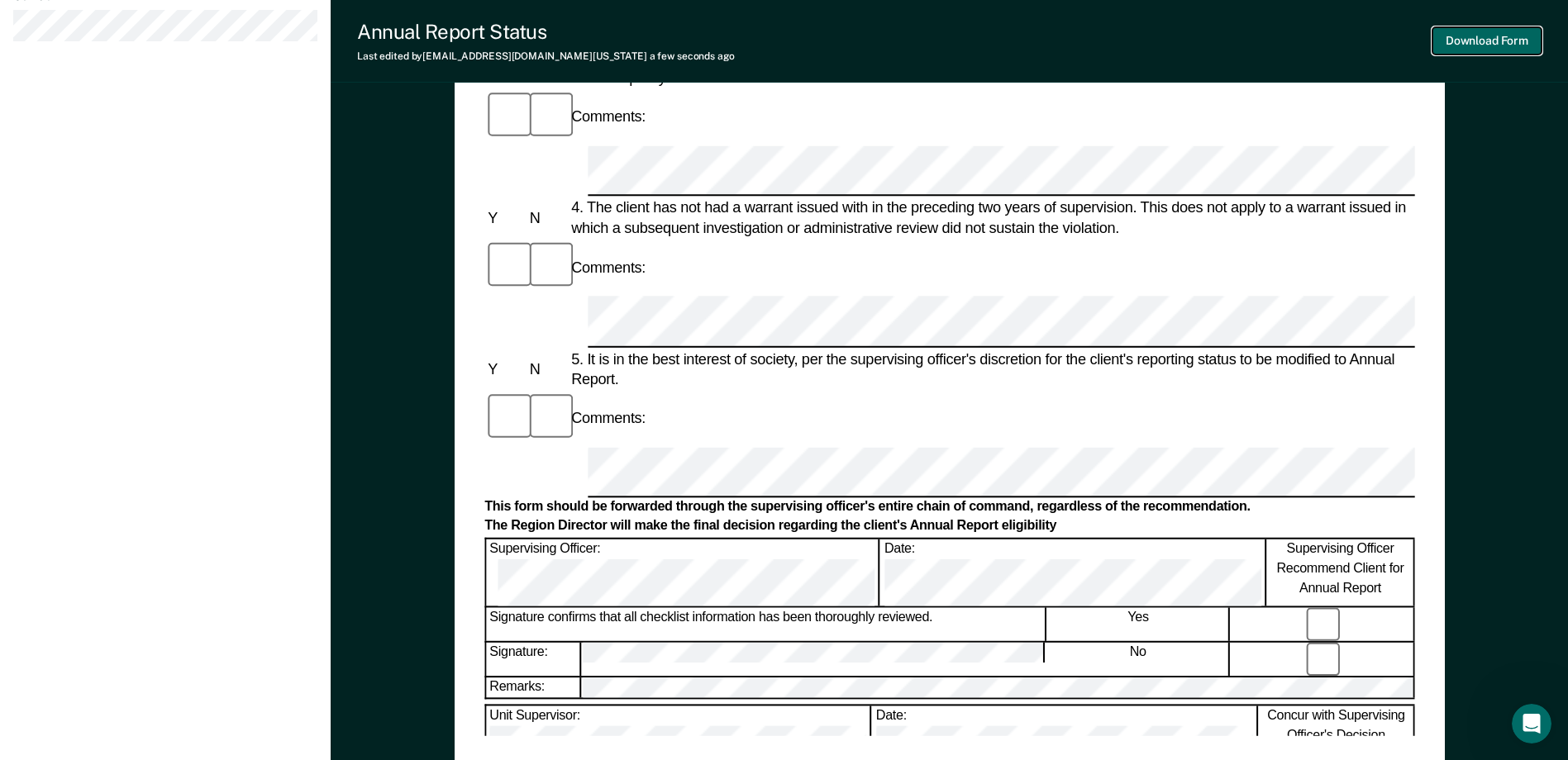
click at [1482, 38] on button "Download Form" at bounding box center [1487, 41] width 109 height 27
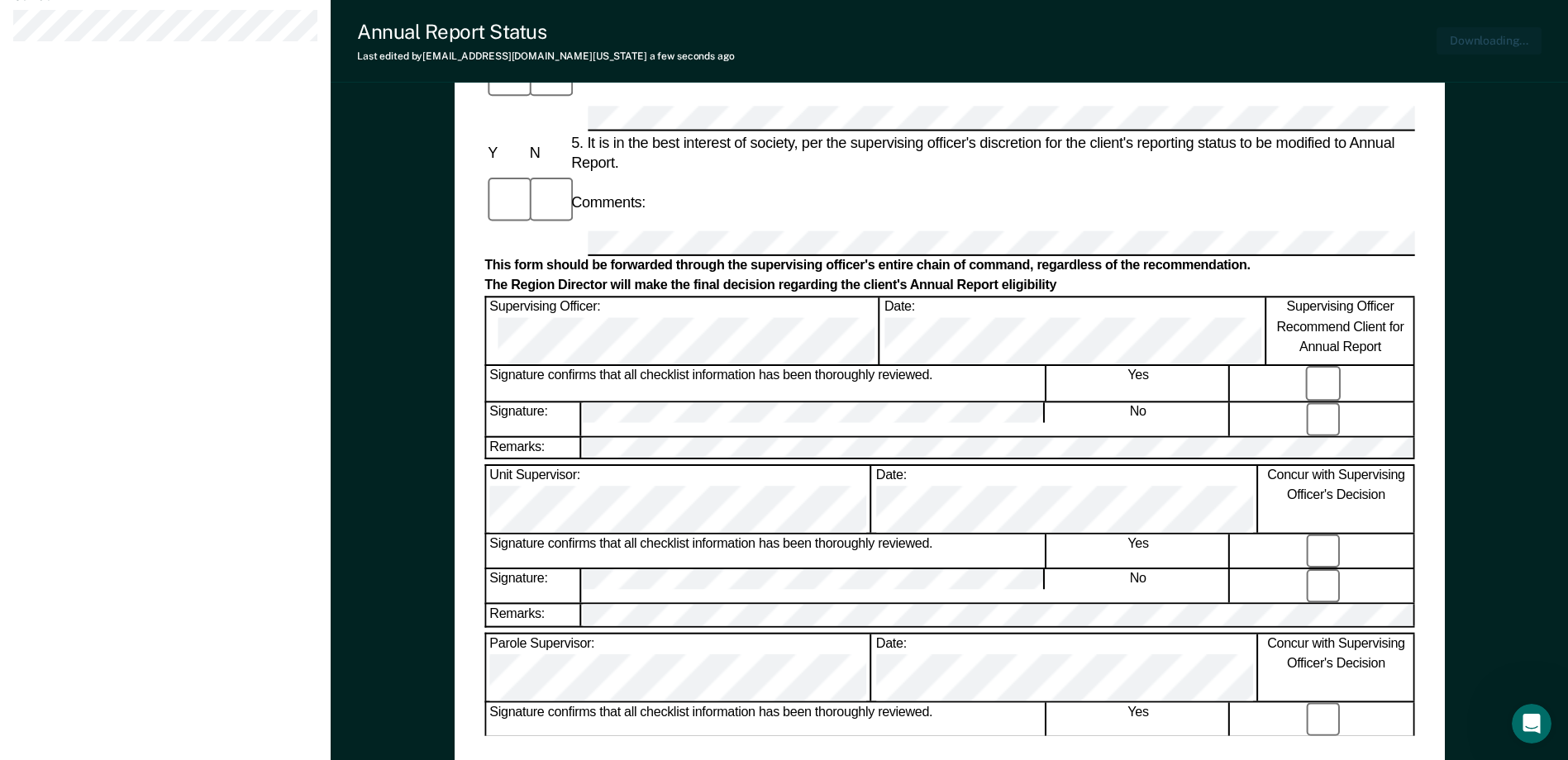
scroll to position [756, 0]
